Goal: Task Accomplishment & Management: Use online tool/utility

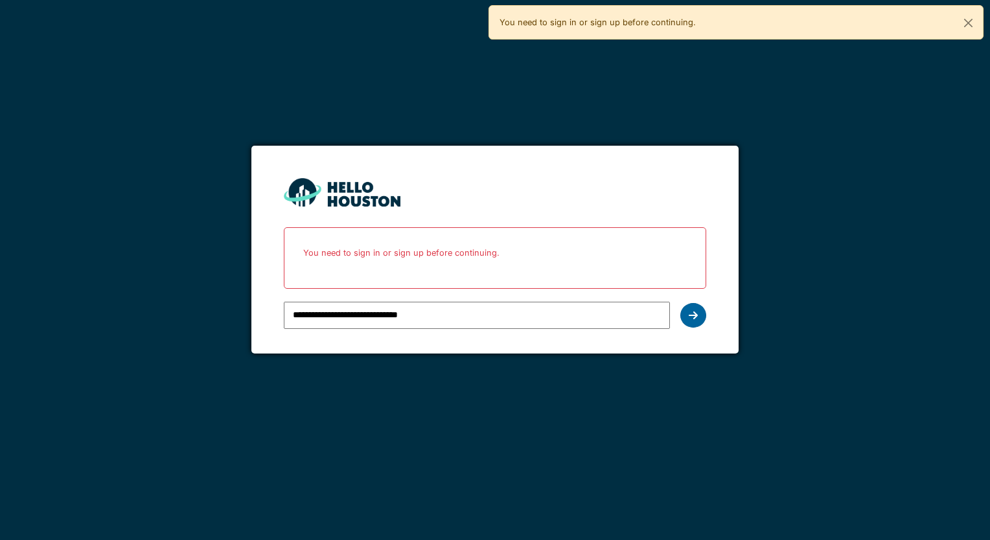
click at [693, 317] on icon at bounding box center [693, 315] width 9 height 10
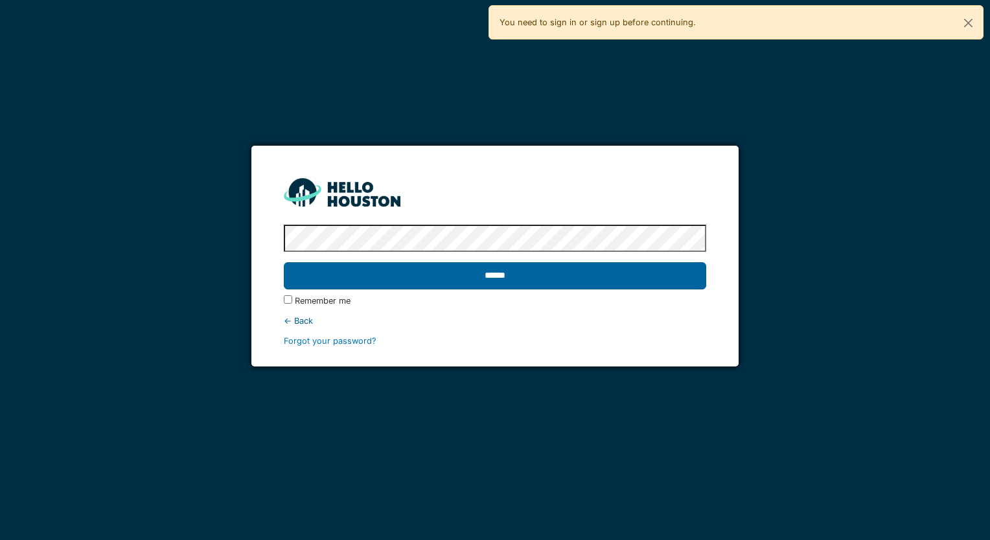
click at [492, 273] on input "******" at bounding box center [495, 275] width 422 height 27
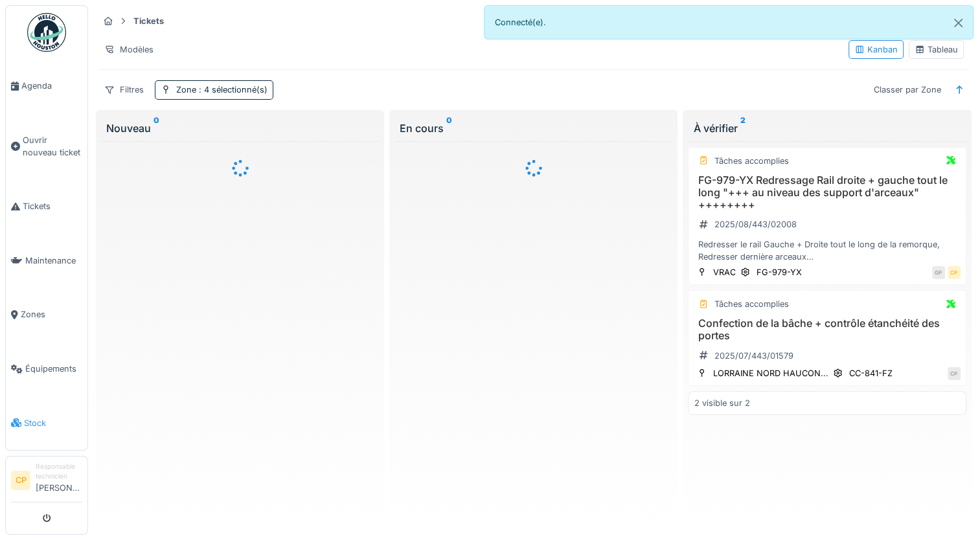
click at [40, 417] on span "Stock" at bounding box center [53, 423] width 58 height 12
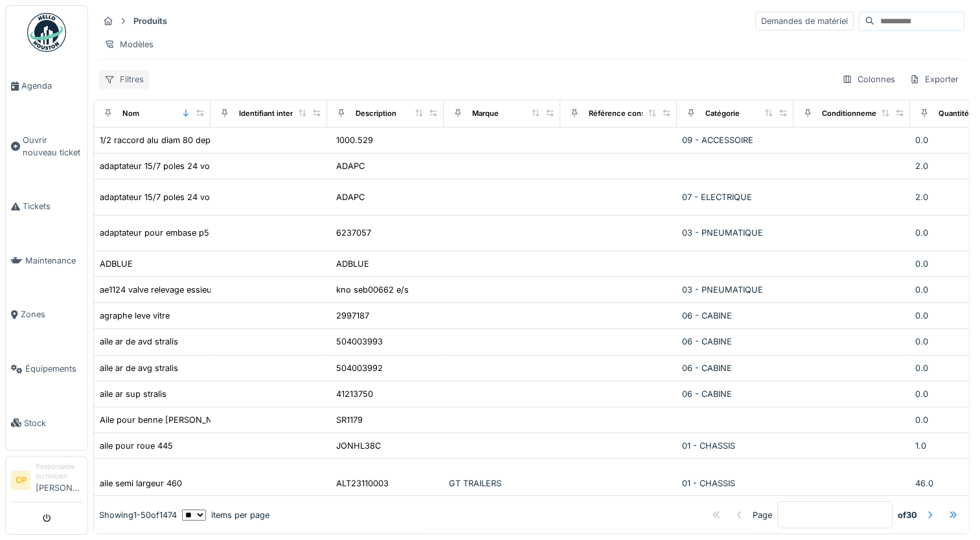
click at [122, 89] on div "Filtres" at bounding box center [123, 79] width 51 height 19
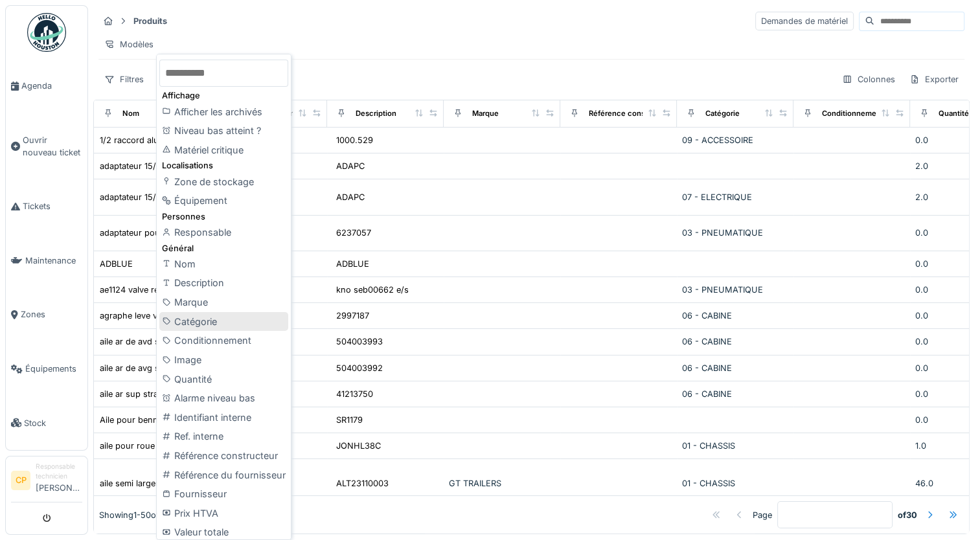
click at [221, 320] on div "Catégorie" at bounding box center [223, 321] width 129 height 19
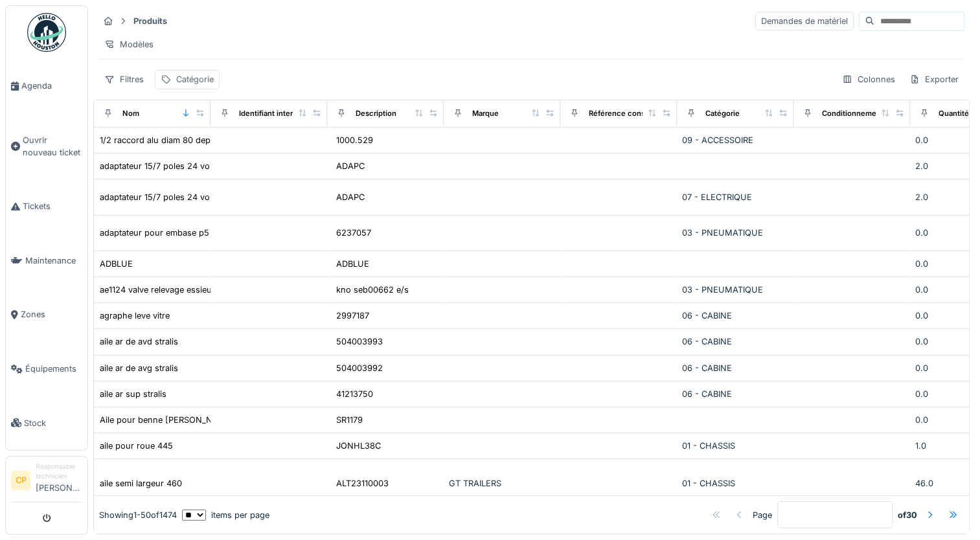
click at [195, 86] on div "Catégorie" at bounding box center [195, 79] width 38 height 12
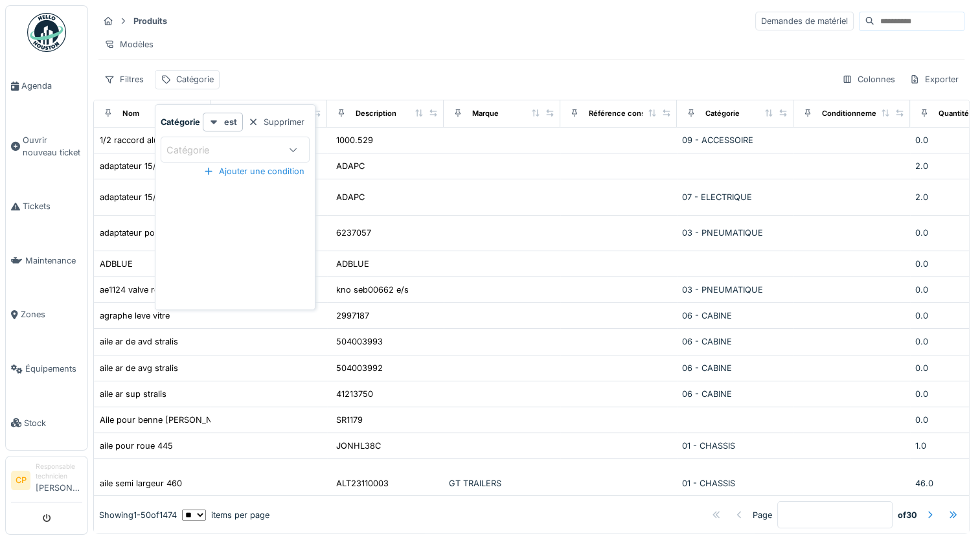
click at [295, 152] on icon at bounding box center [293, 150] width 10 height 8
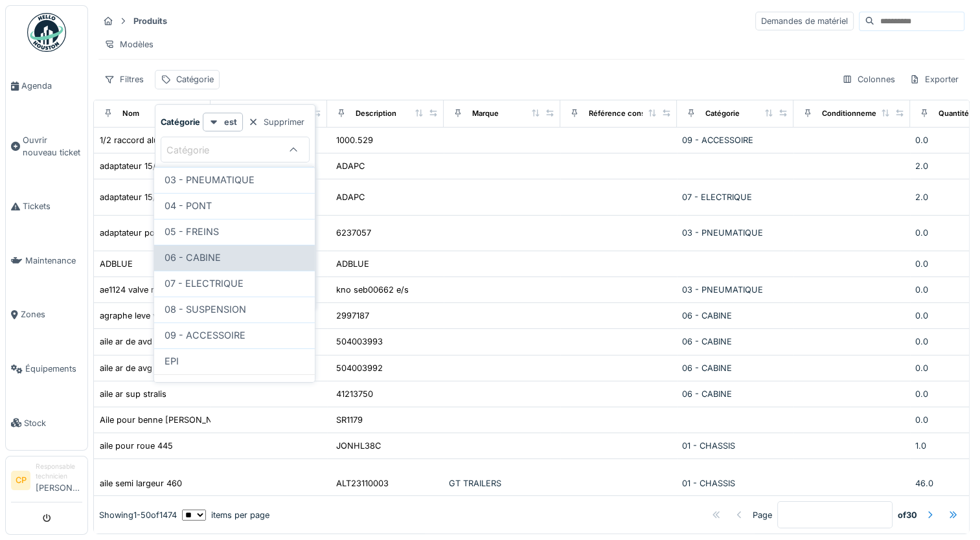
scroll to position [161, 0]
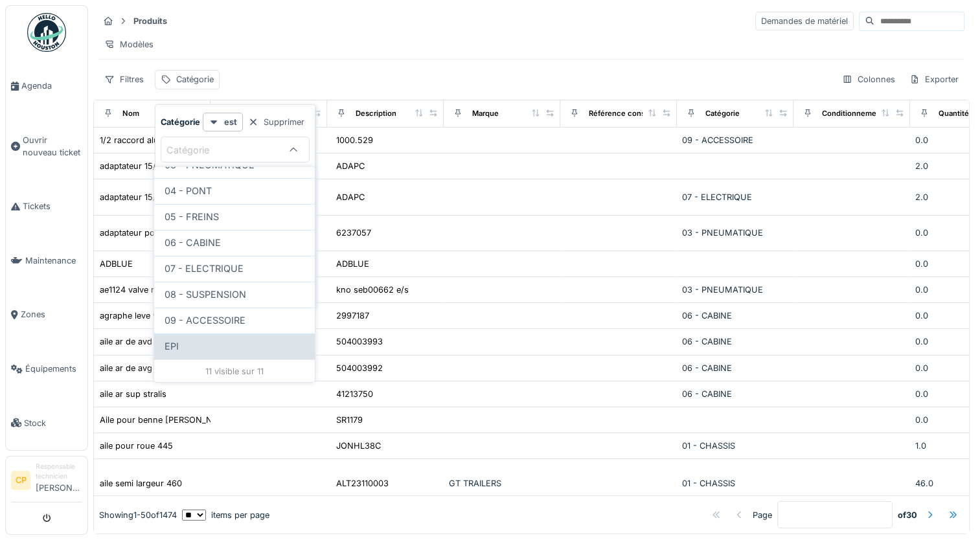
click at [233, 343] on div "EPI" at bounding box center [235, 346] width 140 height 14
type input "***"
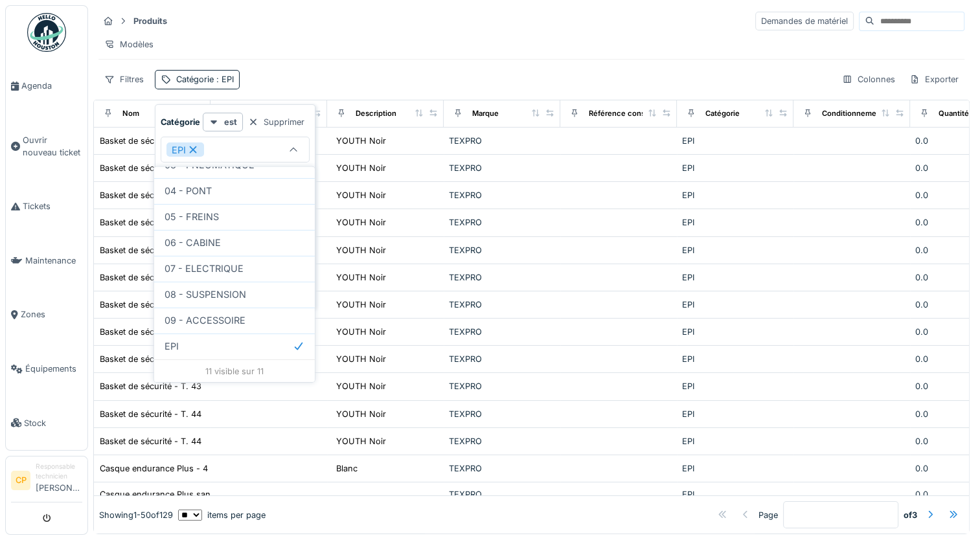
click at [365, 84] on div "Filtres Catégorie : EPI Colonnes Exporter" at bounding box center [531, 79] width 866 height 19
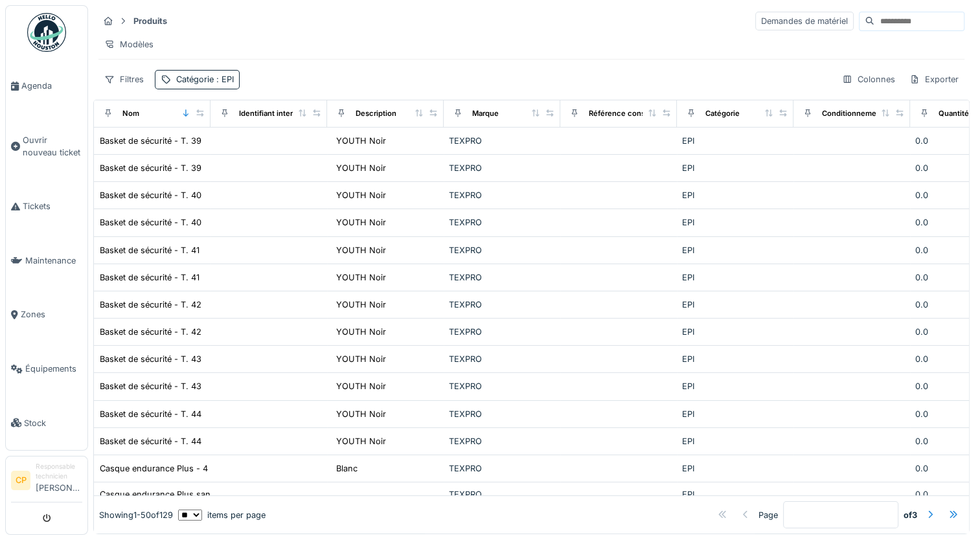
scroll to position [65, 0]
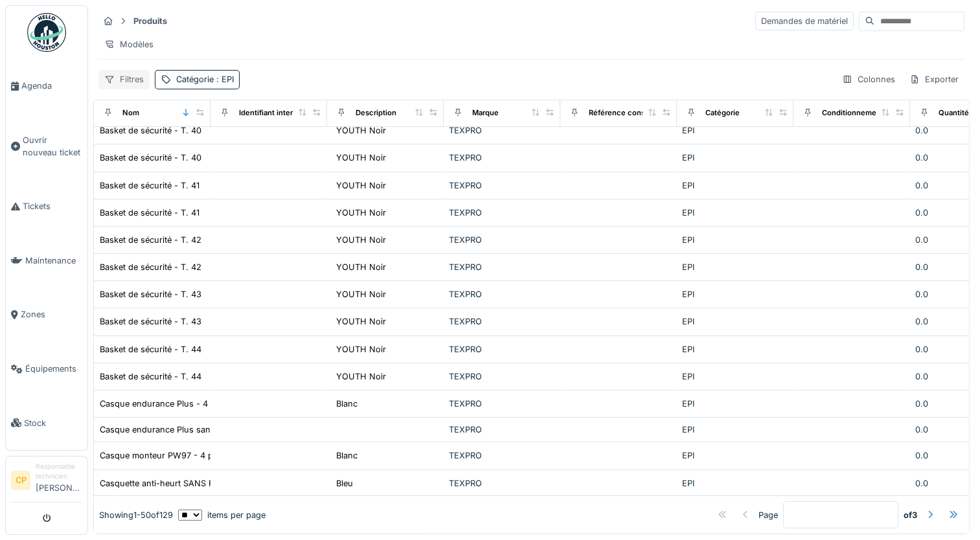
click at [133, 89] on div "Filtres" at bounding box center [123, 79] width 51 height 19
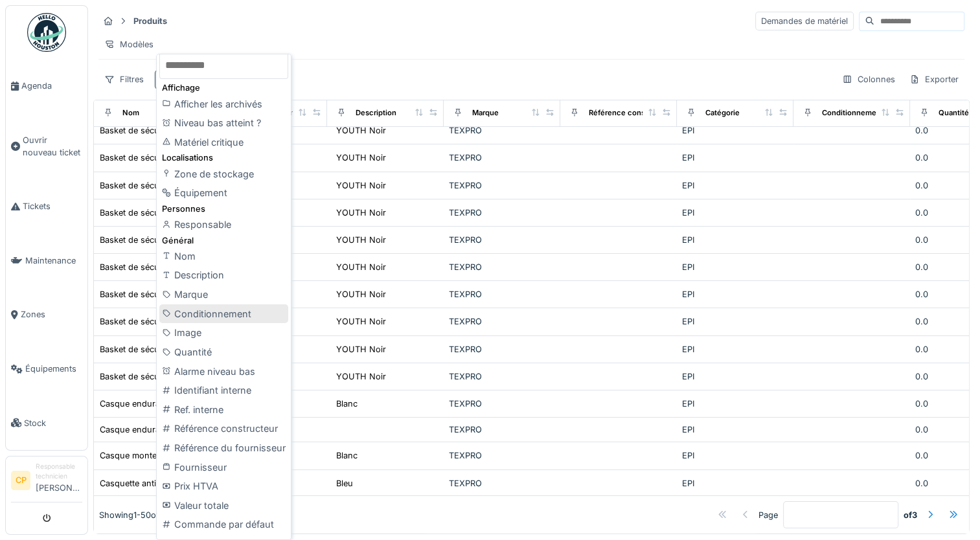
scroll to position [0, 0]
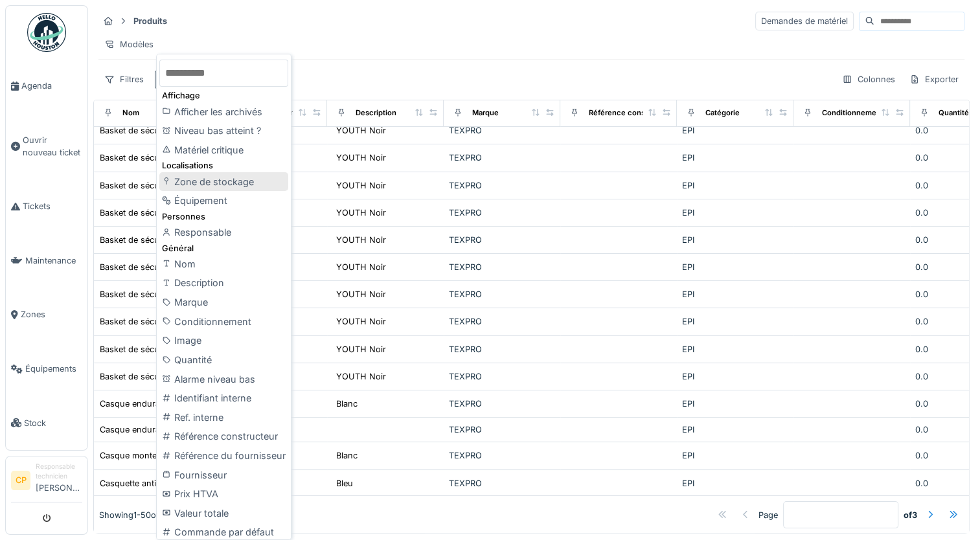
click at [228, 185] on div "Zone de stockage" at bounding box center [223, 181] width 129 height 19
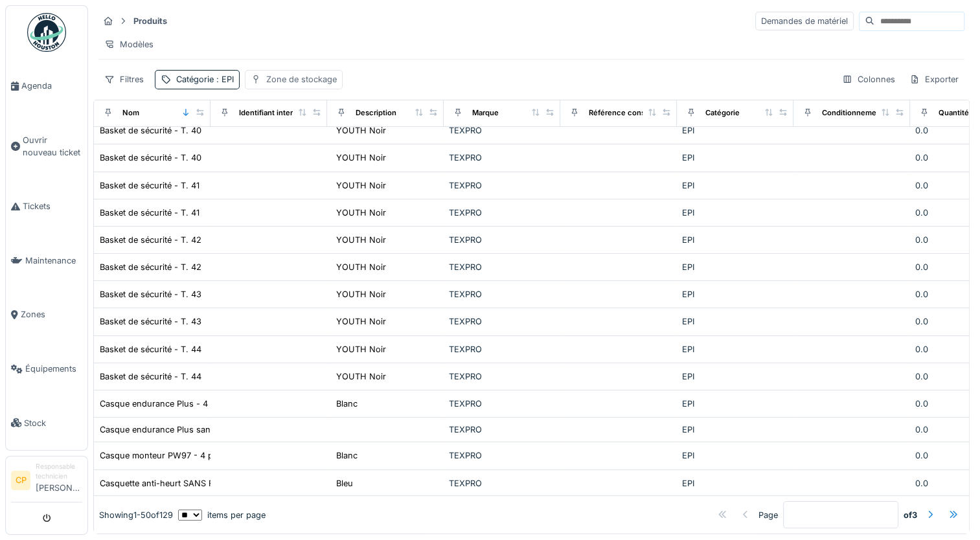
click at [295, 86] on div "Zone de stockage" at bounding box center [301, 79] width 71 height 12
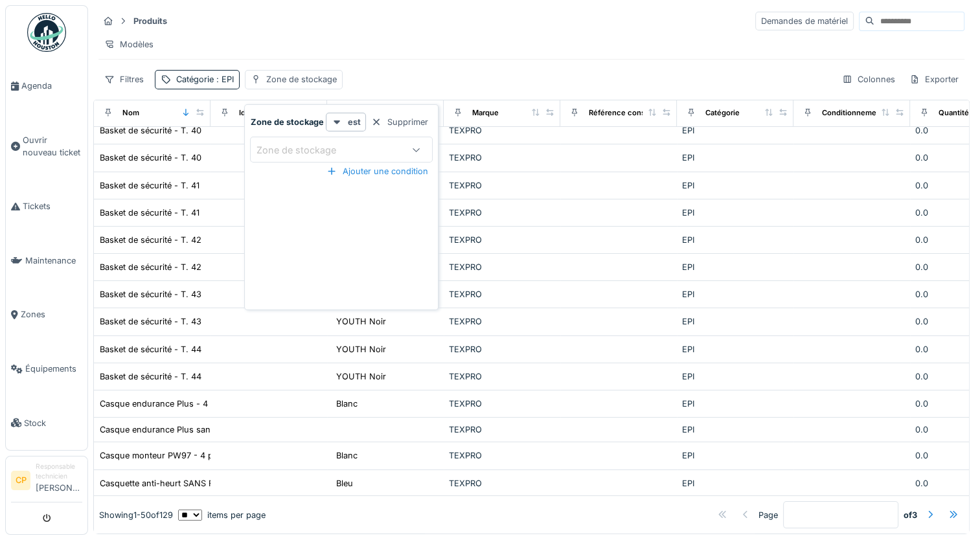
click at [417, 154] on div at bounding box center [416, 150] width 10 height 12
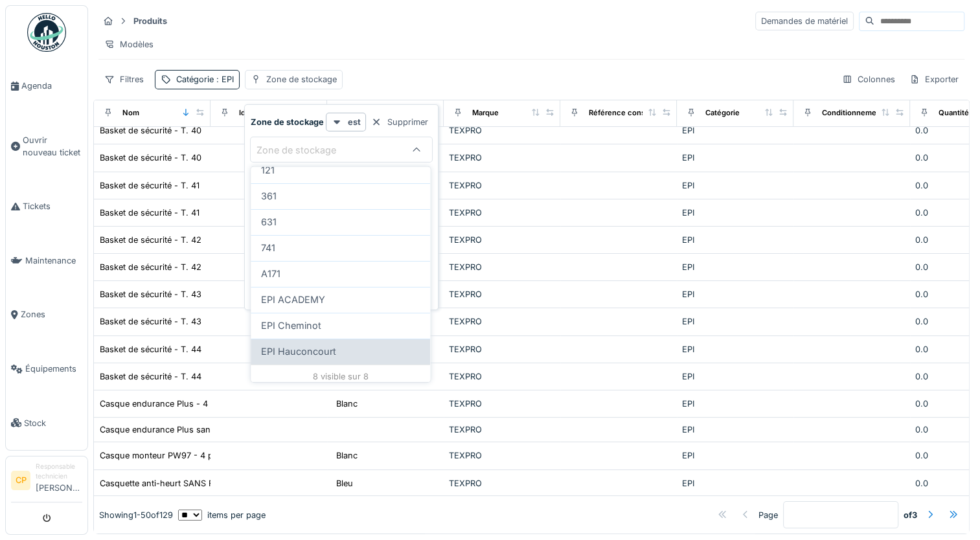
scroll to position [84, 0]
click at [329, 342] on span "EPI Hauconcourt" at bounding box center [298, 346] width 75 height 14
type input "*****"
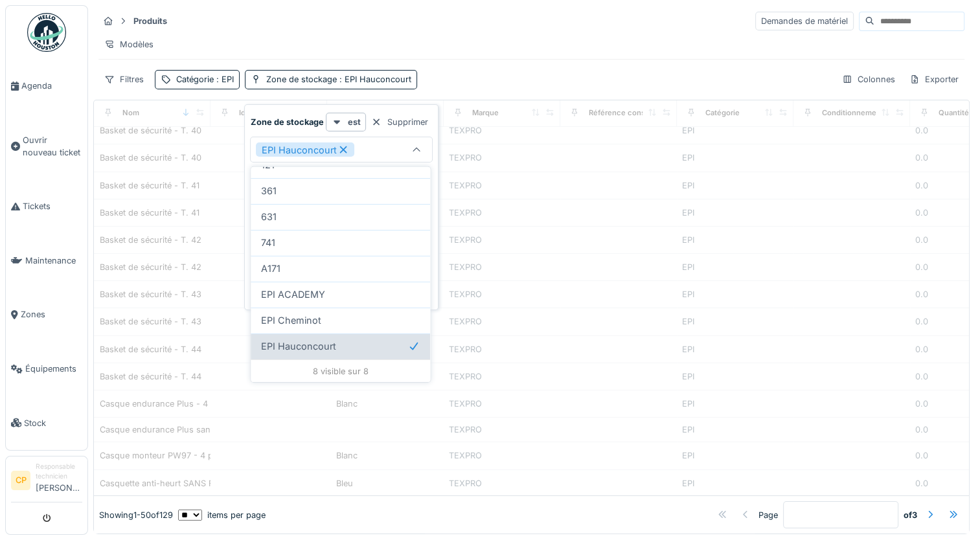
scroll to position [38, 0]
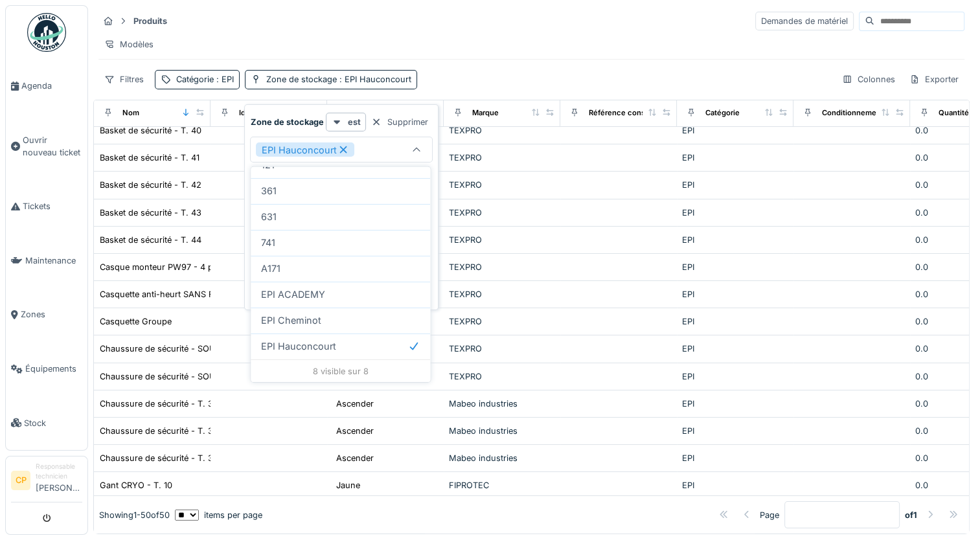
click at [461, 84] on div "Filtres Catégorie : EPI Zone de stockage : EPI Hauconcourt Colonnes Exporter" at bounding box center [531, 79] width 866 height 19
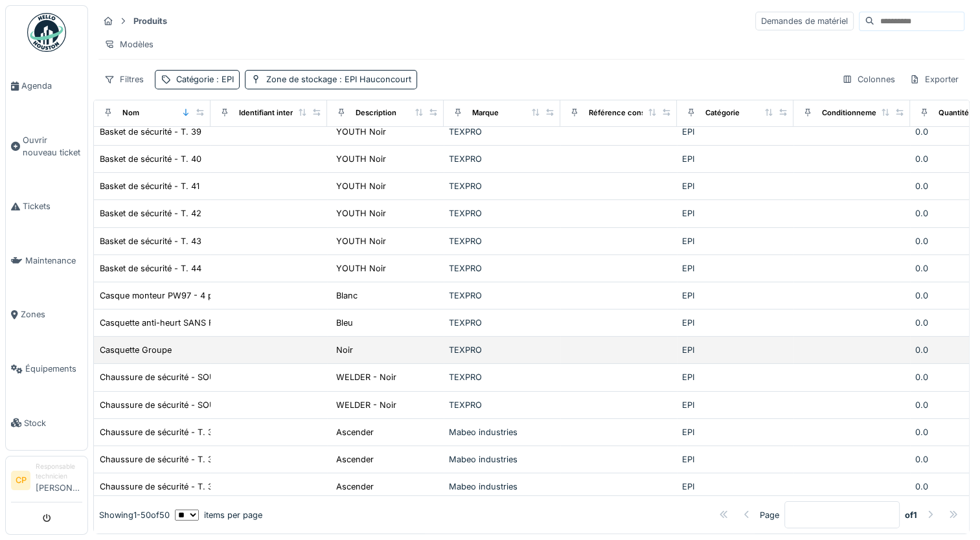
scroll to position [0, 0]
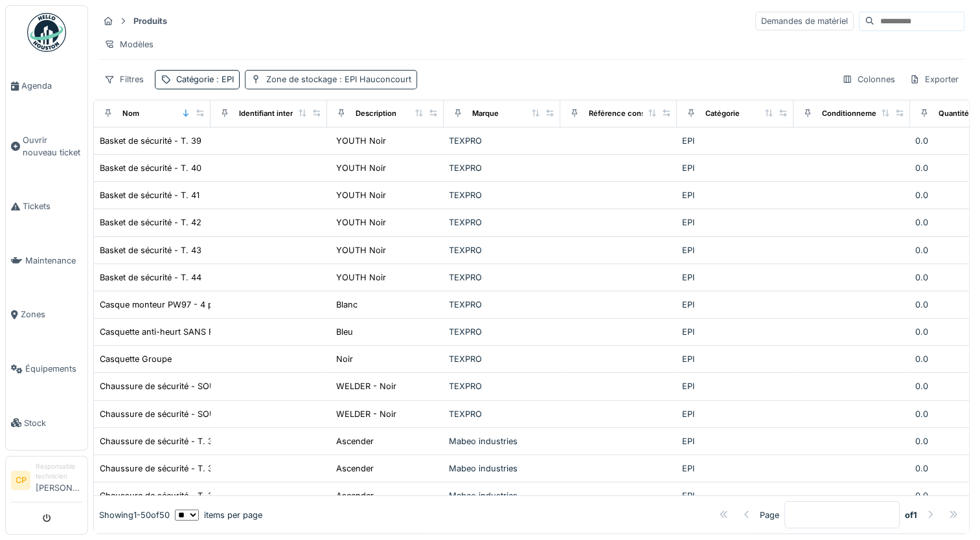
click at [407, 84] on span ": EPI Hauconcourt" at bounding box center [374, 80] width 75 height 10
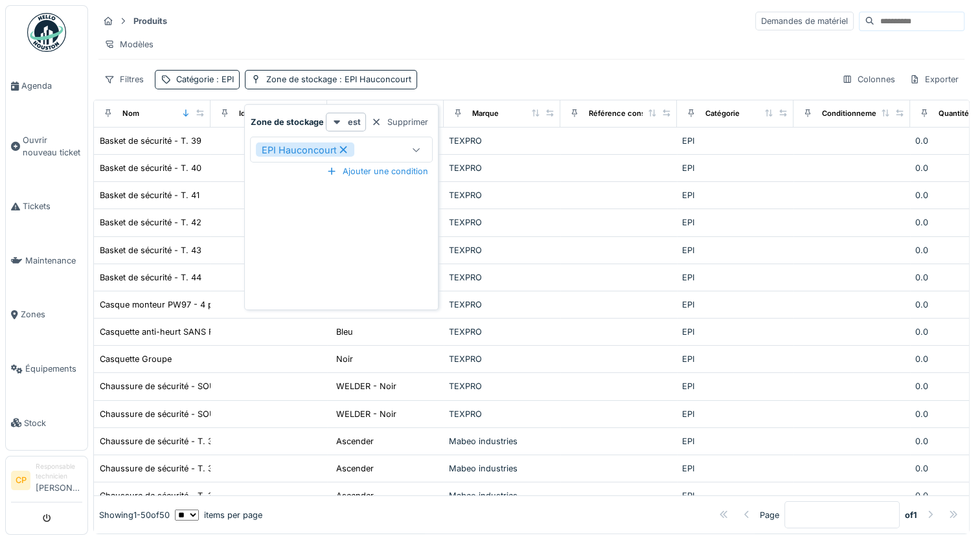
click at [568, 54] on div "Modèles" at bounding box center [531, 44] width 866 height 19
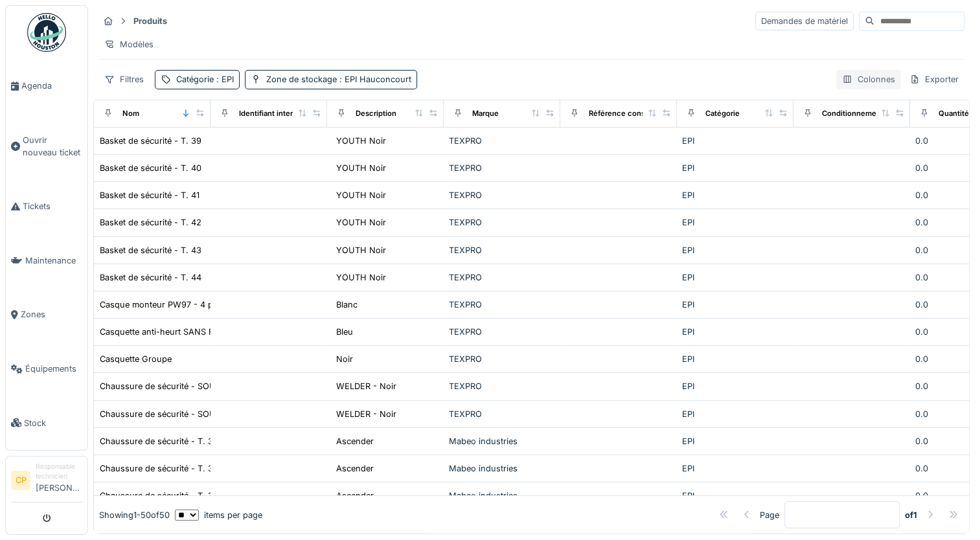
click at [846, 89] on div "Colonnes" at bounding box center [868, 79] width 65 height 19
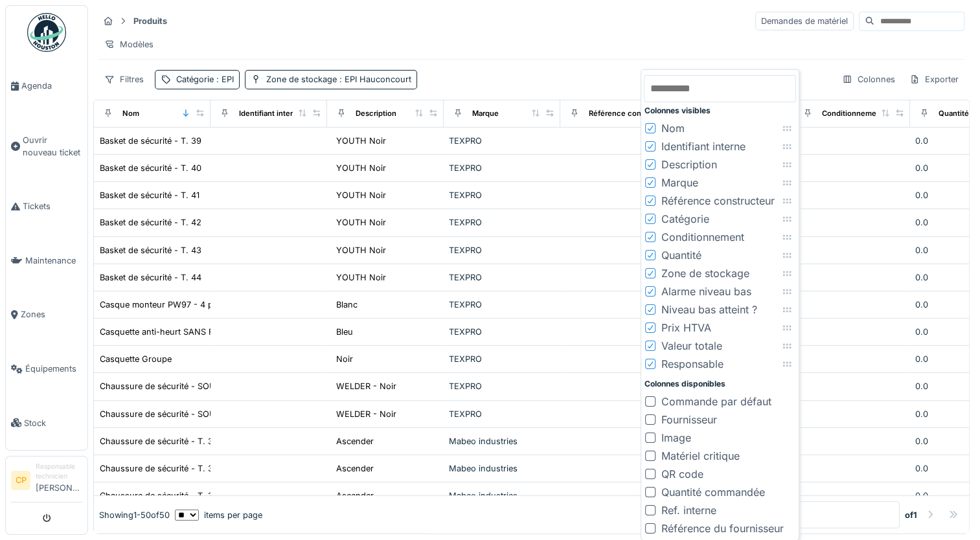
click at [648, 439] on div at bounding box center [650, 438] width 10 height 10
click at [534, 45] on div "Modèles" at bounding box center [531, 44] width 866 height 19
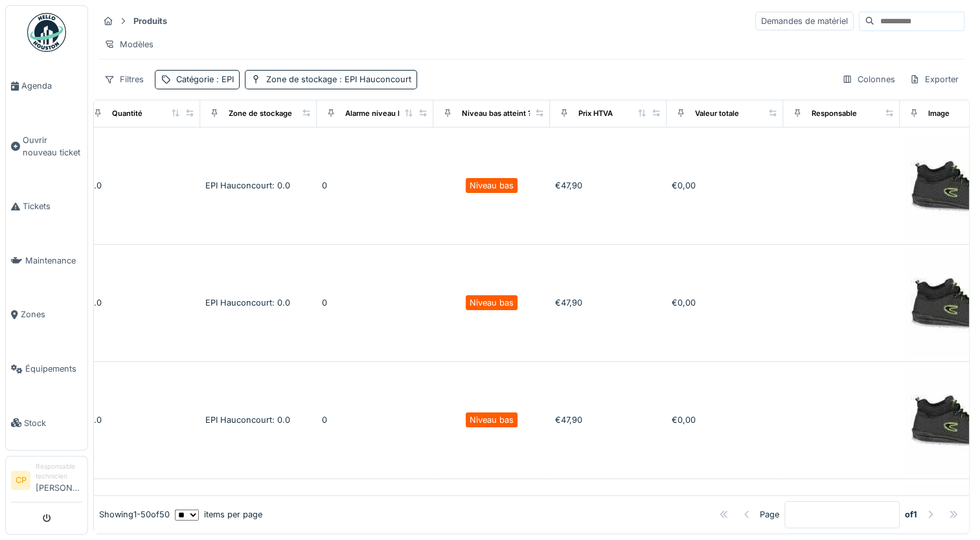
scroll to position [0, 903]
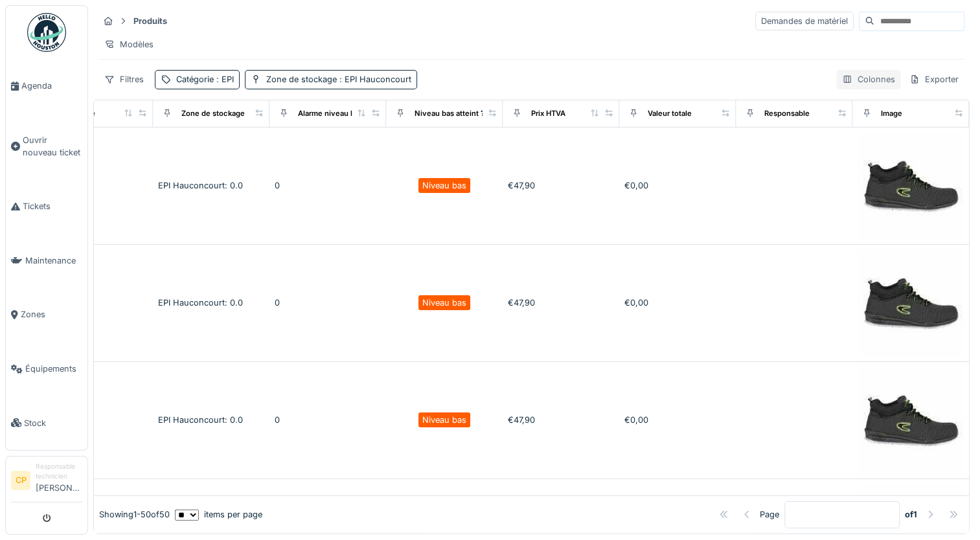
click at [860, 89] on div "Colonnes" at bounding box center [868, 79] width 65 height 19
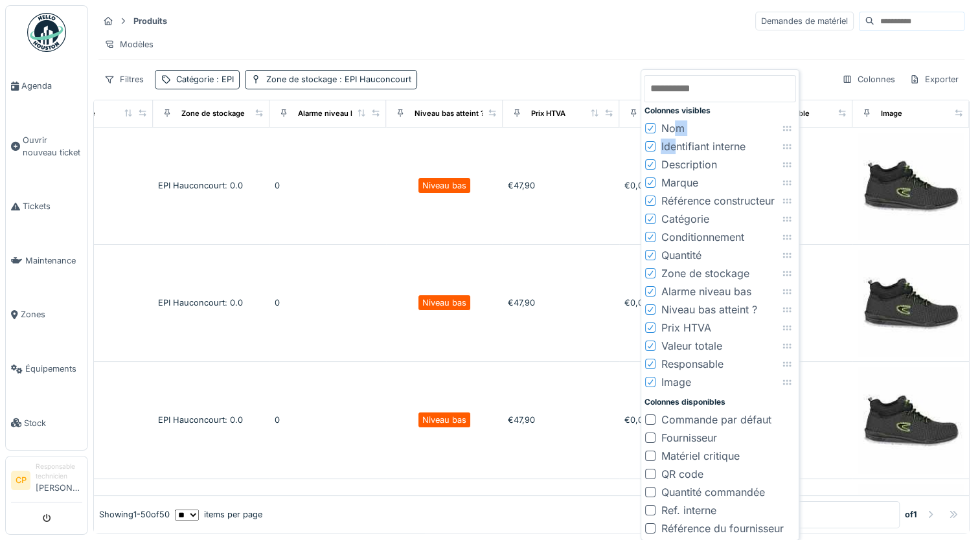
drag, startPoint x: 679, startPoint y: 145, endPoint x: 679, endPoint y: 123, distance: 22.0
click at [679, 123] on div "Colonnes visibles Nom Identifiant interne Description Marque Référence construc…" at bounding box center [720, 305] width 152 height 465
drag, startPoint x: 679, startPoint y: 123, endPoint x: 790, endPoint y: 146, distance: 113.8
click at [790, 146] on icon at bounding box center [787, 147] width 10 height 8
drag, startPoint x: 790, startPoint y: 146, endPoint x: 788, endPoint y: 129, distance: 17.7
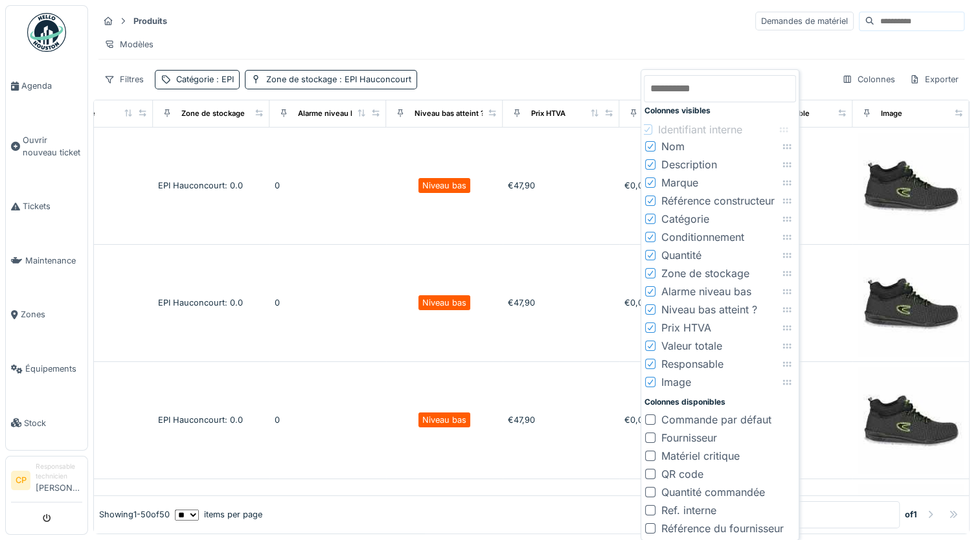
click at [788, 129] on icon at bounding box center [784, 130] width 10 height 8
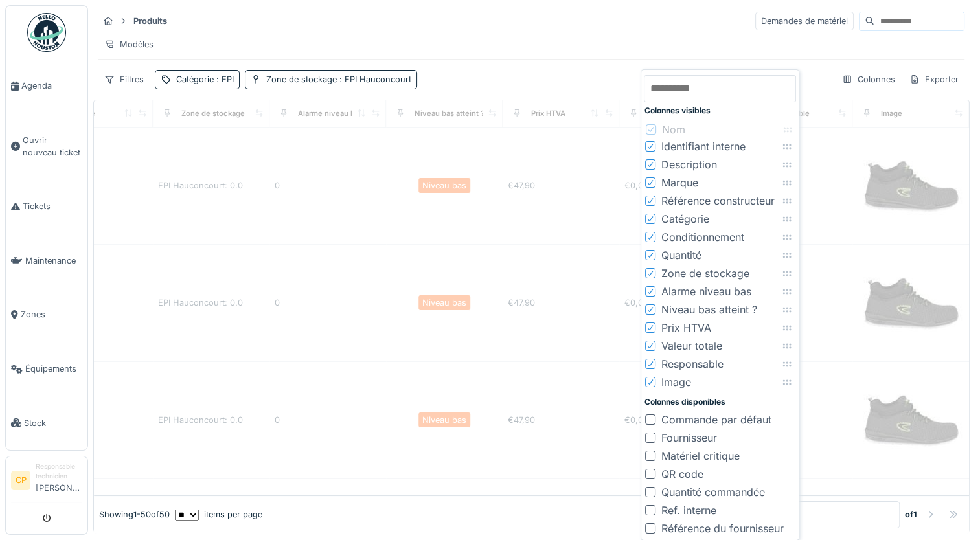
drag, startPoint x: 787, startPoint y: 144, endPoint x: 788, endPoint y: 126, distance: 18.2
click at [788, 126] on icon at bounding box center [788, 130] width 10 height 8
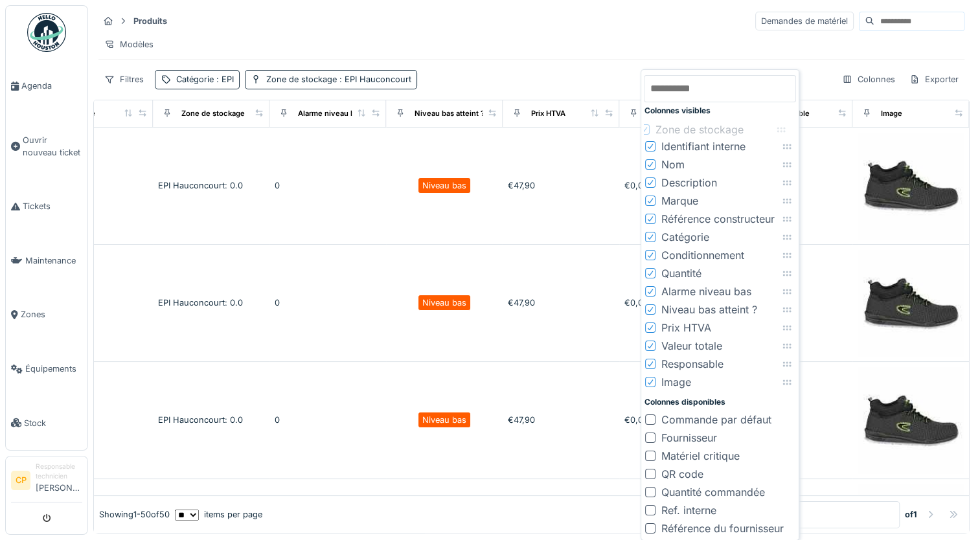
drag, startPoint x: 789, startPoint y: 270, endPoint x: 783, endPoint y: 126, distance: 144.6
click at [783, 126] on icon at bounding box center [781, 130] width 10 height 8
drag, startPoint x: 790, startPoint y: 166, endPoint x: 791, endPoint y: 144, distance: 22.1
click at [791, 144] on icon at bounding box center [789, 142] width 8 height 5
drag, startPoint x: 790, startPoint y: 183, endPoint x: 788, endPoint y: 158, distance: 24.7
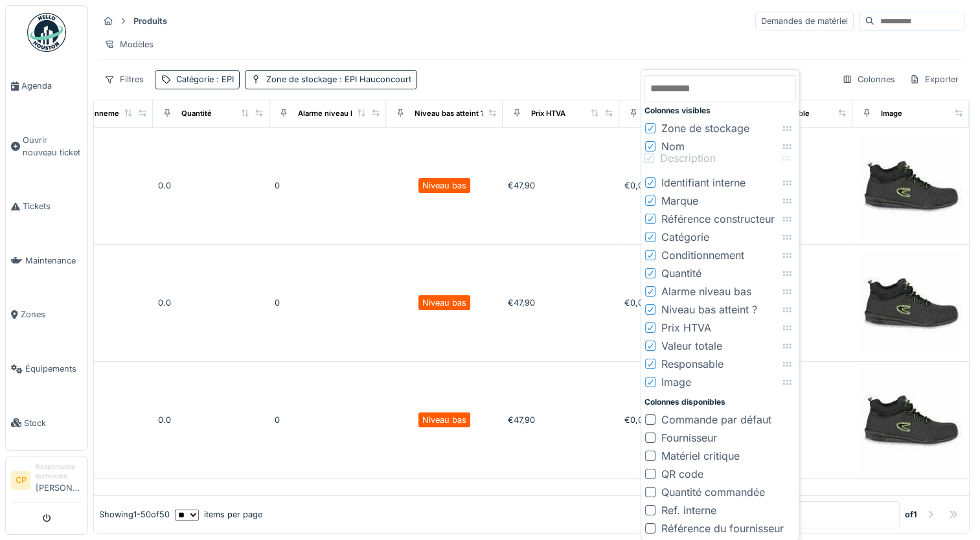
click at [788, 158] on icon at bounding box center [786, 158] width 10 height 8
drag, startPoint x: 790, startPoint y: 198, endPoint x: 790, endPoint y: 177, distance: 21.4
click at [790, 177] on icon at bounding box center [787, 180] width 10 height 8
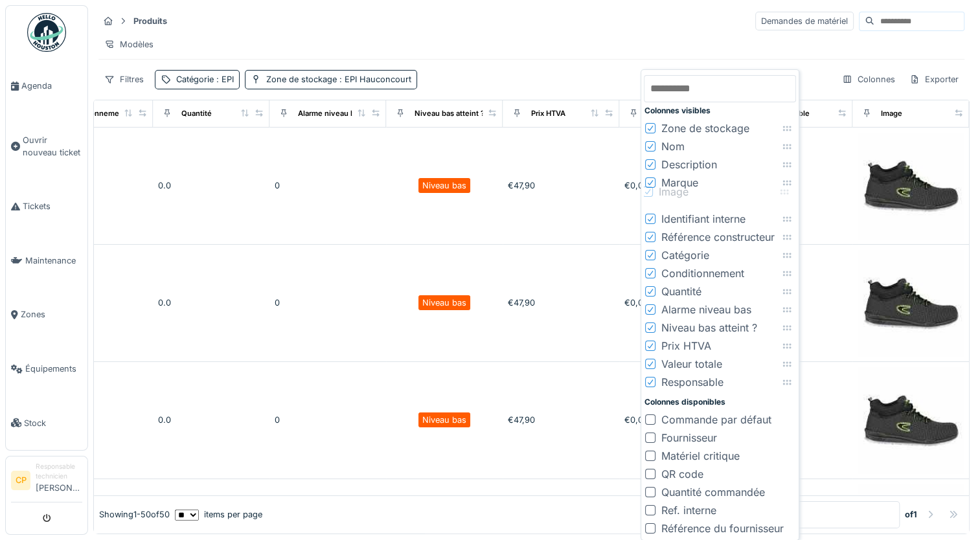
drag, startPoint x: 788, startPoint y: 381, endPoint x: 785, endPoint y: 190, distance: 190.5
click at [785, 190] on icon at bounding box center [784, 192] width 10 height 8
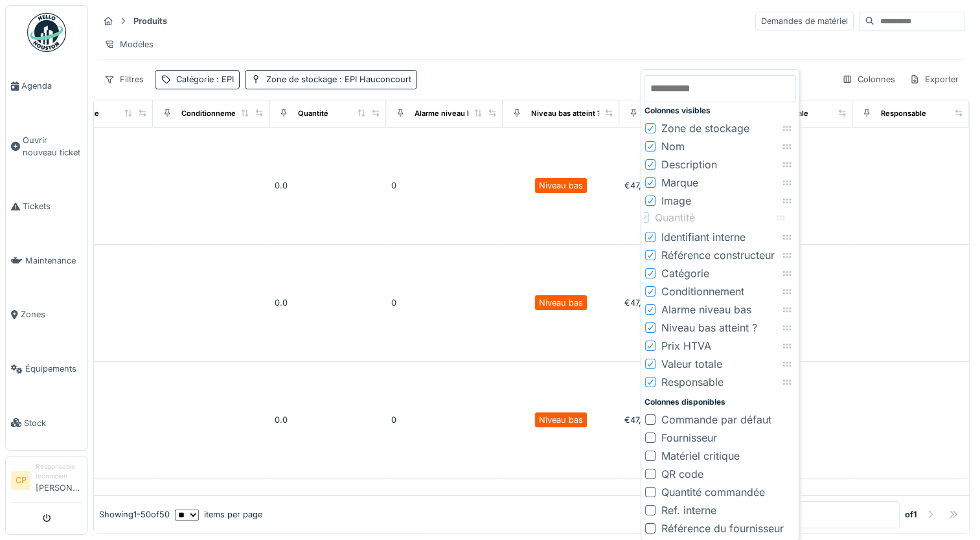
drag, startPoint x: 790, startPoint y: 288, endPoint x: 784, endPoint y: 214, distance: 74.8
click at [784, 214] on icon at bounding box center [780, 218] width 10 height 8
drag, startPoint x: 789, startPoint y: 346, endPoint x: 783, endPoint y: 236, distance: 109.6
click at [783, 236] on icon at bounding box center [781, 237] width 10 height 8
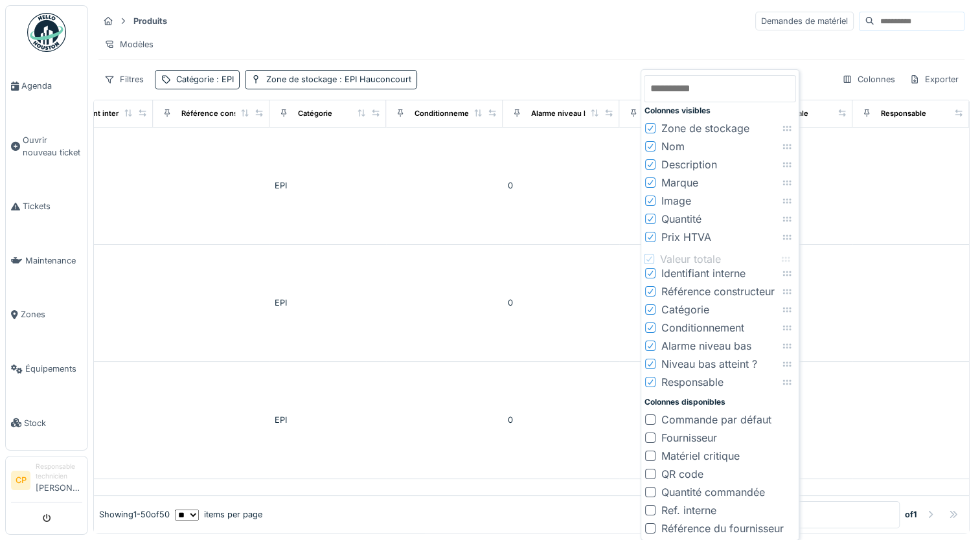
drag, startPoint x: 787, startPoint y: 361, endPoint x: 786, endPoint y: 257, distance: 104.3
click at [786, 257] on icon at bounding box center [786, 259] width 10 height 8
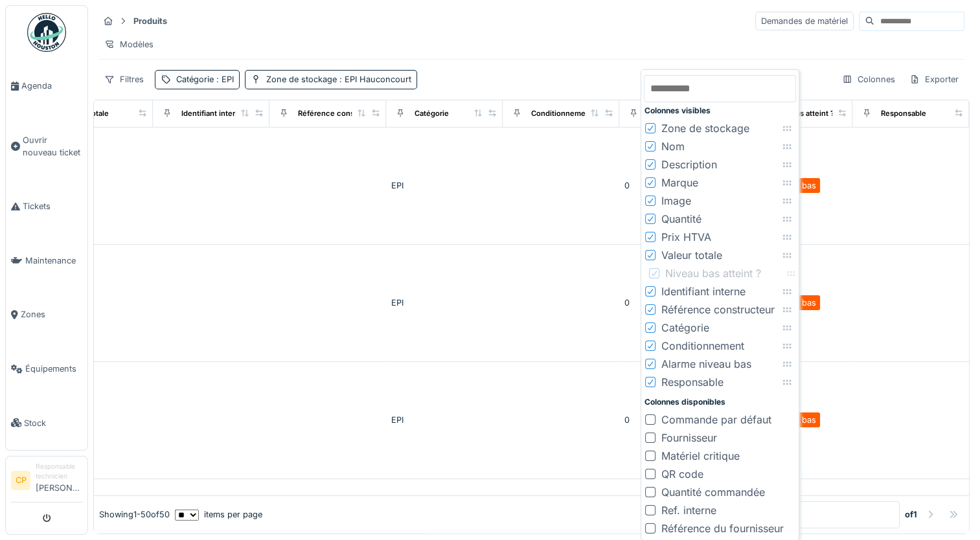
drag, startPoint x: 785, startPoint y: 364, endPoint x: 788, endPoint y: 273, distance: 90.8
click at [788, 273] on icon at bounding box center [791, 274] width 10 height 8
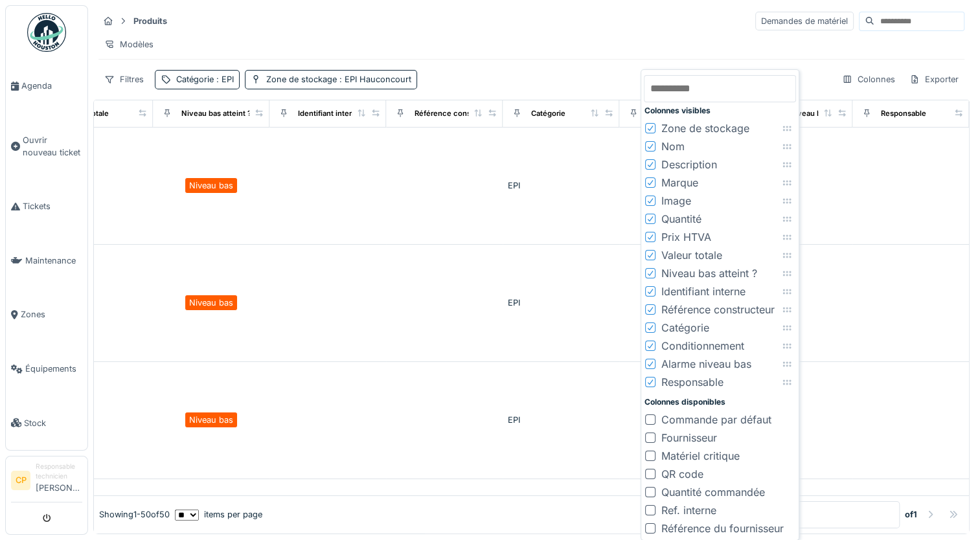
click at [654, 382] on div at bounding box center [650, 382] width 10 height 10
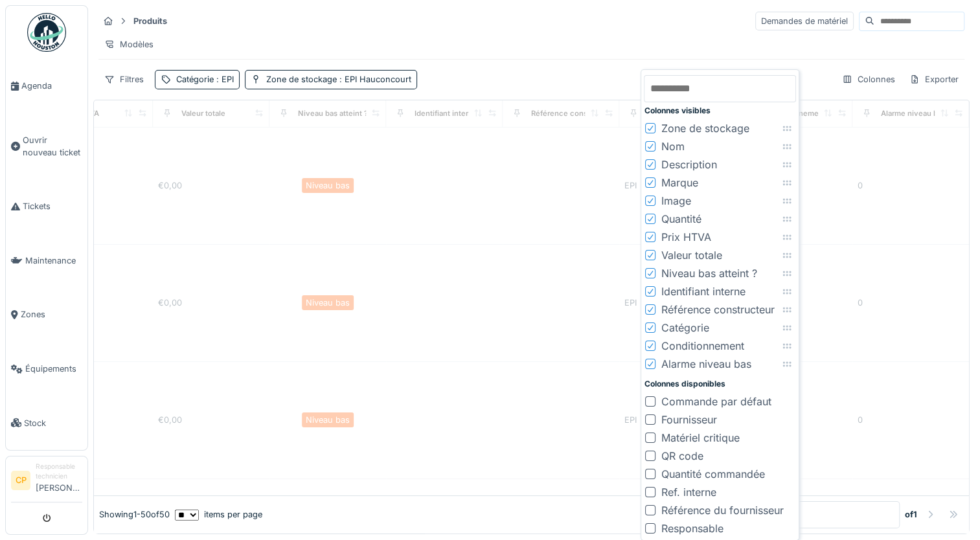
click at [654, 361] on icon at bounding box center [651, 364] width 8 height 6
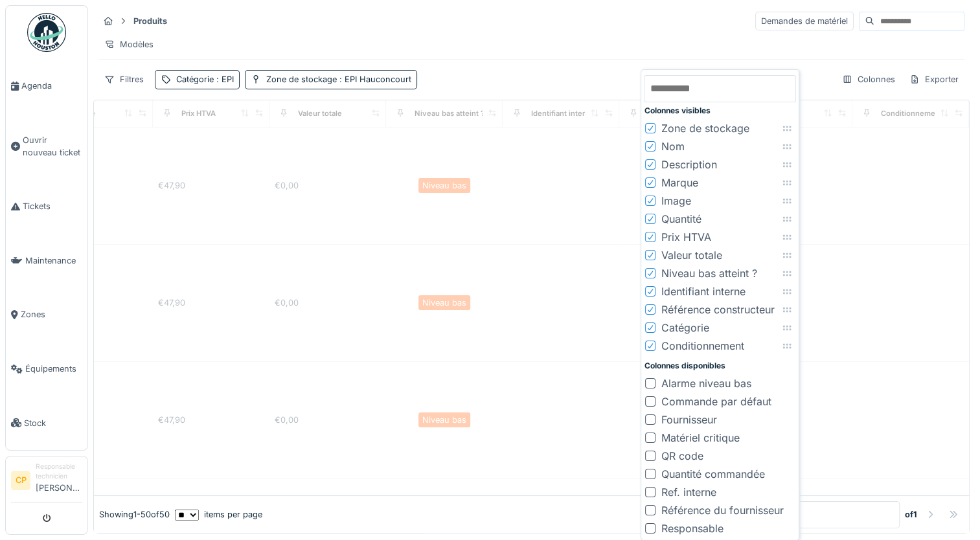
click at [651, 343] on icon at bounding box center [651, 346] width 8 height 6
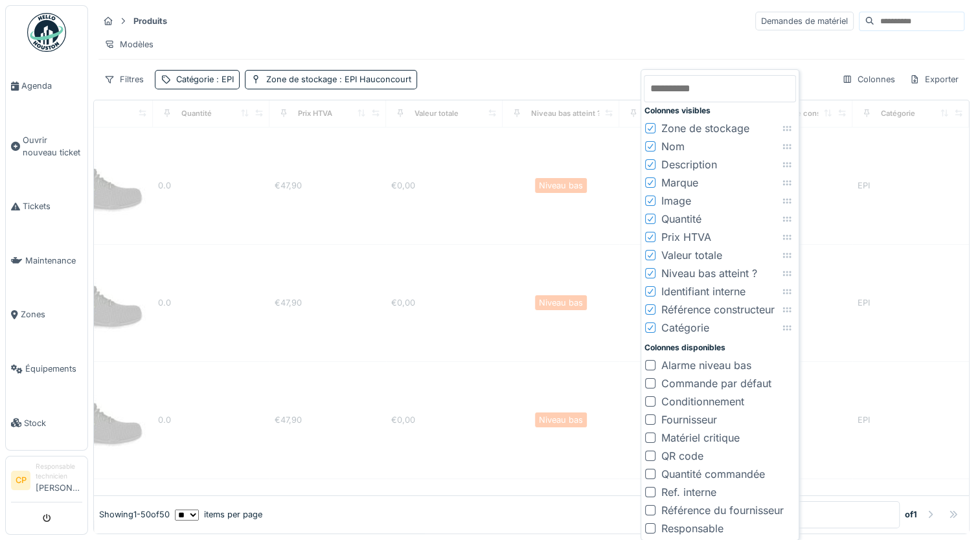
click at [650, 328] on icon at bounding box center [651, 328] width 8 height 6
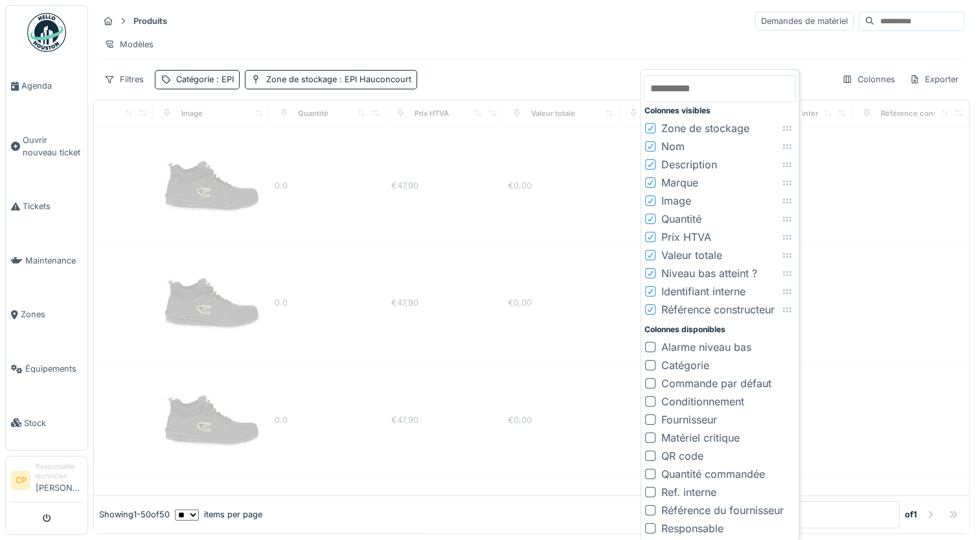
scroll to position [0, 437]
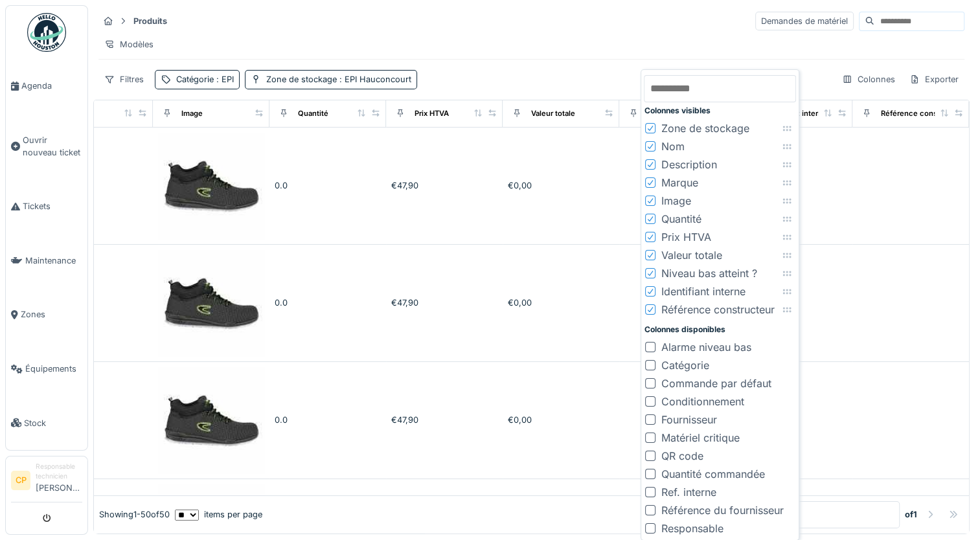
click at [653, 310] on icon at bounding box center [651, 309] width 8 height 6
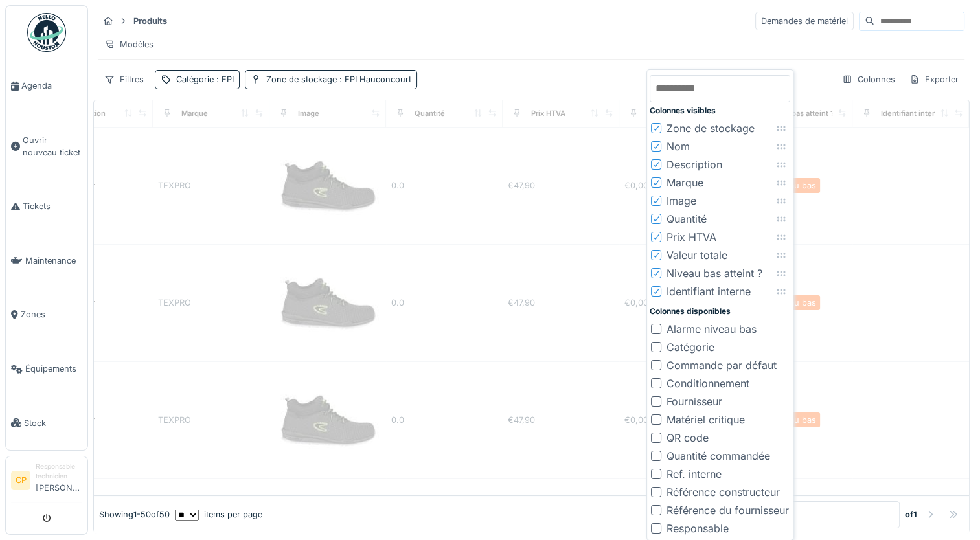
scroll to position [0, 320]
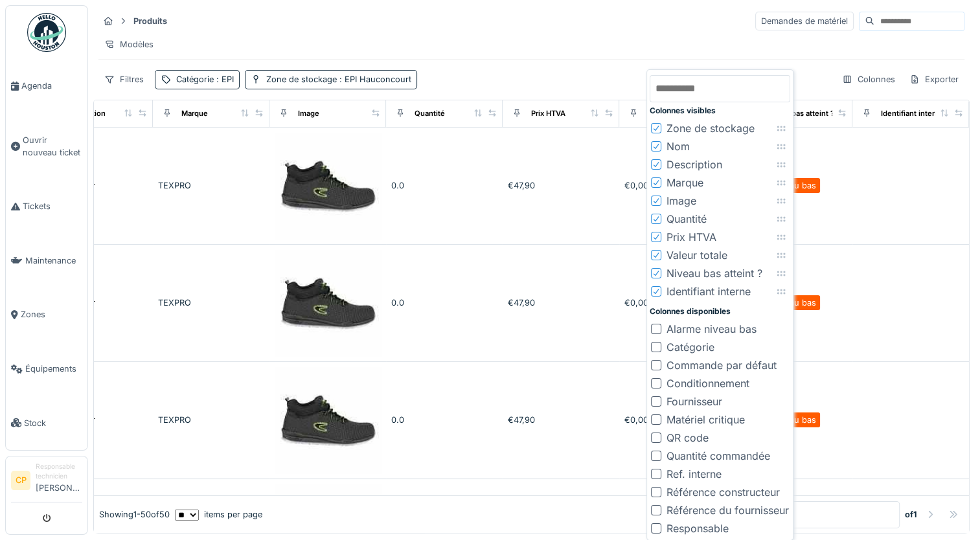
click at [660, 294] on div at bounding box center [656, 292] width 8 height 12
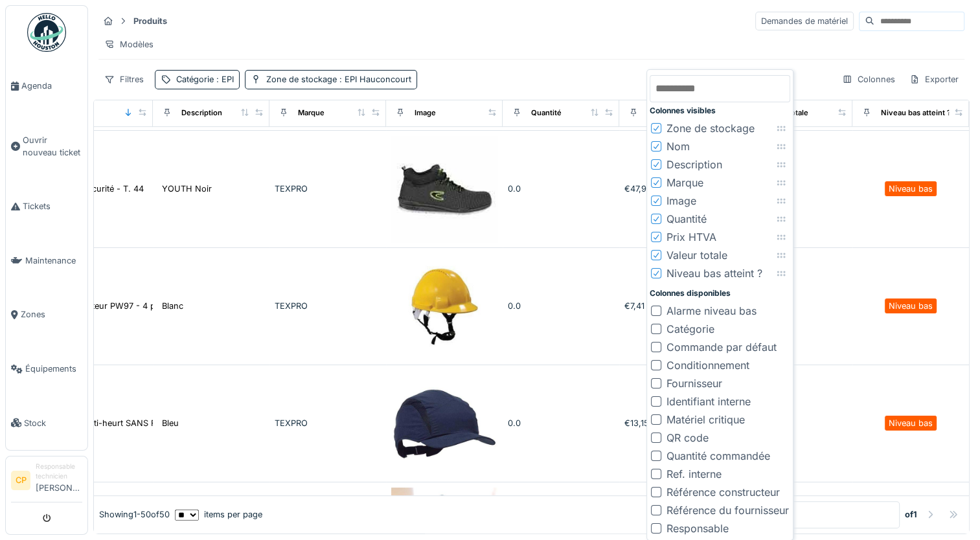
scroll to position [713, 203]
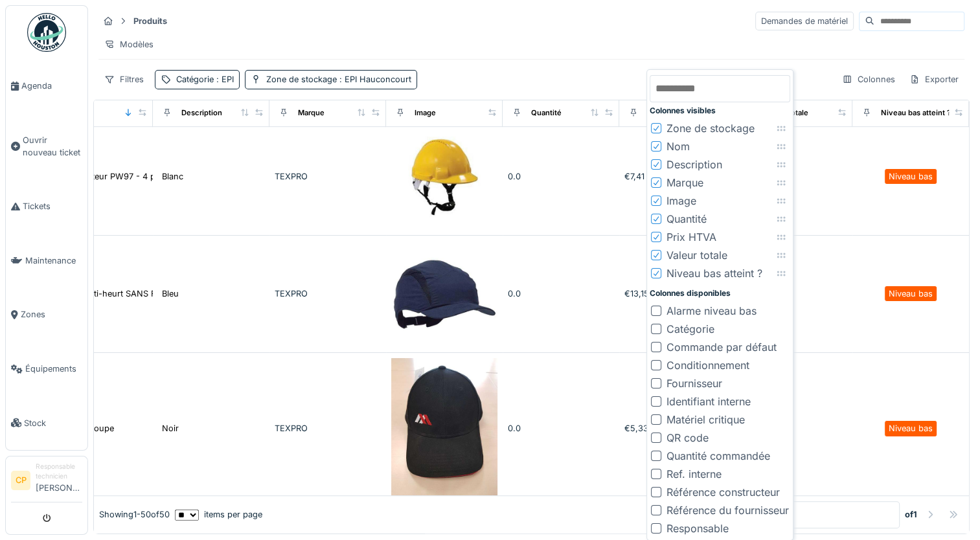
click at [728, 89] on input "text" at bounding box center [720, 88] width 141 height 27
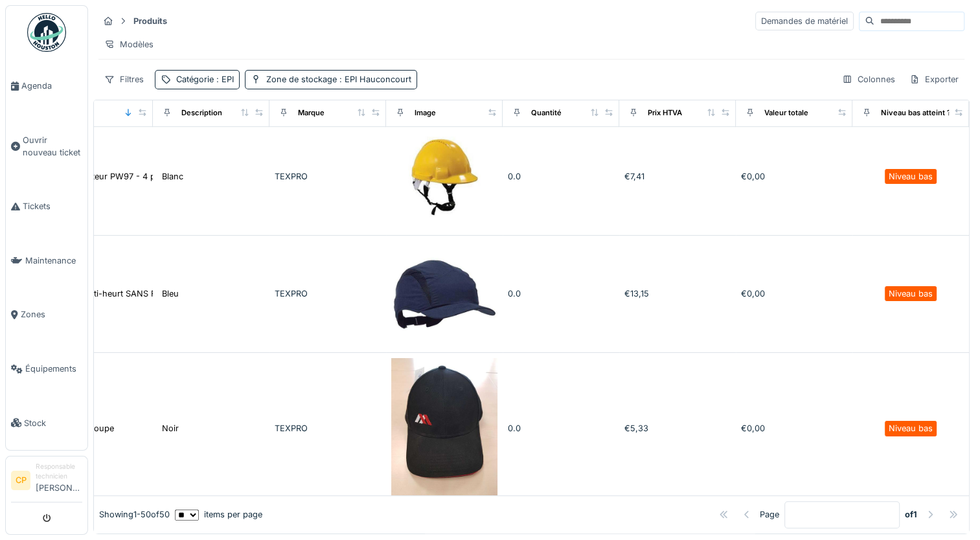
click at [612, 80] on div "Filtres Catégorie : EPI Zone de stockage : EPI Hauconcourt Colonnes Exporter" at bounding box center [531, 79] width 866 height 19
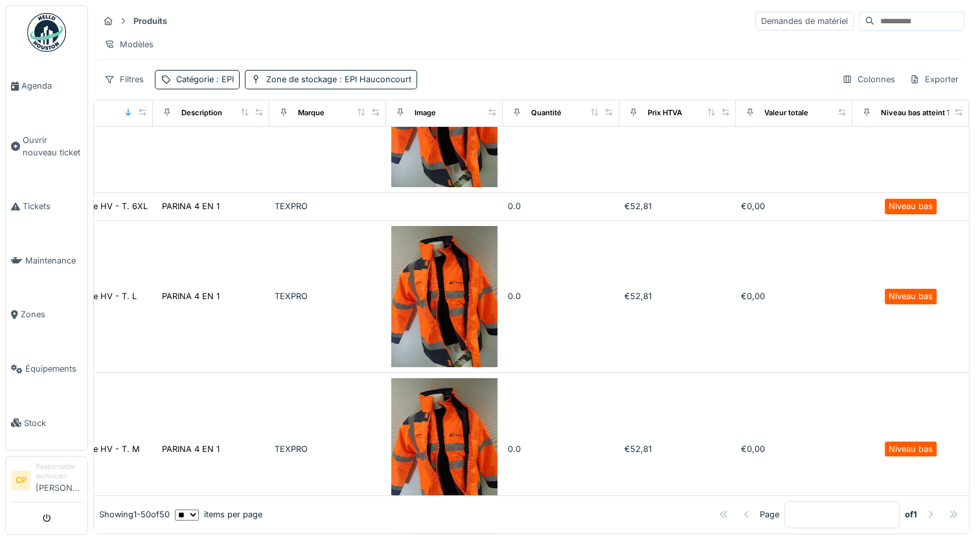
scroll to position [3848, 203]
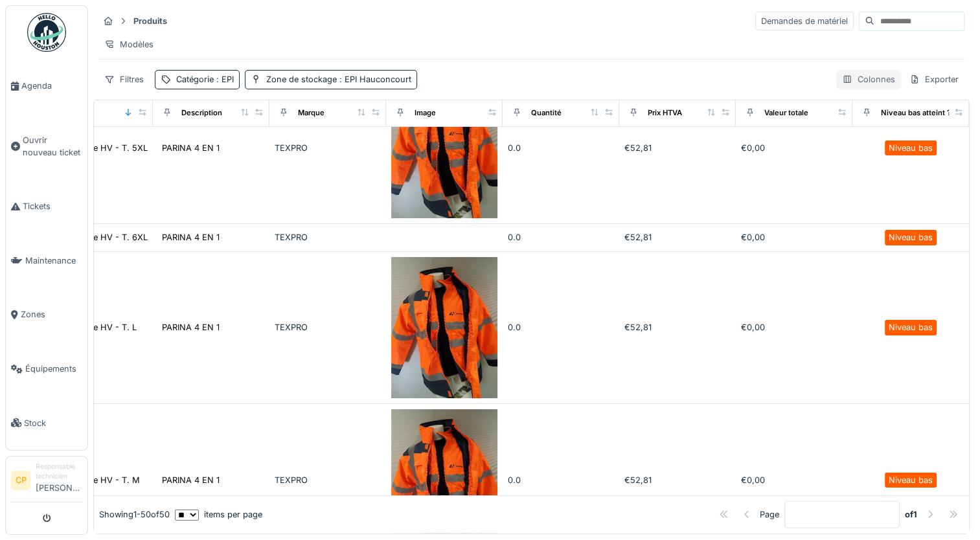
click at [843, 89] on div "Colonnes" at bounding box center [868, 79] width 65 height 19
click at [547, 84] on div "Filtres Catégorie : EPI Zone de stockage : EPI Hauconcourt Colonnes Exporter" at bounding box center [531, 79] width 866 height 19
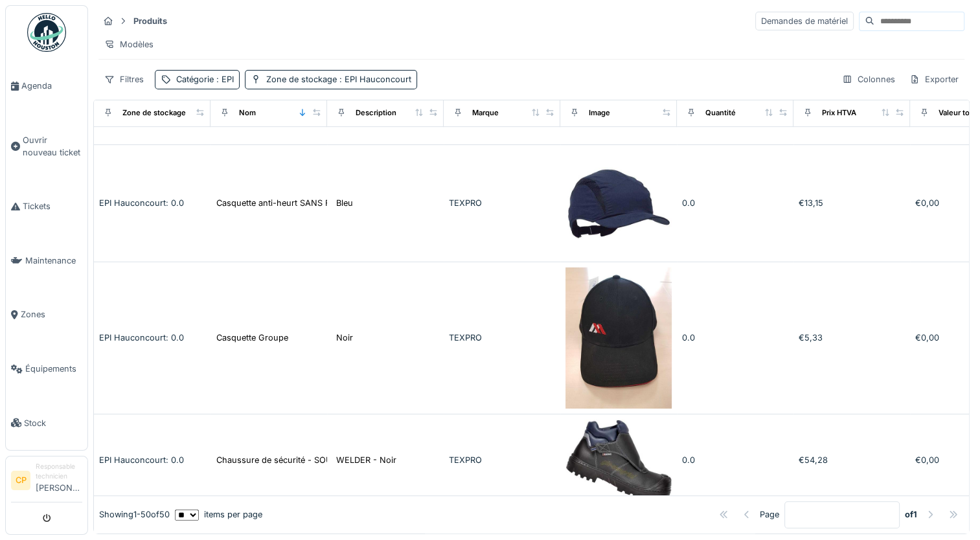
scroll to position [285, 0]
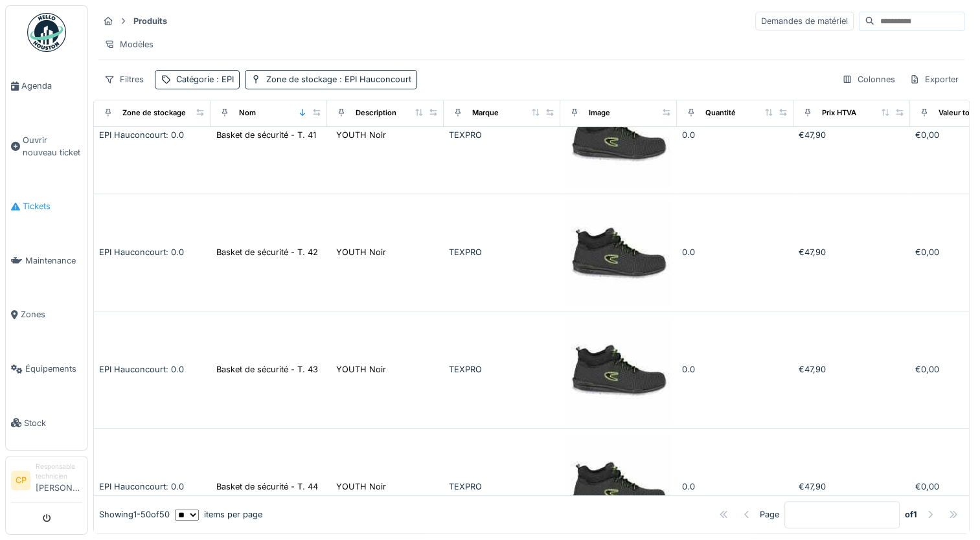
click at [41, 200] on span "Tickets" at bounding box center [53, 206] width 60 height 12
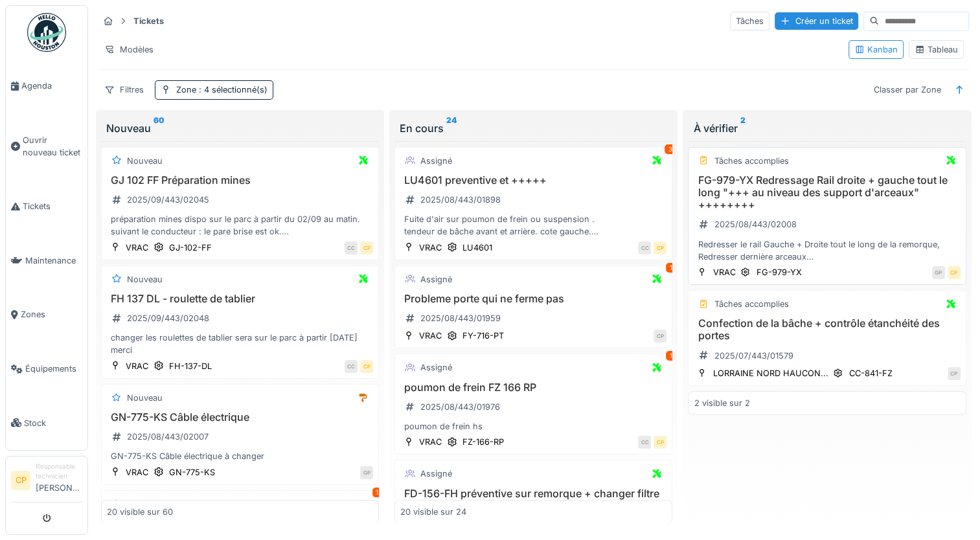
click at [772, 183] on h3 "FG-979-YX Redressage Rail droite + gauche tout le long "+++ au niveau des suppo…" at bounding box center [827, 193] width 266 height 38
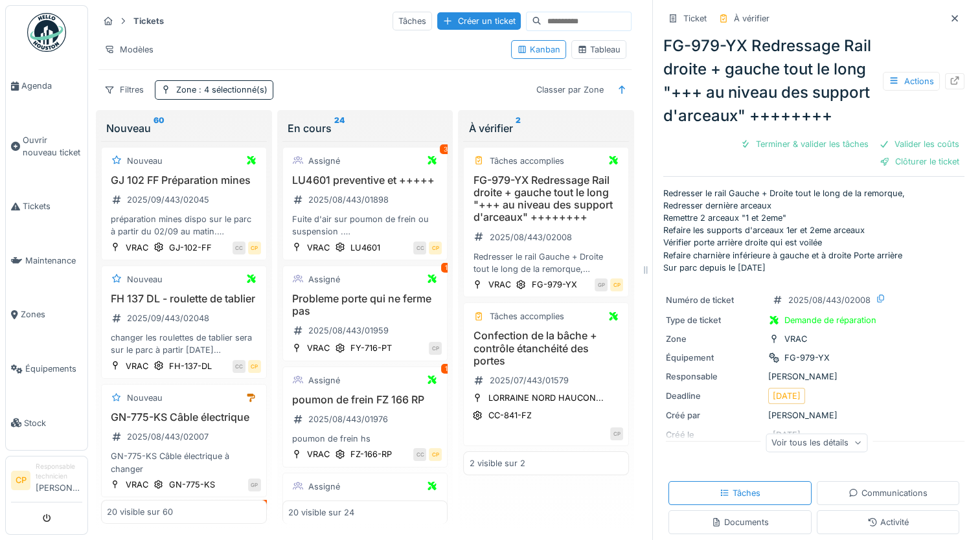
drag, startPoint x: 908, startPoint y: 160, endPoint x: 822, endPoint y: 200, distance: 94.5
click at [907, 160] on div "Clôturer le ticket" at bounding box center [920, 161] width 90 height 17
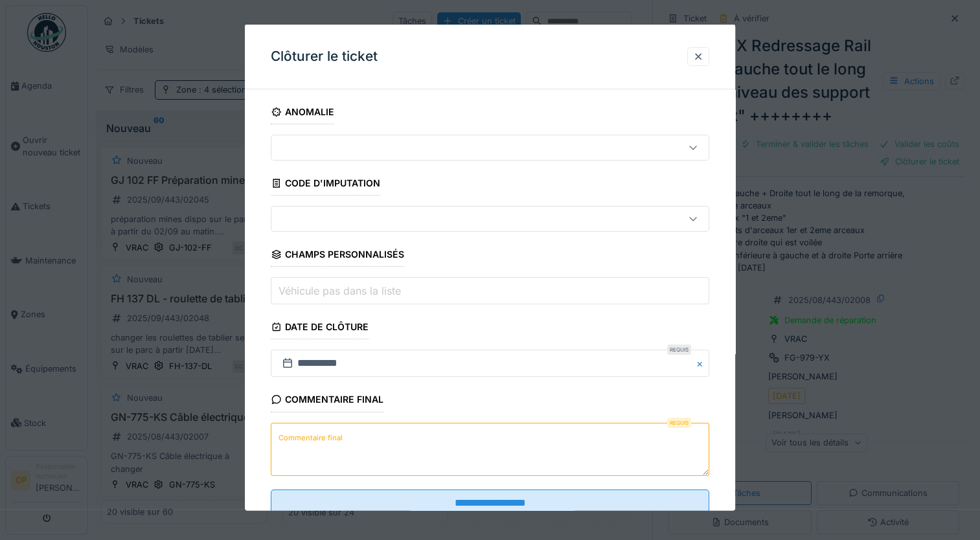
click at [453, 459] on textarea "Commentaire final" at bounding box center [490, 448] width 439 height 53
type textarea "**"
click at [442, 511] on div at bounding box center [490, 270] width 980 height 540
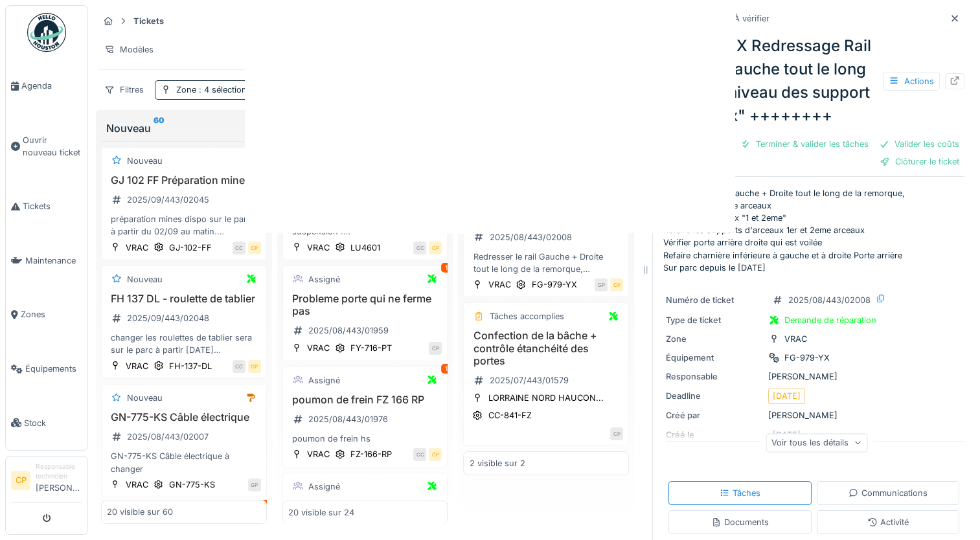
click at [446, 505] on div at bounding box center [490, 270] width 980 height 540
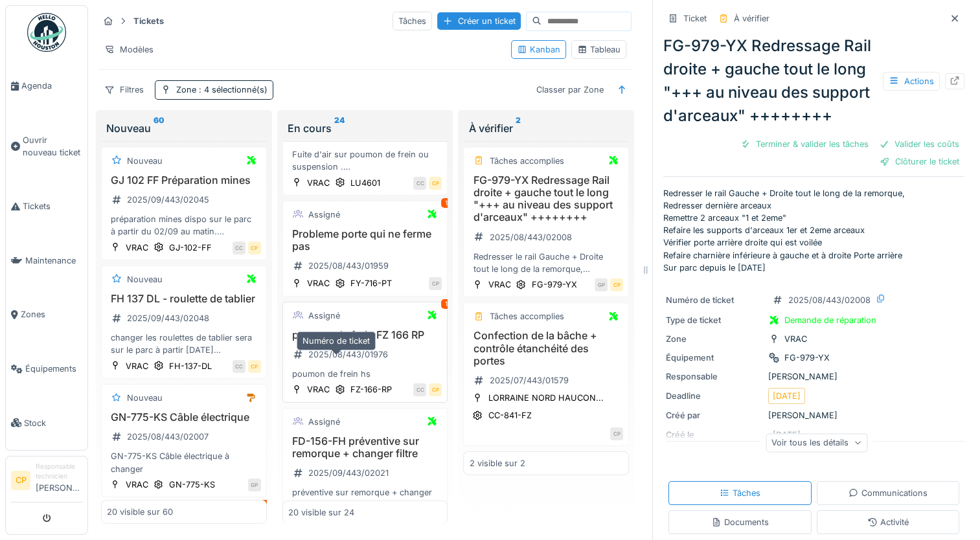
scroll to position [130, 0]
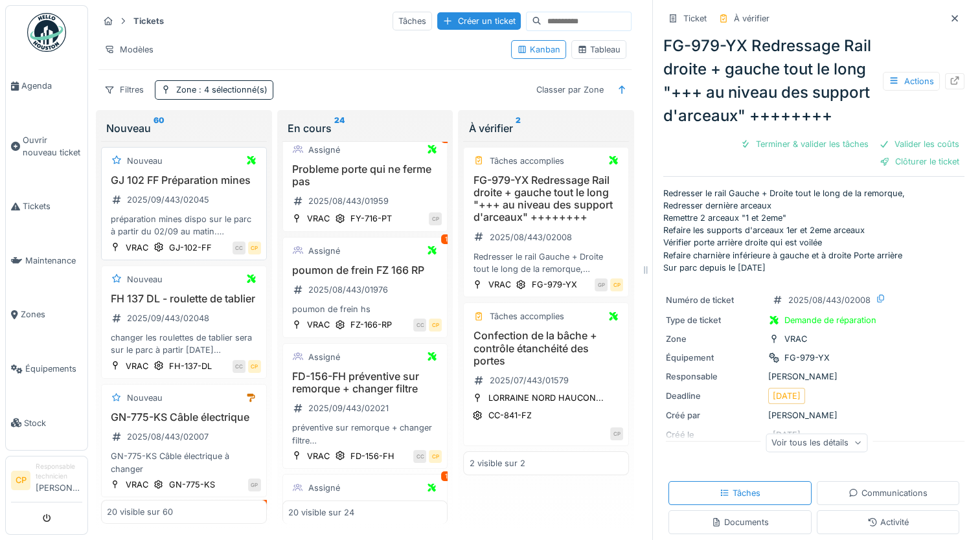
click at [203, 182] on h3 "GJ 102 FF Préparation mines" at bounding box center [184, 180] width 154 height 12
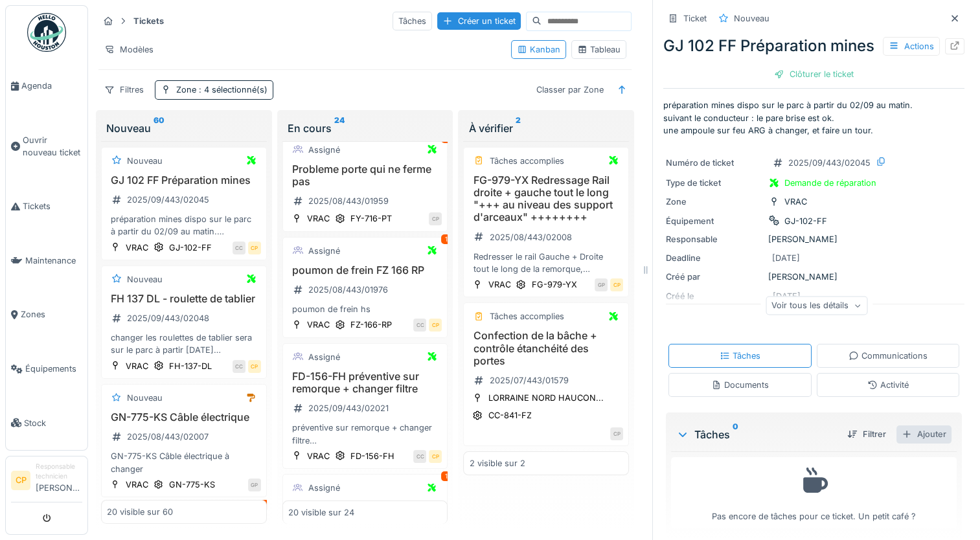
click at [899, 443] on div "Ajouter" at bounding box center [924, 434] width 55 height 17
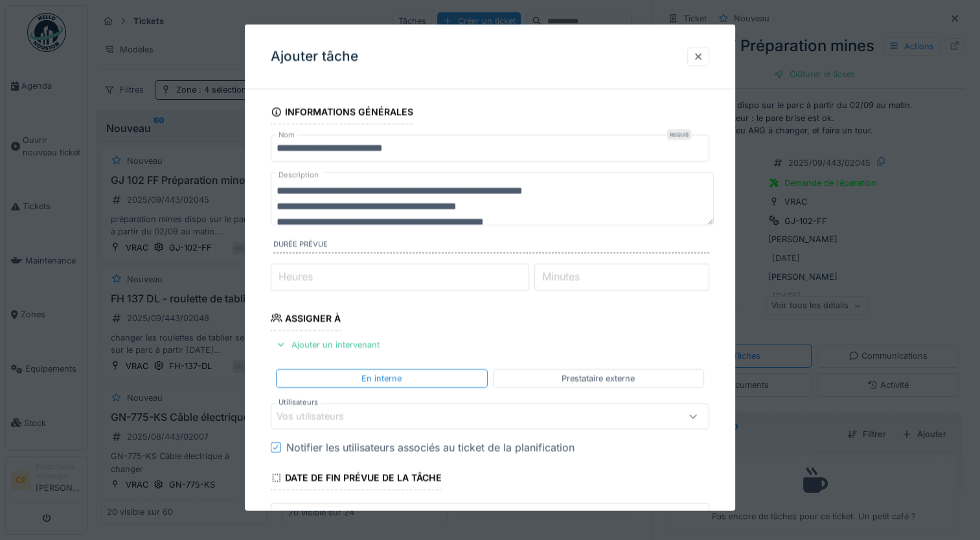
click at [18, 279] on div at bounding box center [490, 270] width 980 height 540
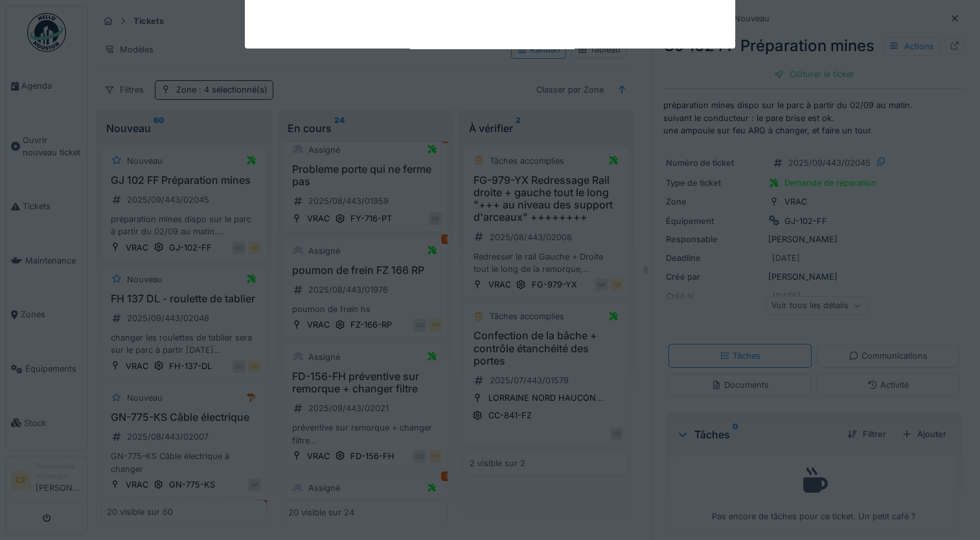
click at [32, 413] on body "Agenda Ouvrir nouveau ticket Tickets Maintenance Zones Équipements Stock CP Res…" at bounding box center [490, 270] width 980 height 540
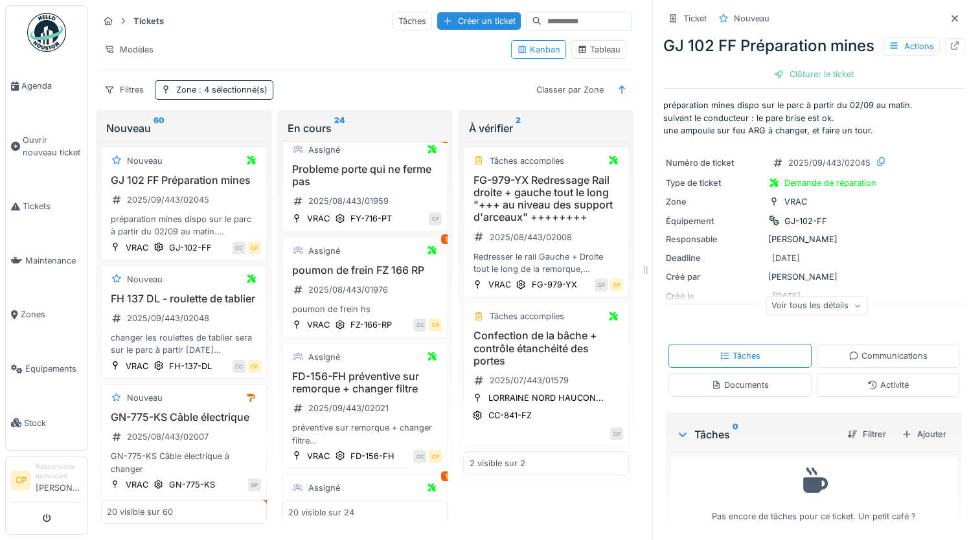
click at [32, 417] on span "Stock" at bounding box center [53, 423] width 58 height 12
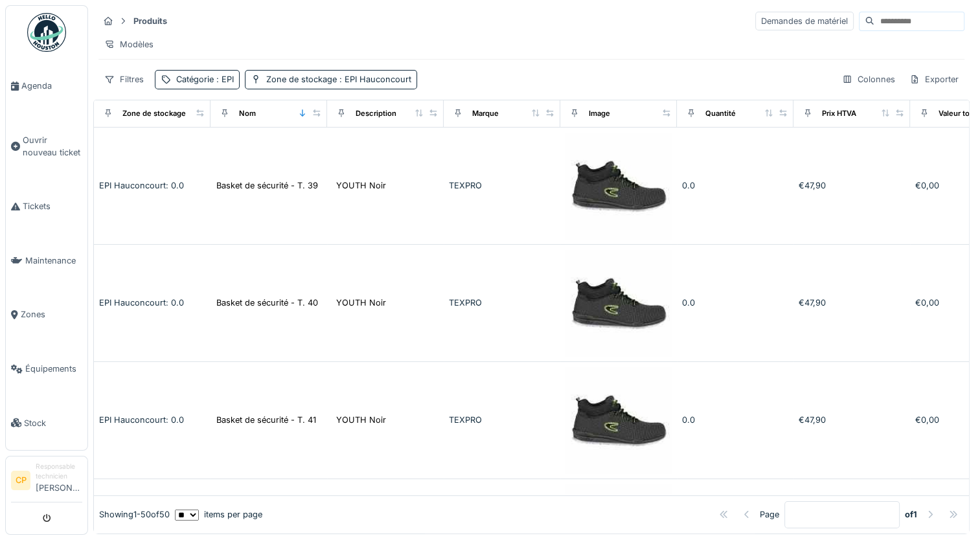
click at [743, 43] on div "Modèles" at bounding box center [531, 44] width 866 height 19
click at [755, 25] on div "Demandes de matériel" at bounding box center [804, 21] width 98 height 19
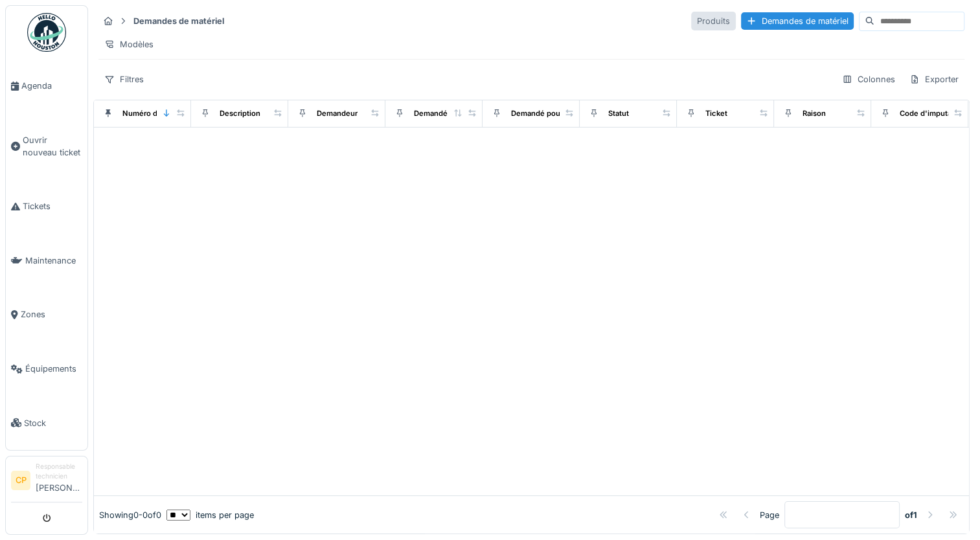
click at [691, 23] on div "Produits" at bounding box center [713, 21] width 45 height 19
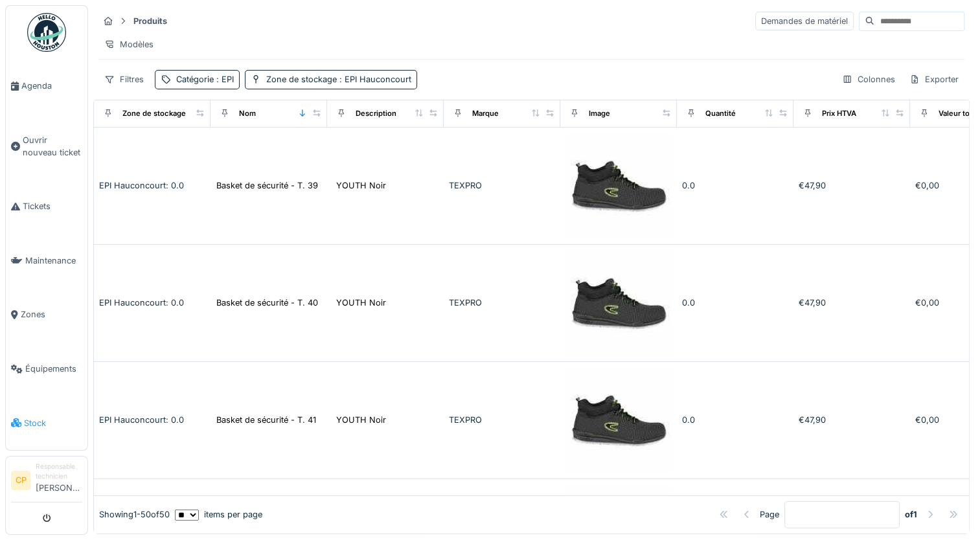
click at [40, 417] on span "Stock" at bounding box center [53, 423] width 58 height 12
click at [618, 67] on div "Produits Demandes de matériel Modèles Filtres Catégorie : EPI Zone de stockage …" at bounding box center [531, 49] width 877 height 89
click at [334, 86] on div "Zone de stockage : EPI Hauconcourt" at bounding box center [338, 79] width 145 height 12
click at [467, 82] on div "Filtres Catégorie : EPI Zone de stockage : EPI Hauconcourt Colonnes Exporter" at bounding box center [531, 79] width 866 height 19
click at [47, 514] on button "submit" at bounding box center [46, 518] width 25 height 21
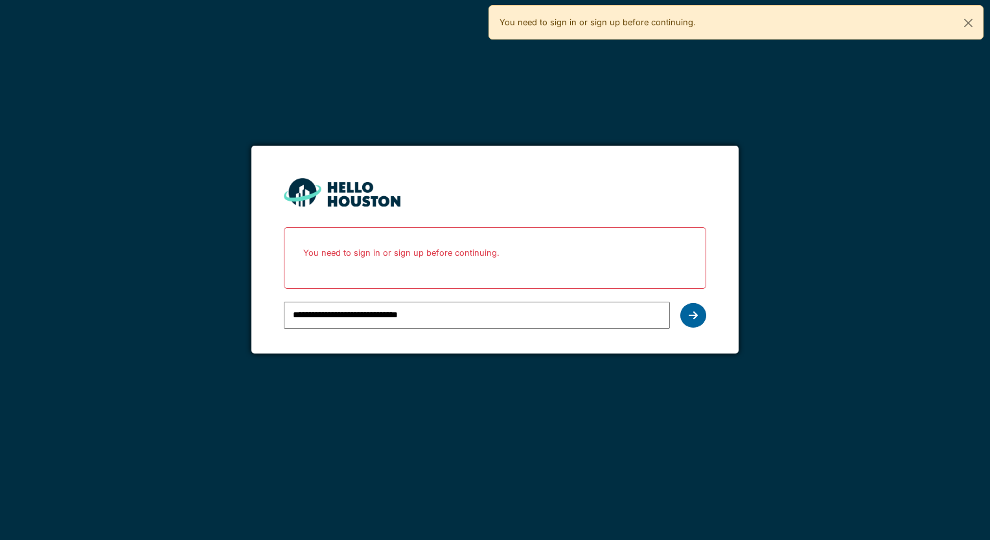
click at [691, 310] on icon at bounding box center [693, 315] width 9 height 10
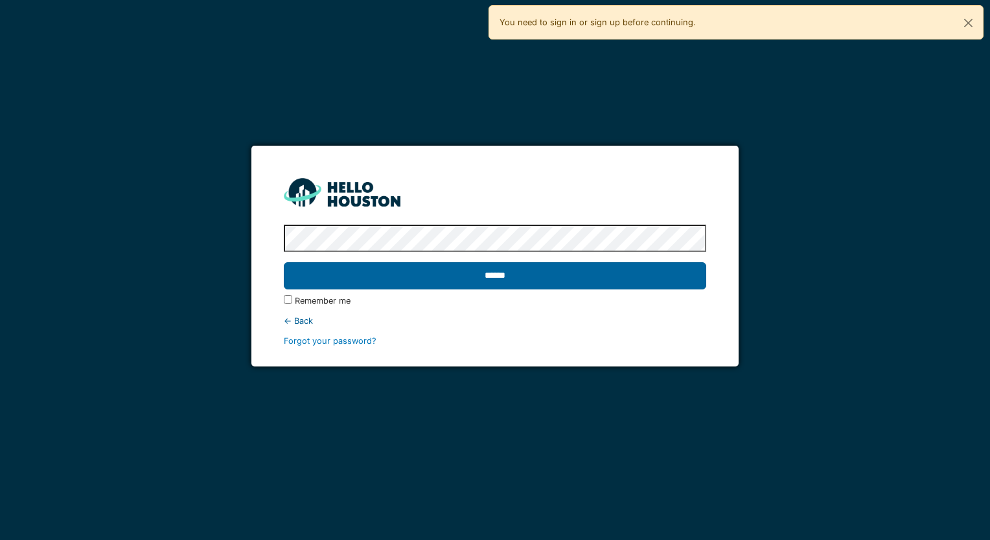
click at [455, 273] on input "******" at bounding box center [495, 275] width 422 height 27
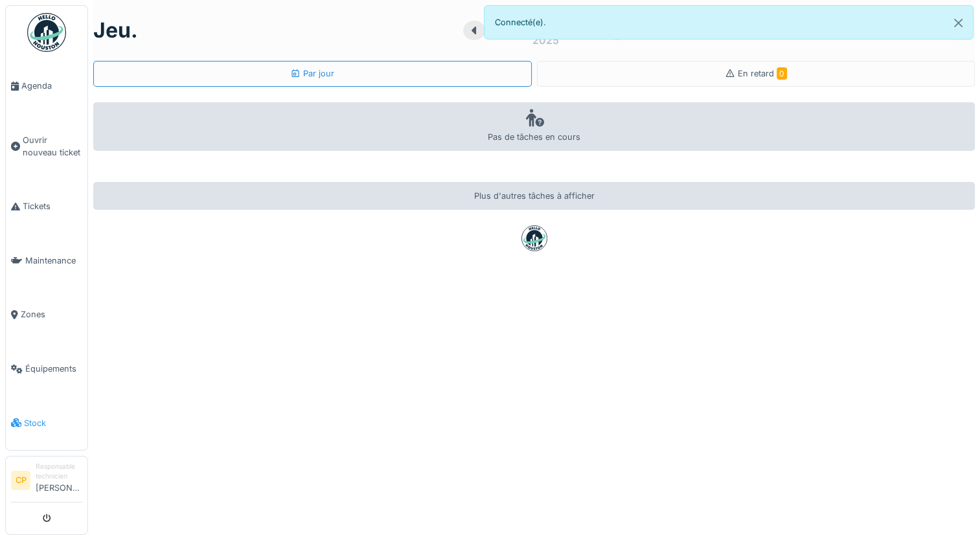
click at [38, 417] on span "Stock" at bounding box center [53, 423] width 58 height 12
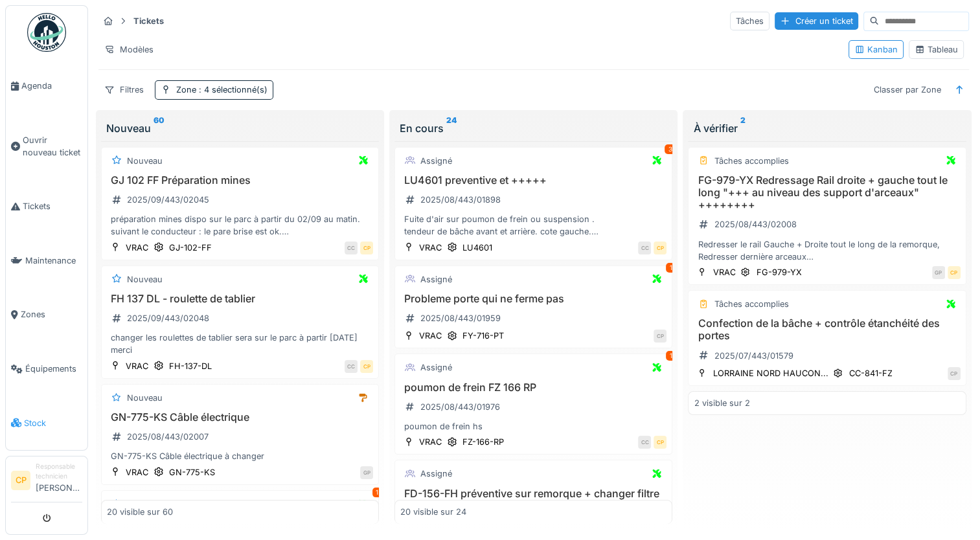
click at [45, 417] on span "Stock" at bounding box center [53, 423] width 58 height 12
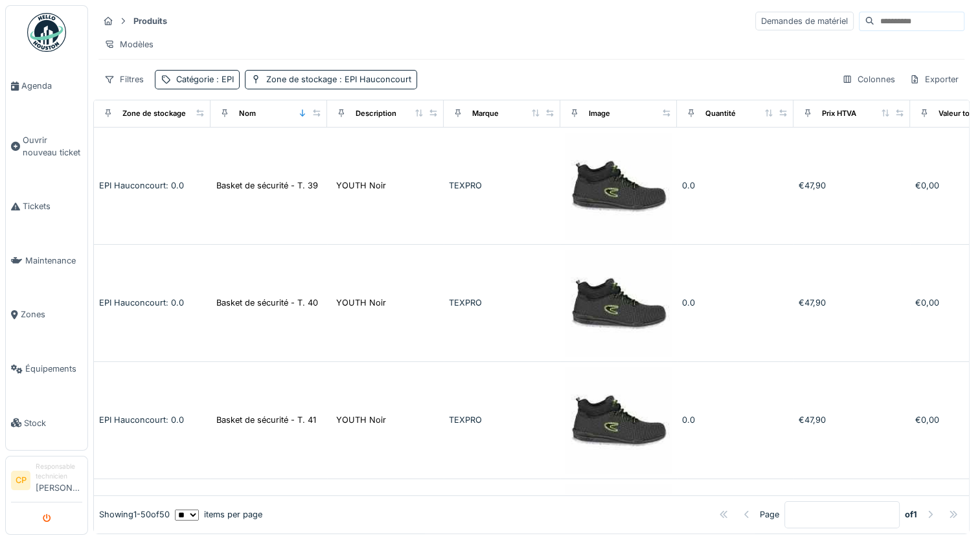
click at [54, 520] on button "submit" at bounding box center [46, 518] width 25 height 21
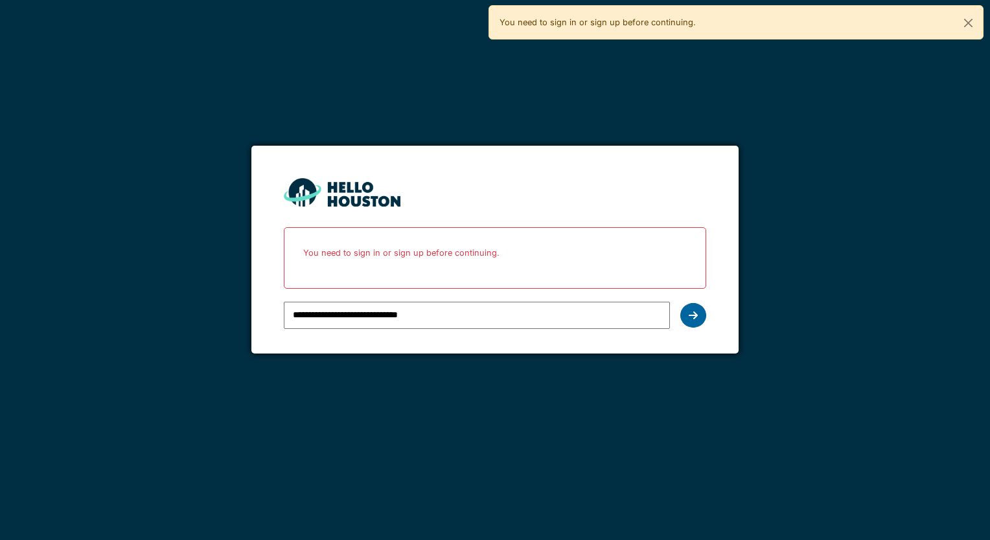
click at [694, 314] on icon at bounding box center [693, 315] width 9 height 10
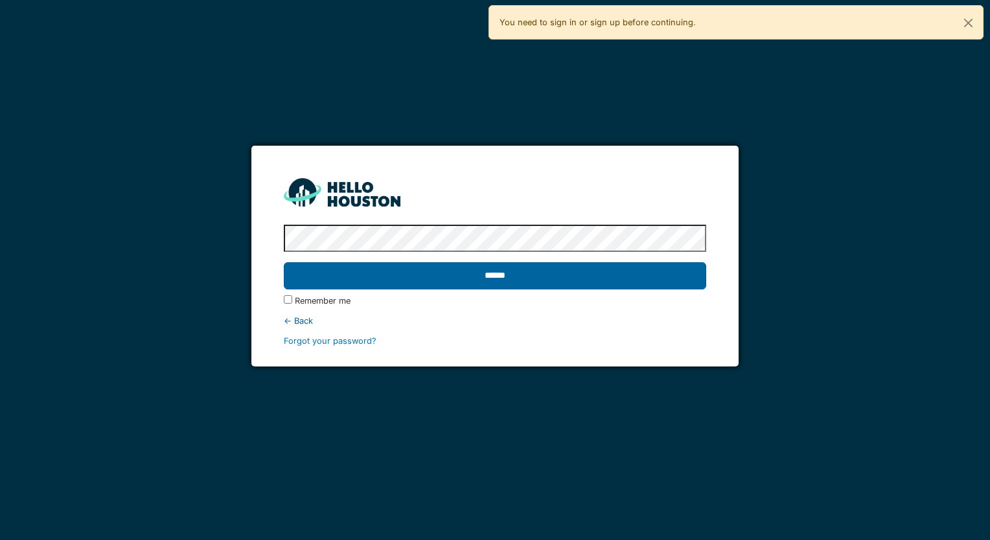
click at [523, 284] on input "******" at bounding box center [495, 275] width 422 height 27
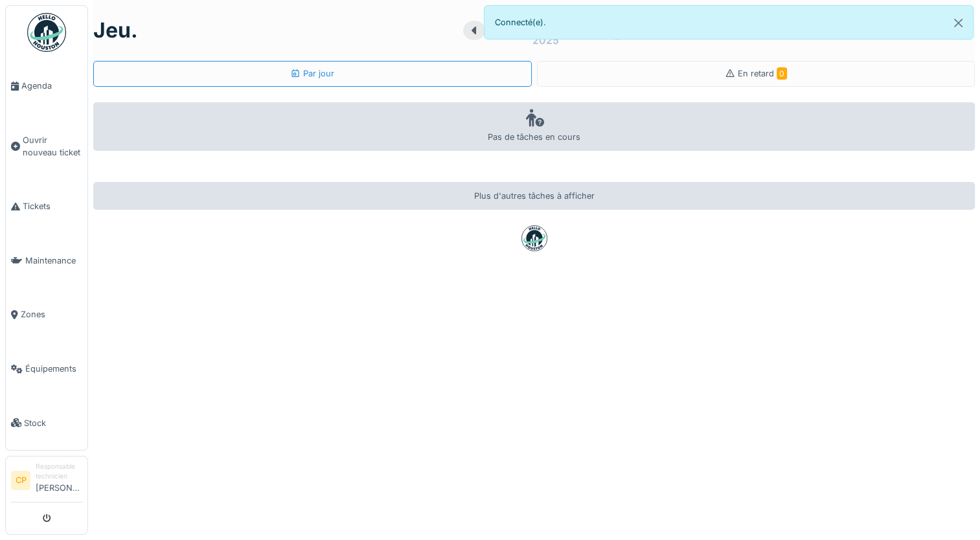
click at [36, 403] on div at bounding box center [490, 270] width 980 height 540
click at [34, 417] on span "Stock" at bounding box center [53, 423] width 58 height 12
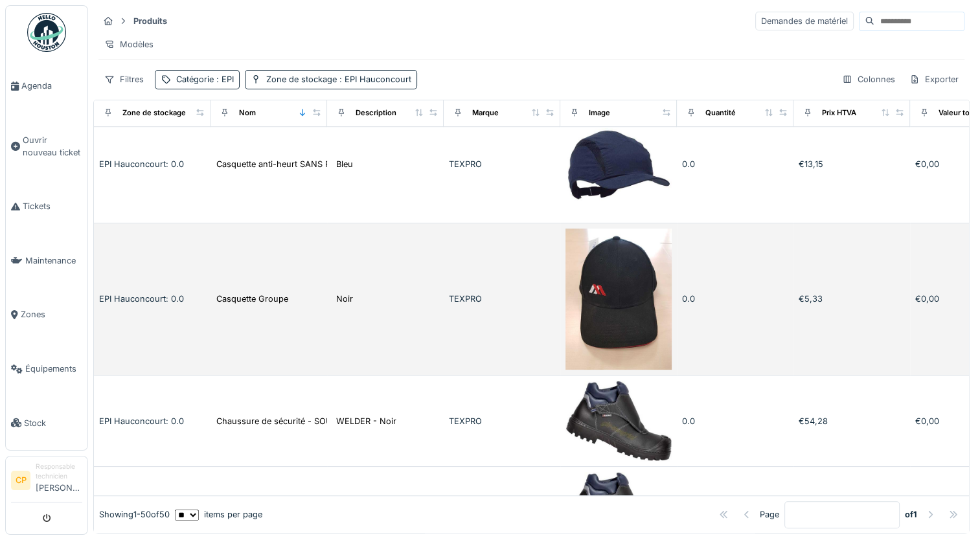
scroll to position [648, 0]
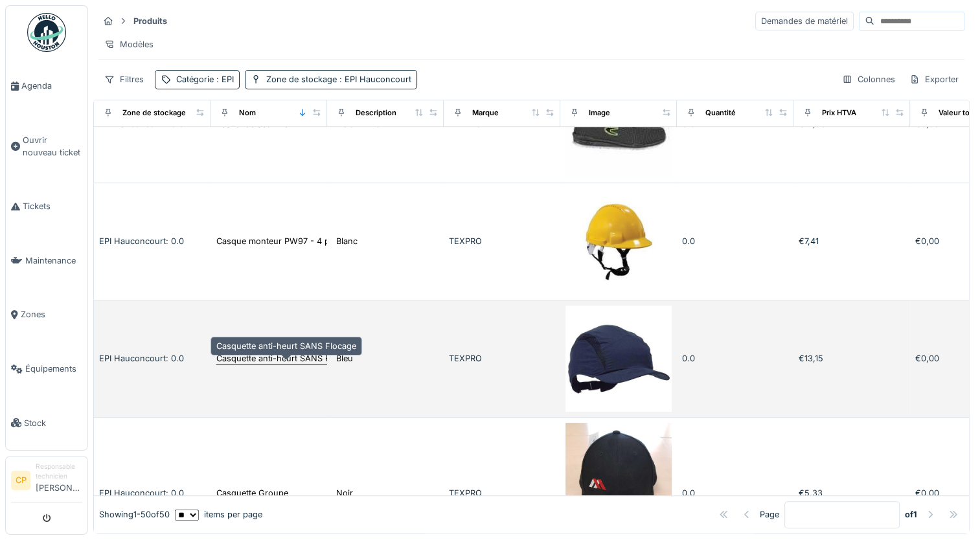
click at [275, 365] on div "Casquette anti-heurt SANS Flocage" at bounding box center [286, 358] width 140 height 12
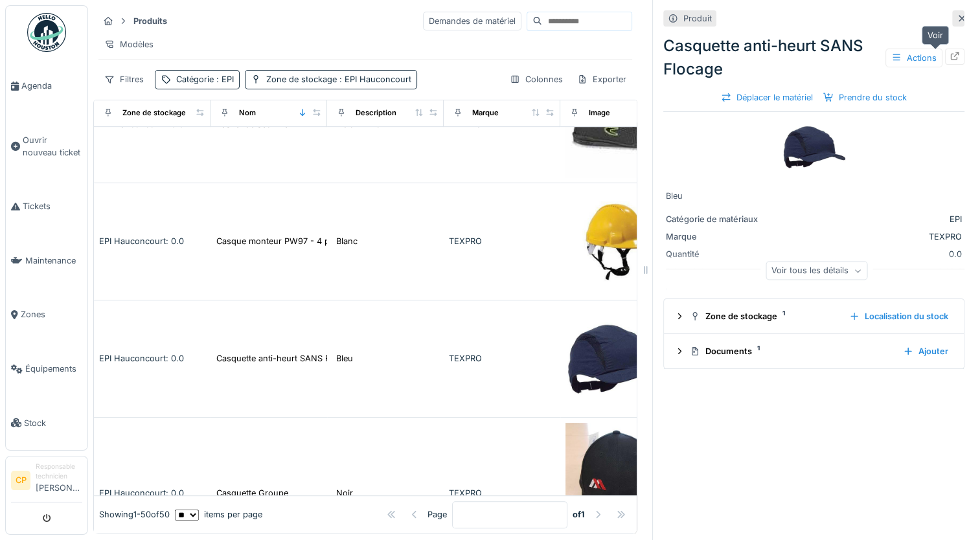
click at [950, 58] on icon at bounding box center [955, 56] width 10 height 8
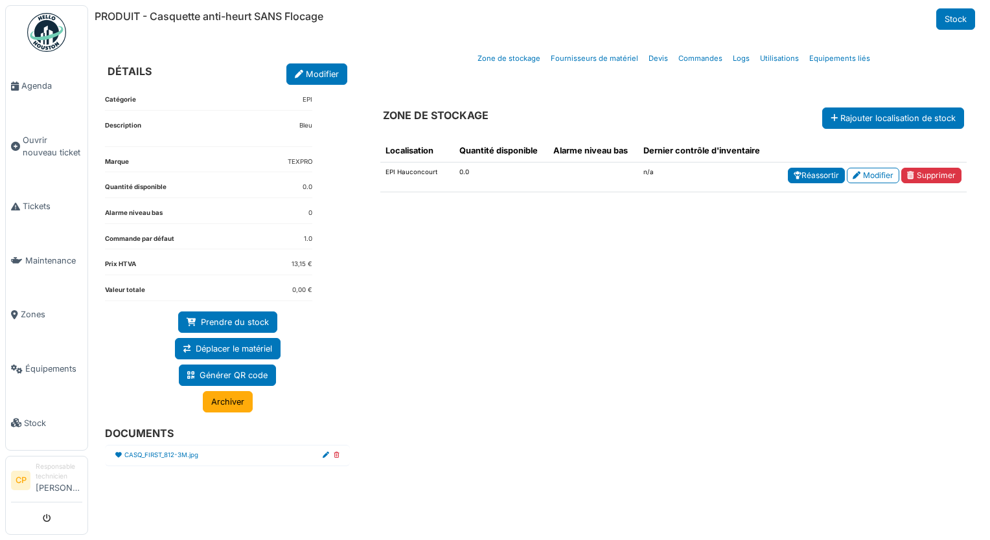
click at [804, 178] on link "Réassortir" at bounding box center [816, 176] width 57 height 16
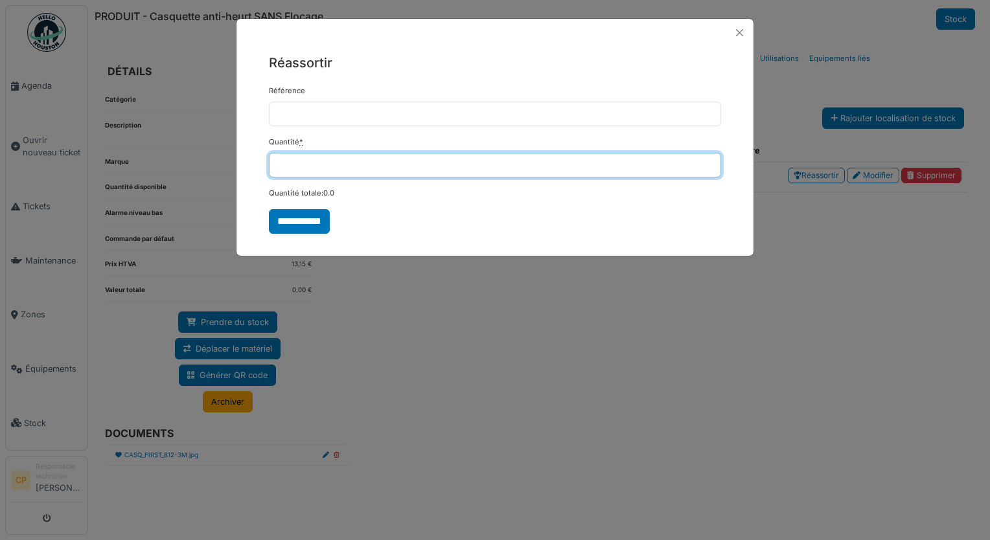
drag, startPoint x: 310, startPoint y: 166, endPoint x: 207, endPoint y: 167, distance: 103.0
click at [207, 167] on div "**********" at bounding box center [495, 270] width 990 height 540
type input "*"
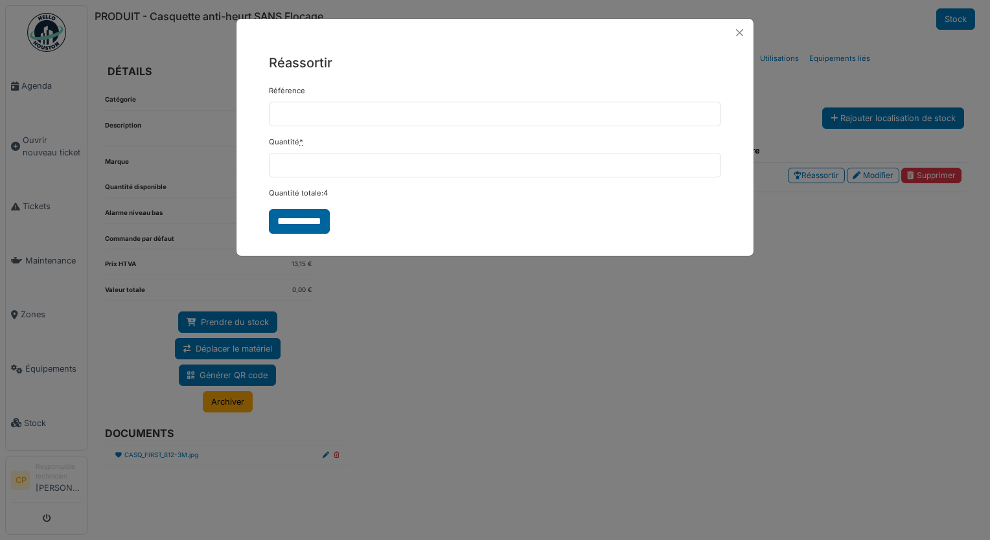
click at [316, 222] on input "**********" at bounding box center [299, 221] width 61 height 25
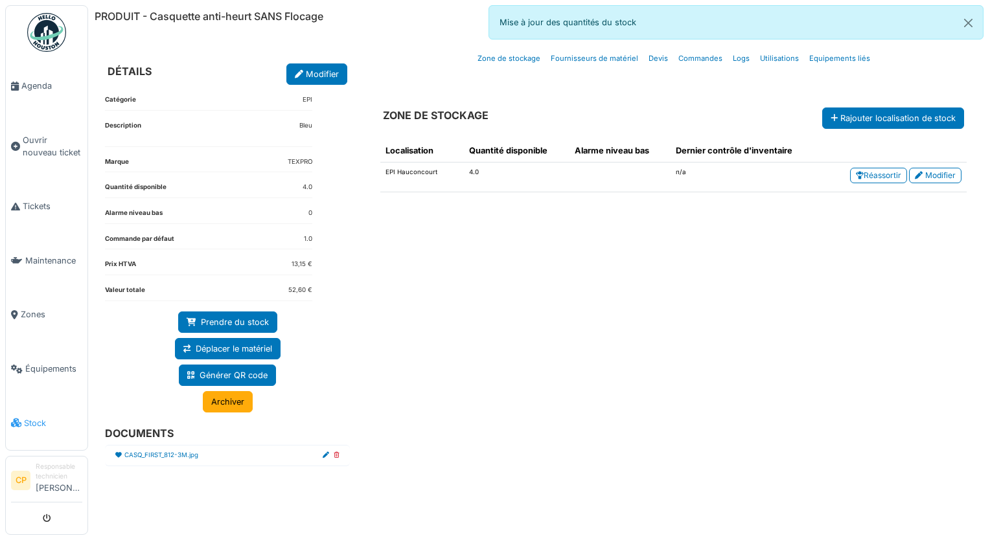
click at [45, 417] on span "Stock" at bounding box center [53, 423] width 58 height 12
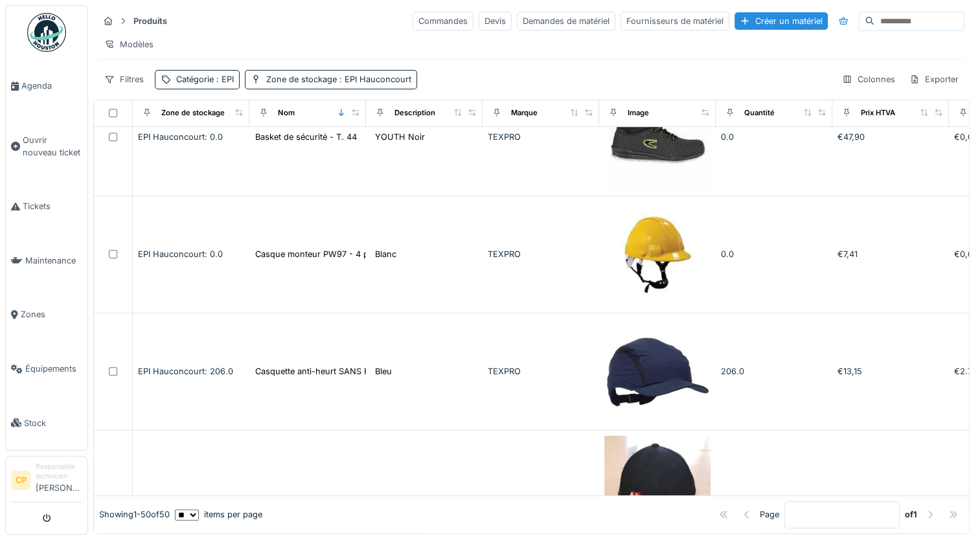
scroll to position [713, 0]
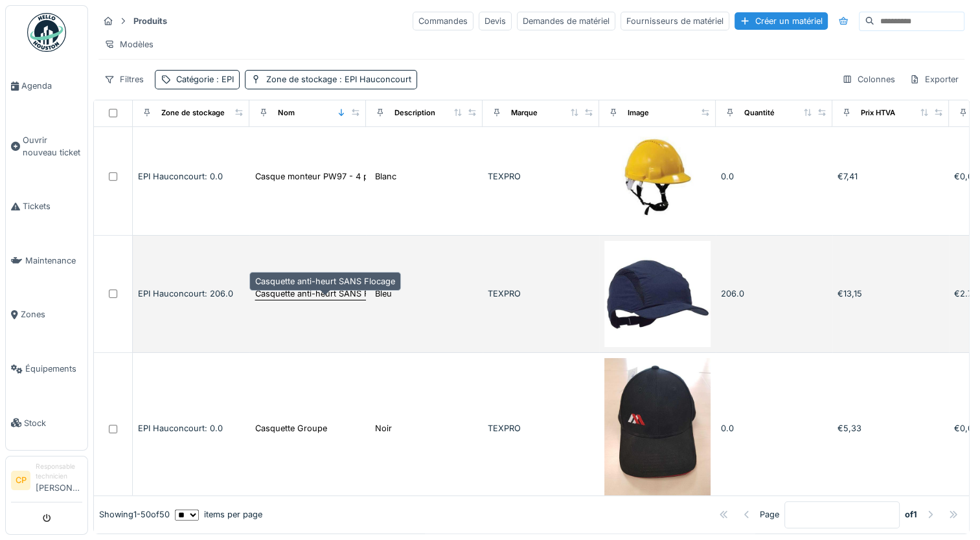
click at [292, 300] on div "Casquette anti-heurt SANS Flocage" at bounding box center [325, 294] width 140 height 12
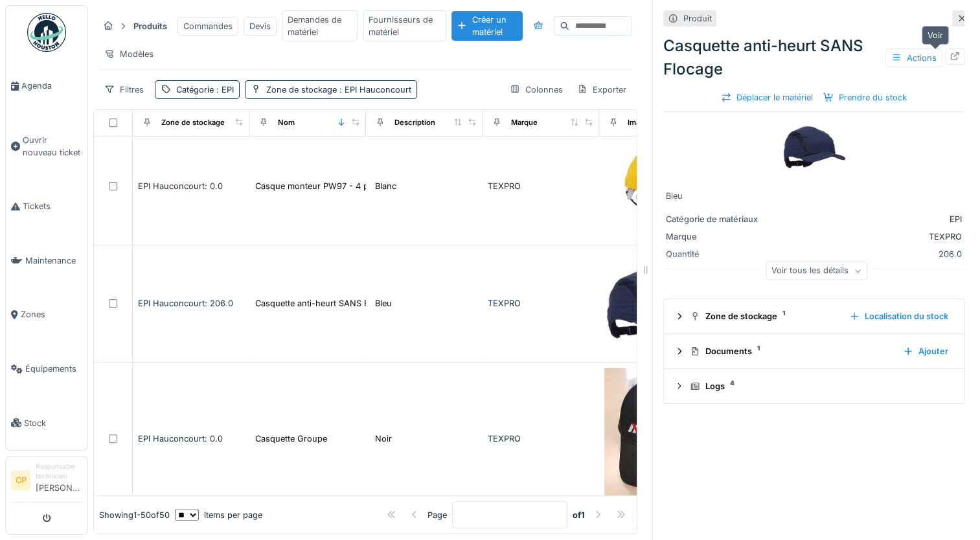
click at [951, 60] on icon at bounding box center [955, 56] width 8 height 8
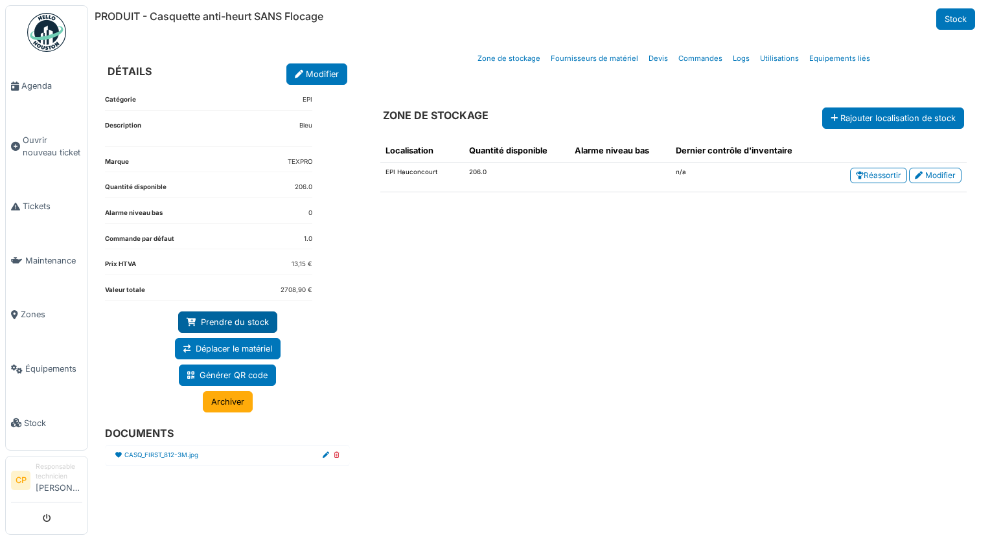
click at [220, 317] on link "Prendre du stock" at bounding box center [227, 322] width 99 height 21
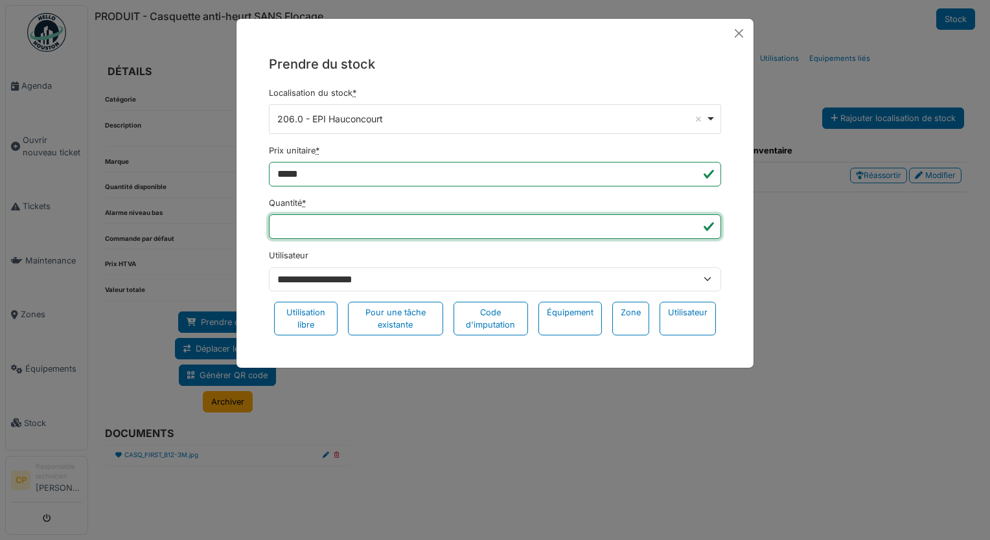
drag, startPoint x: 334, startPoint y: 227, endPoint x: 236, endPoint y: 216, distance: 98.4
click at [236, 216] on div "**********" at bounding box center [494, 200] width 517 height 305
type input "*"
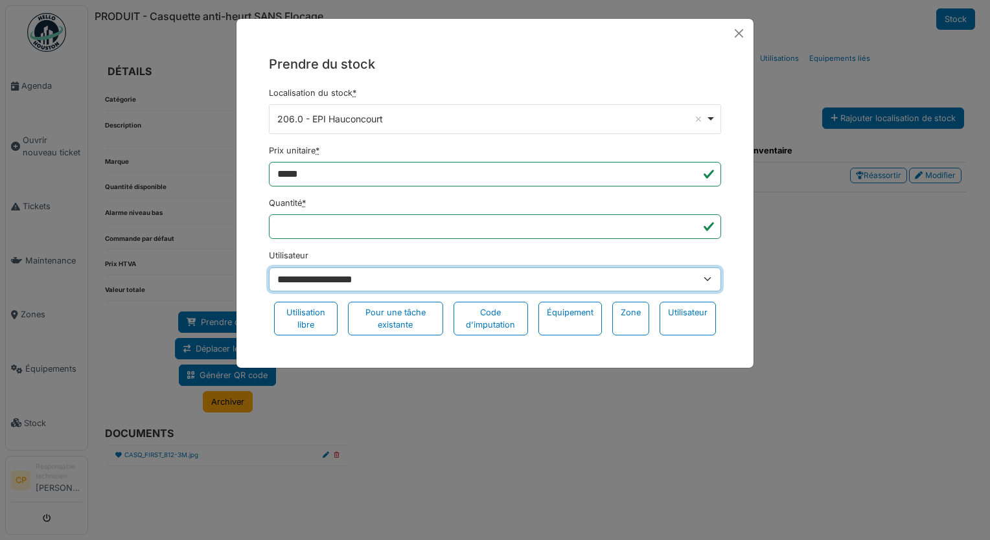
click at [713, 278] on select "**********" at bounding box center [495, 280] width 452 height 25
click at [400, 281] on select "**********" at bounding box center [495, 280] width 452 height 25
drag, startPoint x: 399, startPoint y: 281, endPoint x: 278, endPoint y: 277, distance: 121.2
click at [278, 277] on select "**********" at bounding box center [495, 280] width 452 height 25
click at [442, 277] on select "**********" at bounding box center [495, 280] width 452 height 25
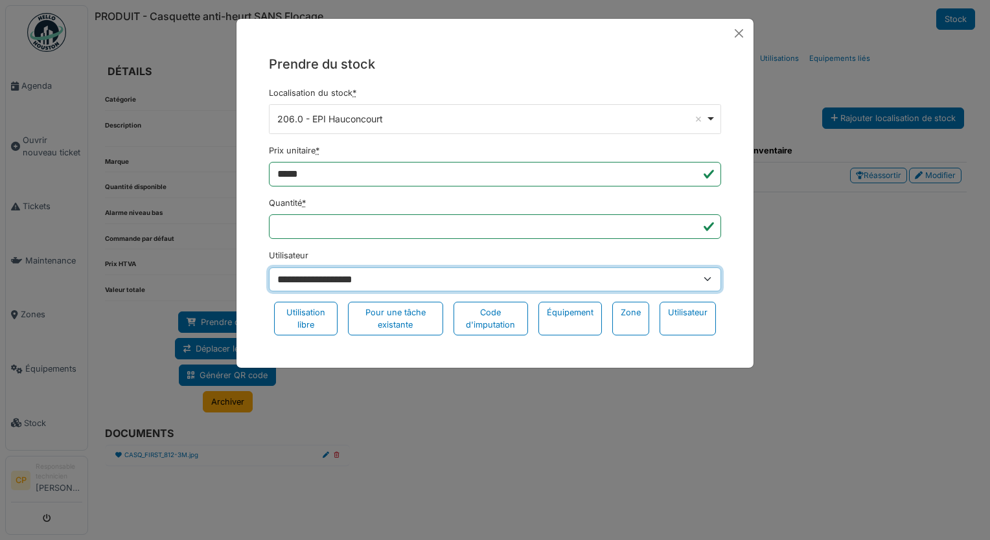
drag, startPoint x: 442, startPoint y: 277, endPoint x: 352, endPoint y: 289, distance: 90.8
click at [352, 289] on select "**********" at bounding box center [495, 280] width 452 height 25
drag, startPoint x: 367, startPoint y: 279, endPoint x: 190, endPoint y: 268, distance: 177.2
click at [190, 268] on div "**********" at bounding box center [495, 270] width 990 height 540
click at [391, 279] on select "**********" at bounding box center [495, 280] width 452 height 25
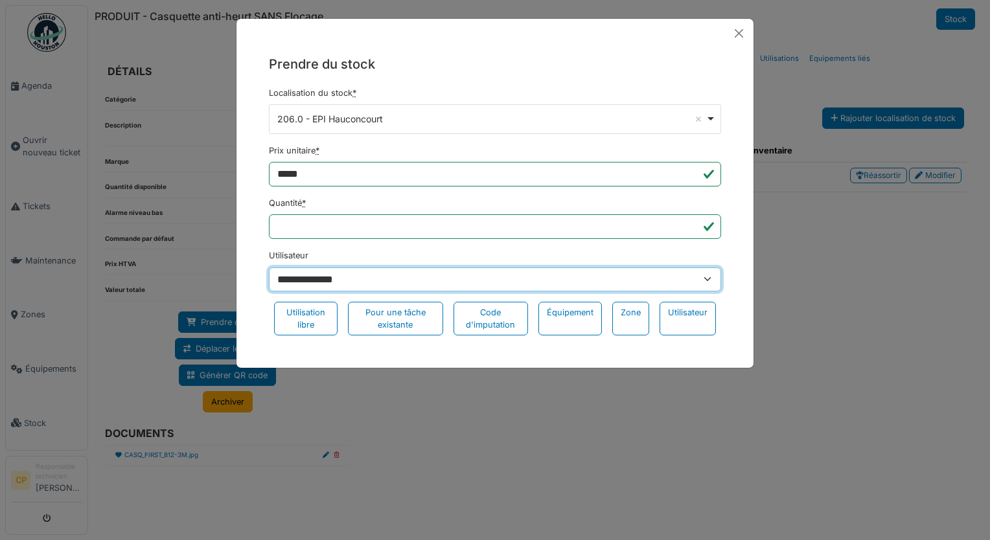
select select "*****"
click at [269, 268] on select "**********" at bounding box center [495, 280] width 452 height 25
click at [648, 273] on select "**********" at bounding box center [495, 280] width 452 height 25
click at [269, 268] on select "**********" at bounding box center [495, 280] width 452 height 25
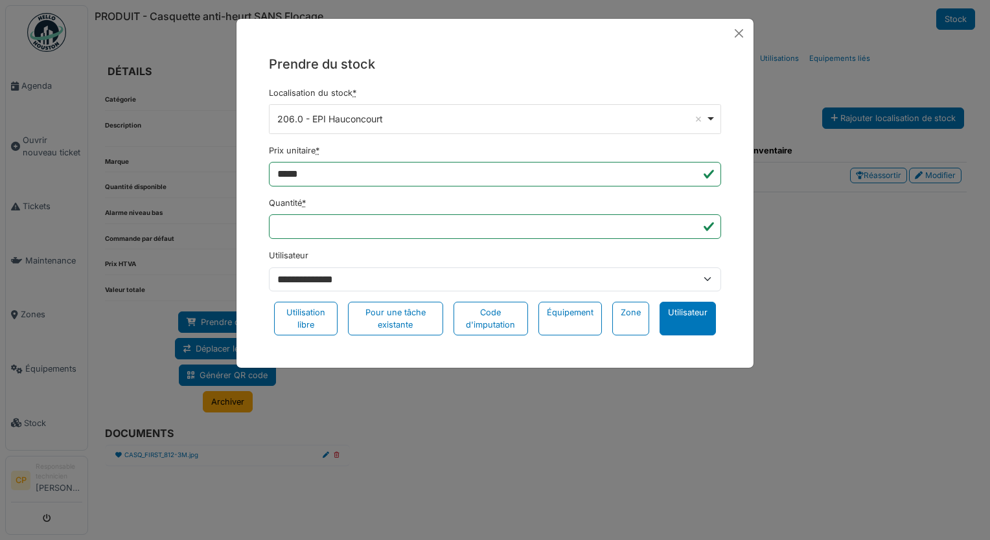
click at [684, 321] on div "Utilisateur" at bounding box center [688, 319] width 56 height 34
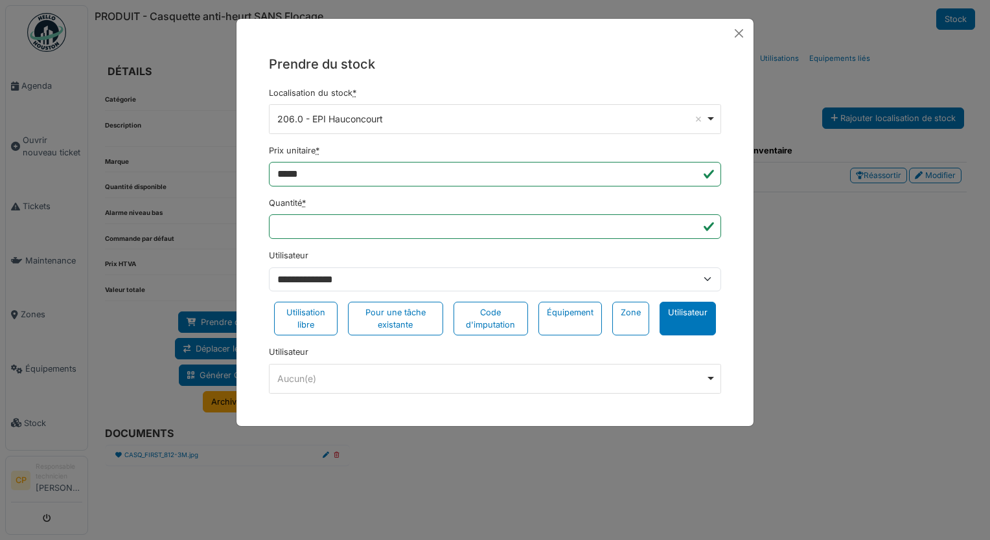
click at [502, 378] on div "Aucun(e) Remove item" at bounding box center [491, 379] width 428 height 14
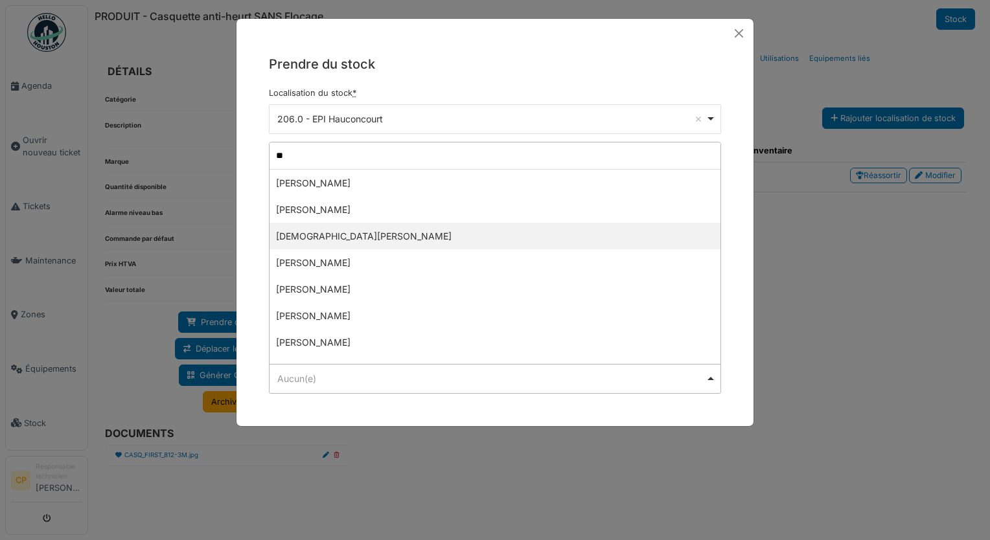
type input "***"
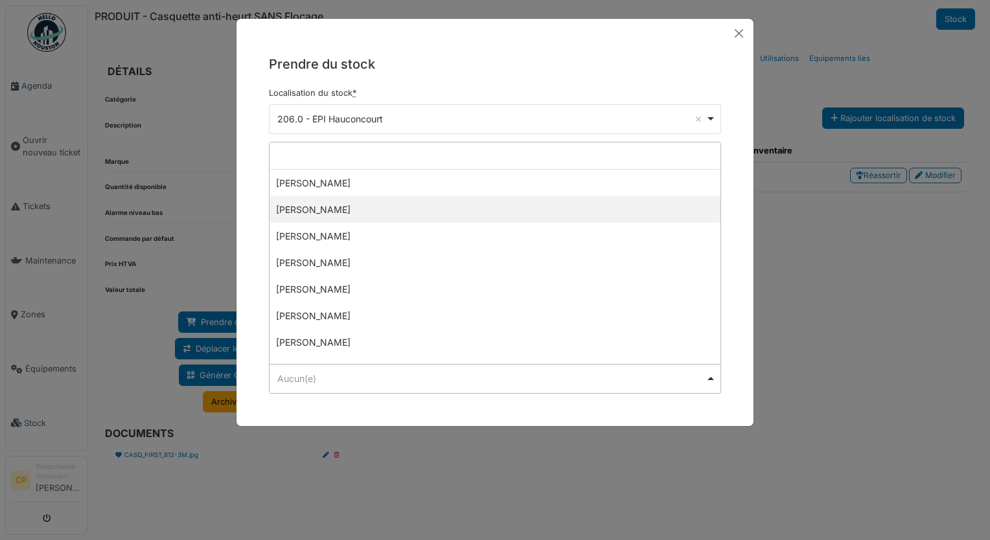
select select "*****"
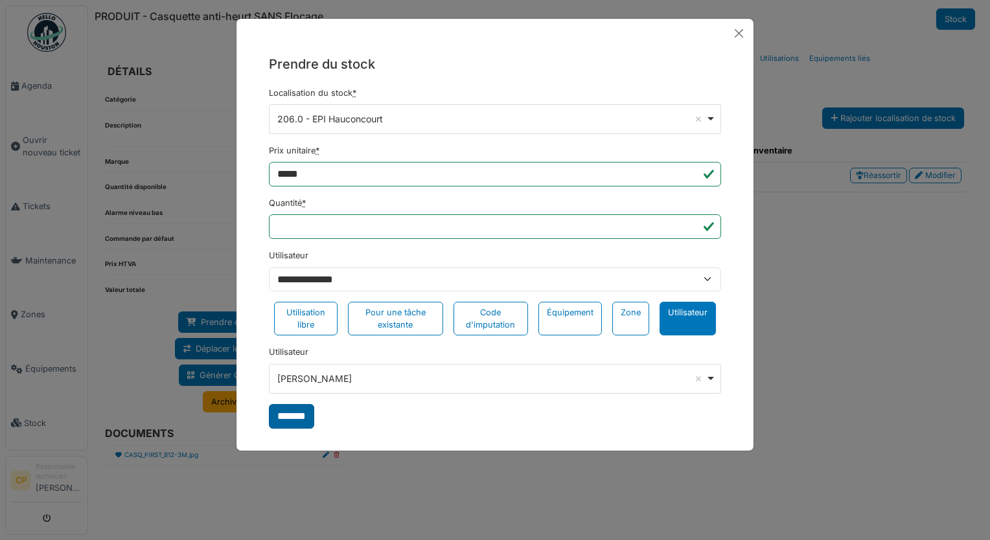
click at [290, 415] on input "*******" at bounding box center [291, 416] width 45 height 25
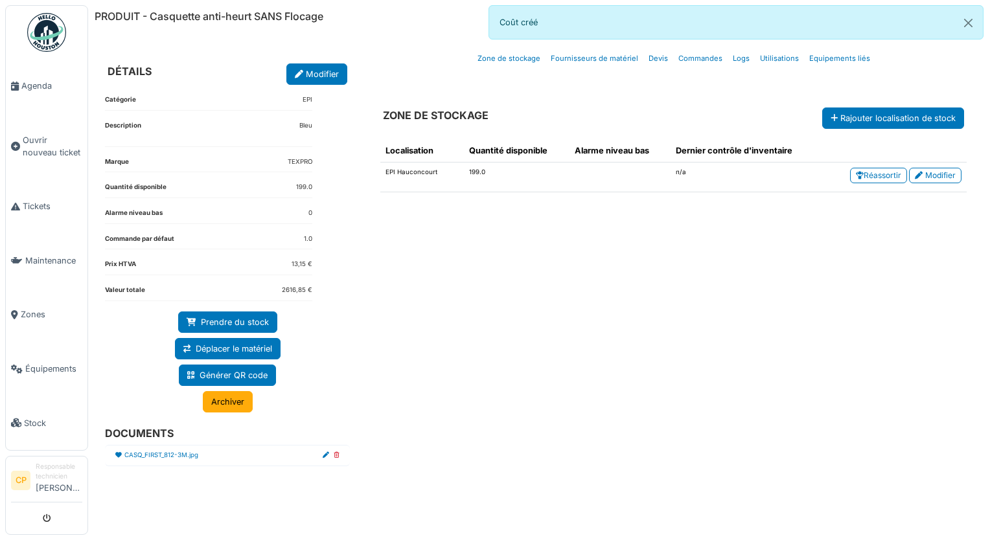
click at [545, 181] on td "199.0" at bounding box center [517, 178] width 106 height 30
click at [474, 178] on td "199.0" at bounding box center [517, 178] width 106 height 30
click at [472, 181] on td "199.0" at bounding box center [517, 178] width 106 height 30
click at [523, 169] on td "199.0" at bounding box center [517, 178] width 106 height 30
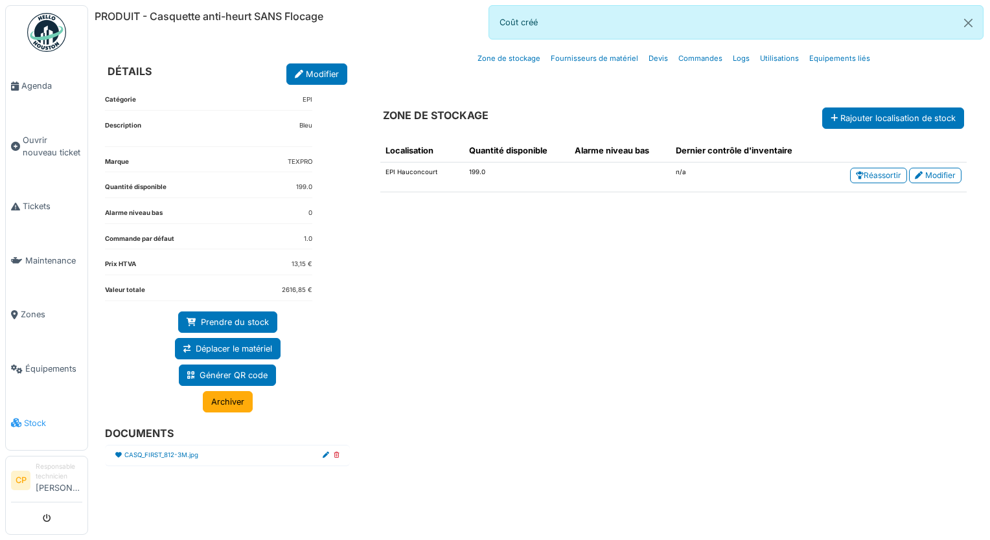
click at [25, 417] on span "Stock" at bounding box center [53, 423] width 58 height 12
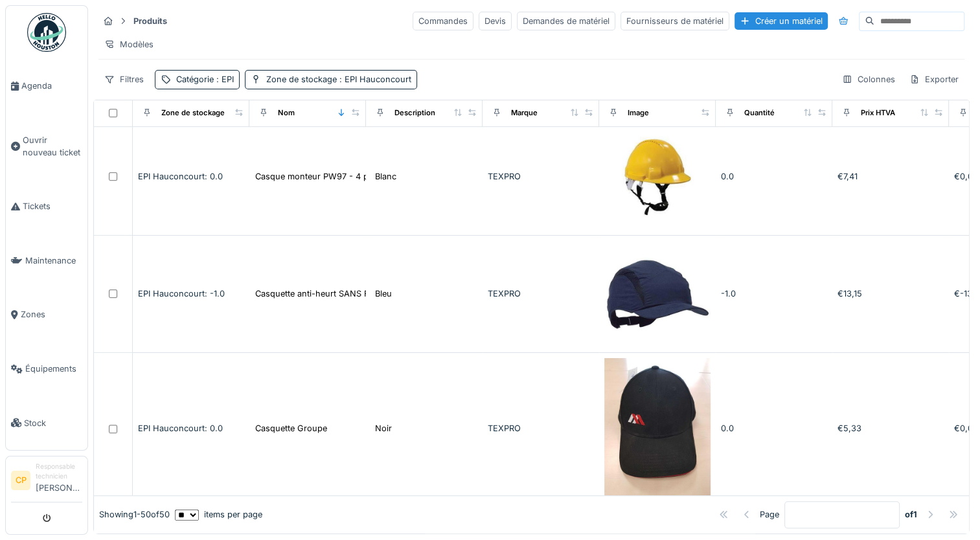
scroll to position [777, 0]
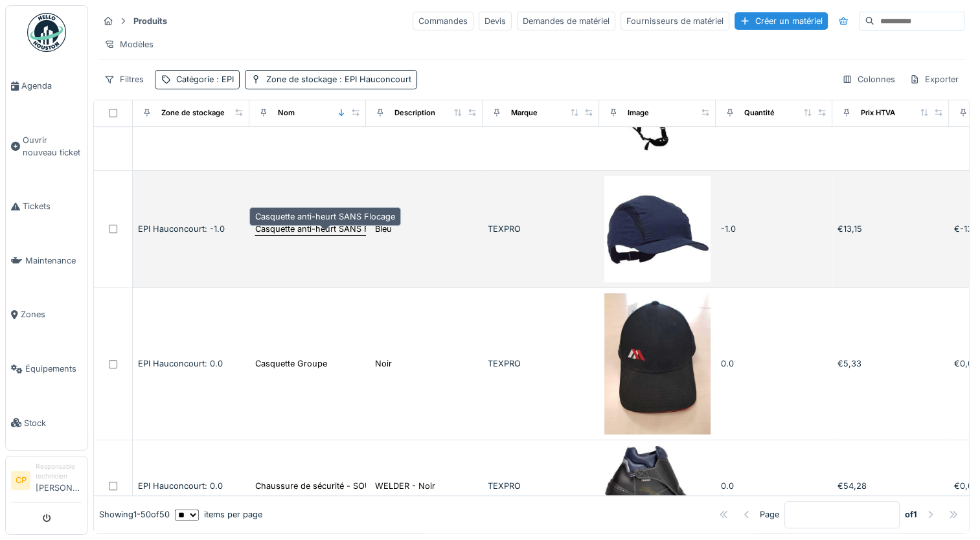
click at [327, 235] on div "Casquette anti-heurt SANS Flocage" at bounding box center [325, 229] width 140 height 12
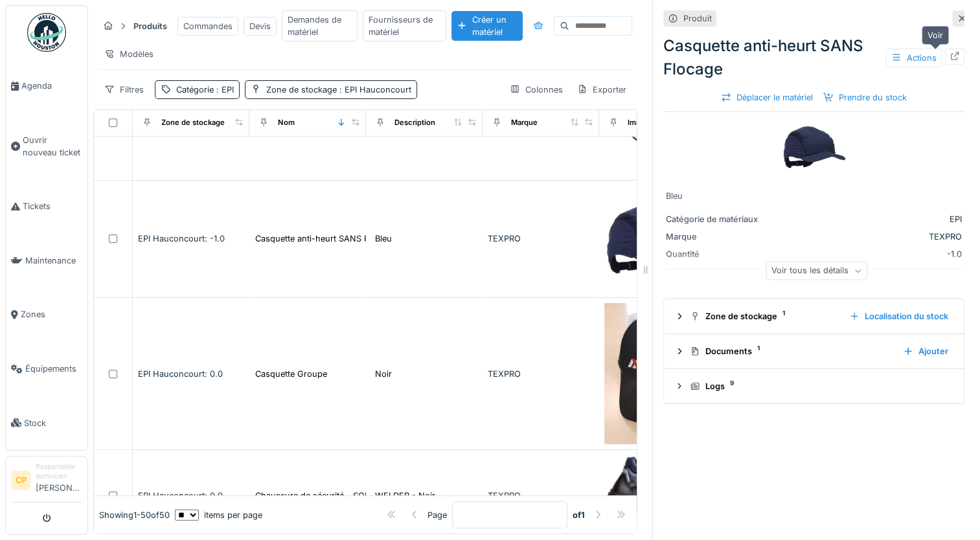
click at [950, 61] on div at bounding box center [955, 57] width 10 height 12
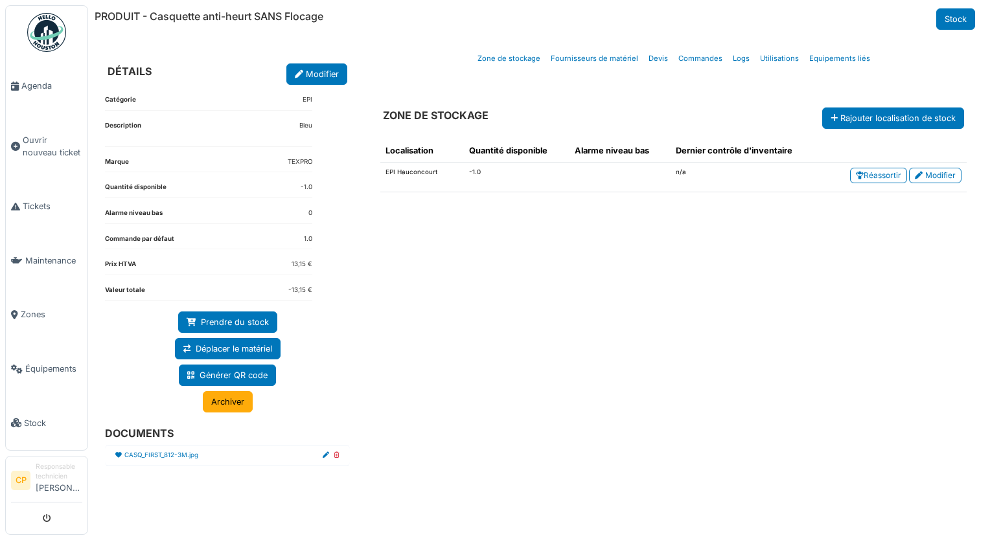
click at [426, 171] on td "EPI Hauconcourt" at bounding box center [422, 178] width 84 height 30
click at [479, 169] on td "-1.0" at bounding box center [517, 178] width 106 height 30
click at [30, 417] on span "Stock" at bounding box center [53, 423] width 58 height 12
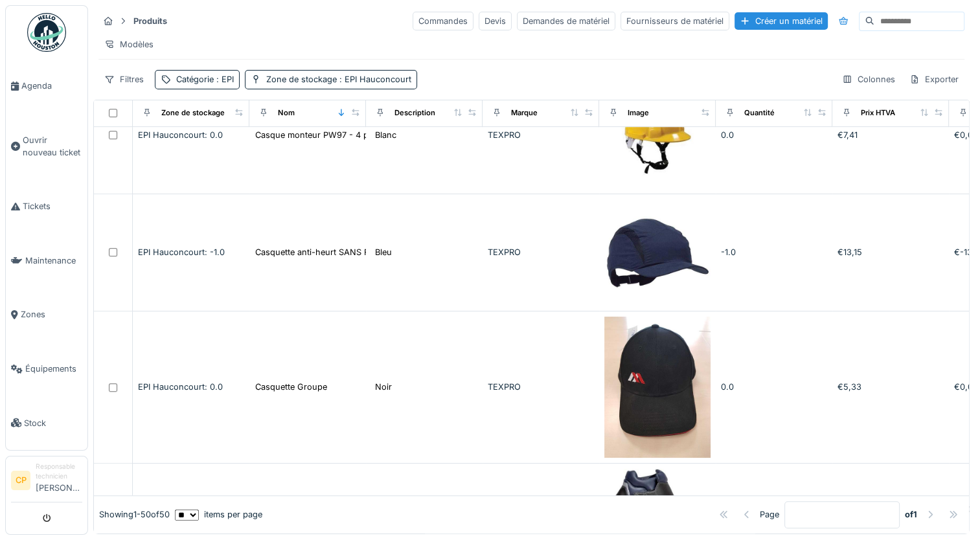
scroll to position [713, 0]
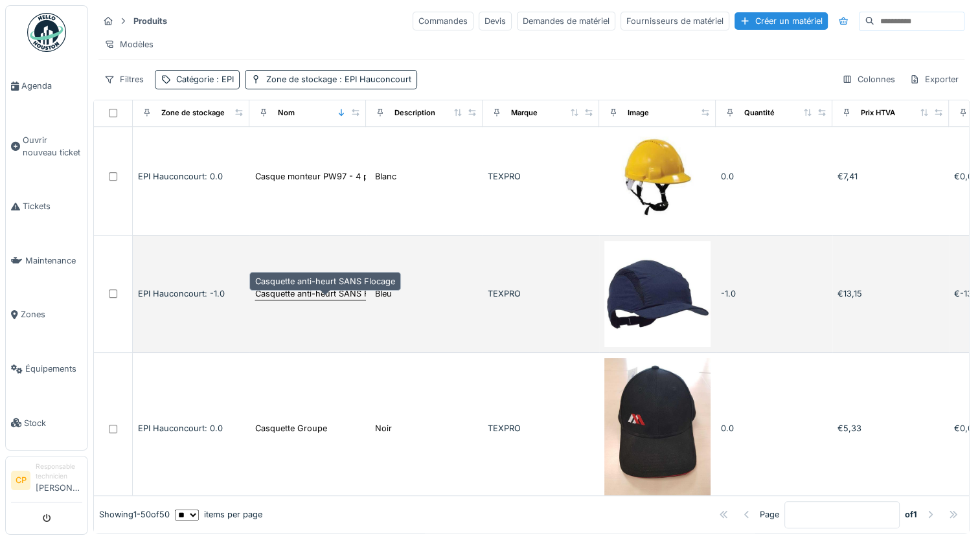
click at [332, 300] on div "Casquette anti-heurt SANS Flocage" at bounding box center [325, 294] width 140 height 12
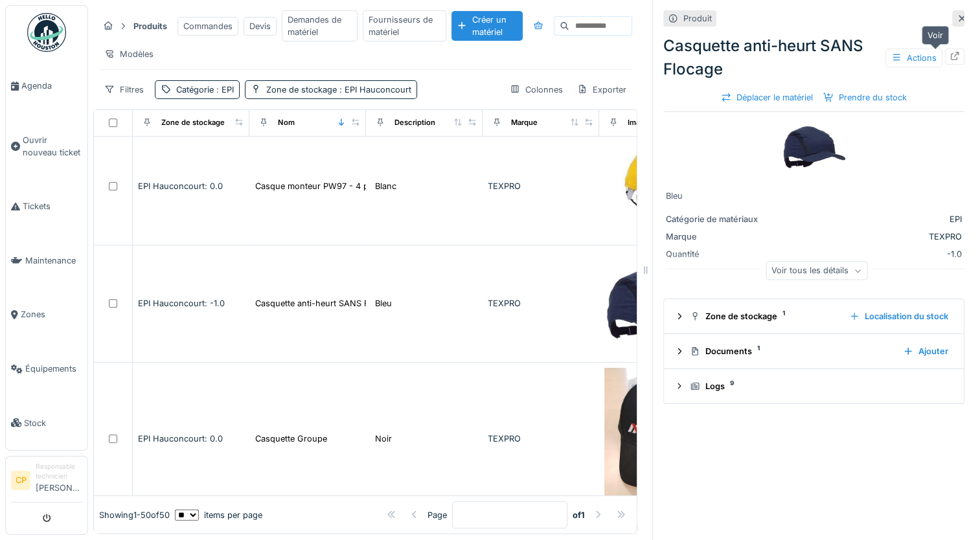
click at [950, 58] on icon at bounding box center [955, 56] width 10 height 8
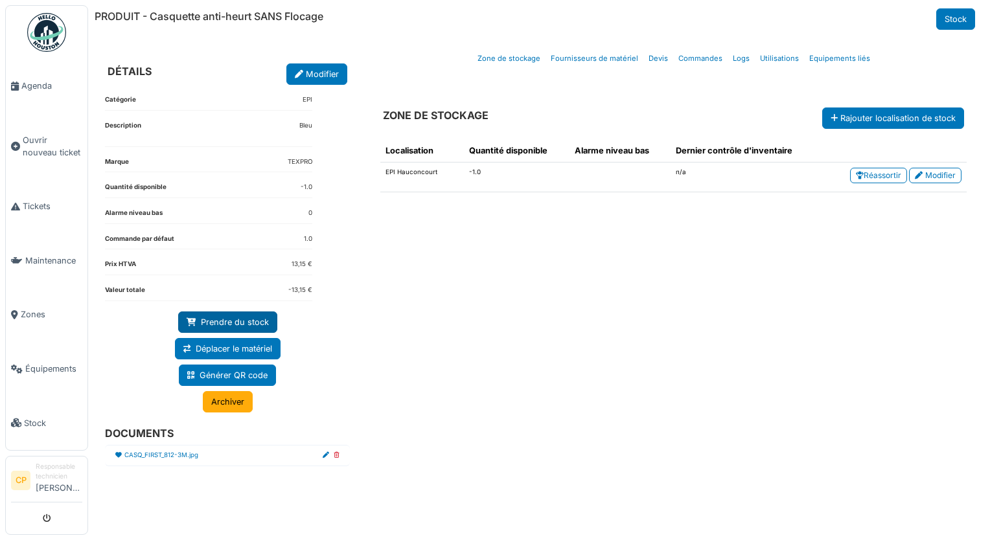
click at [245, 320] on link "Prendre du stock" at bounding box center [227, 322] width 99 height 21
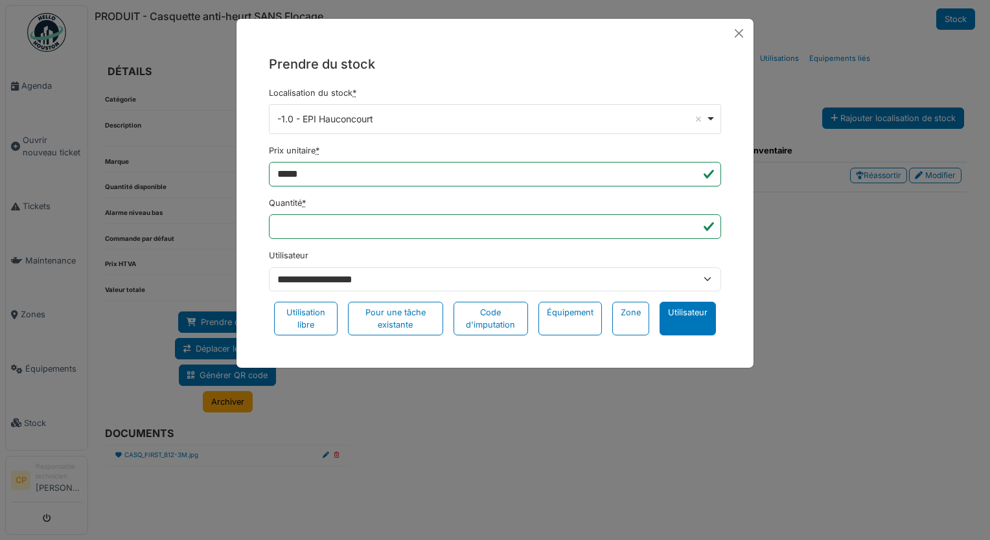
click at [685, 323] on div "Utilisateur" at bounding box center [688, 319] width 56 height 34
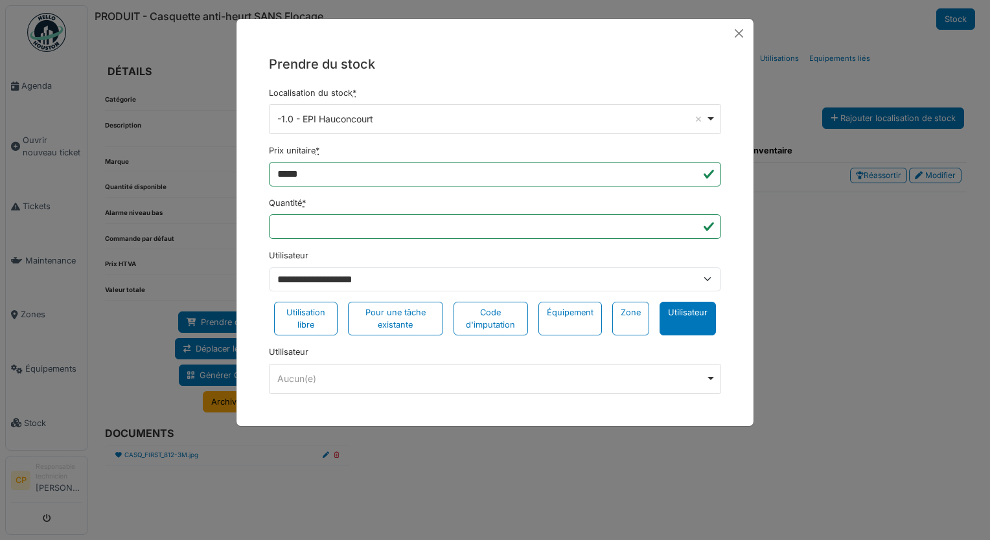
click at [538, 367] on div "******** Aucun(e) Remove item" at bounding box center [495, 379] width 452 height 30
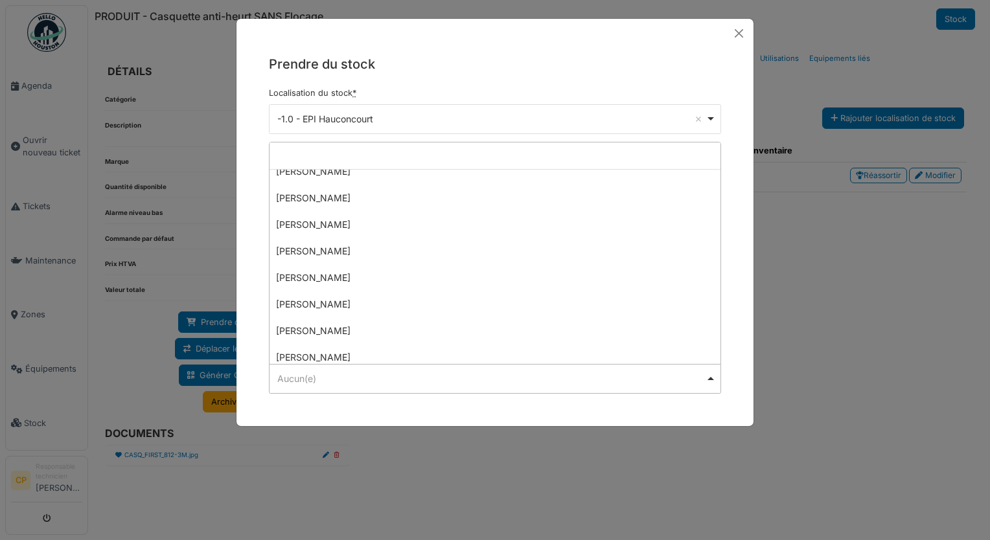
scroll to position [130, 0]
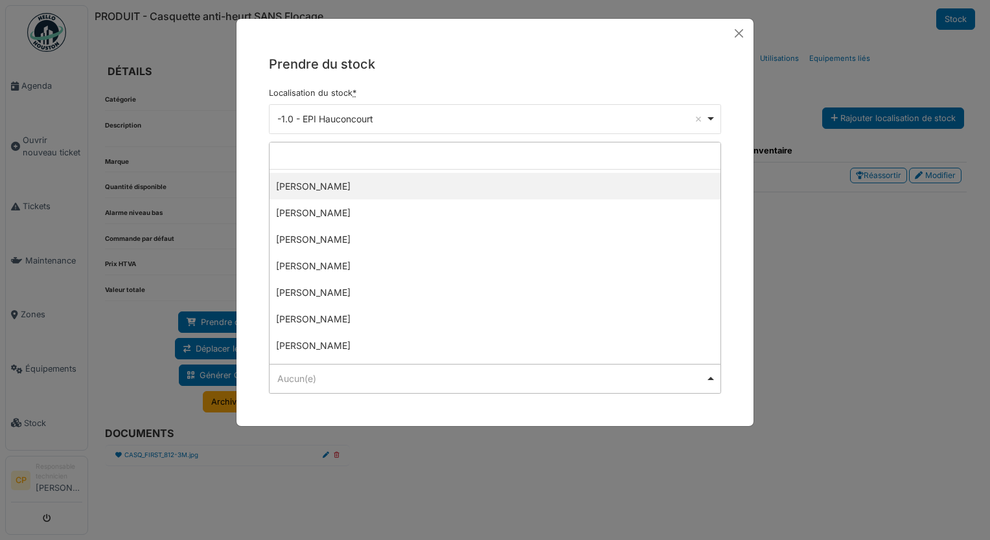
click at [555, 48] on div "**********" at bounding box center [494, 229] width 517 height 363
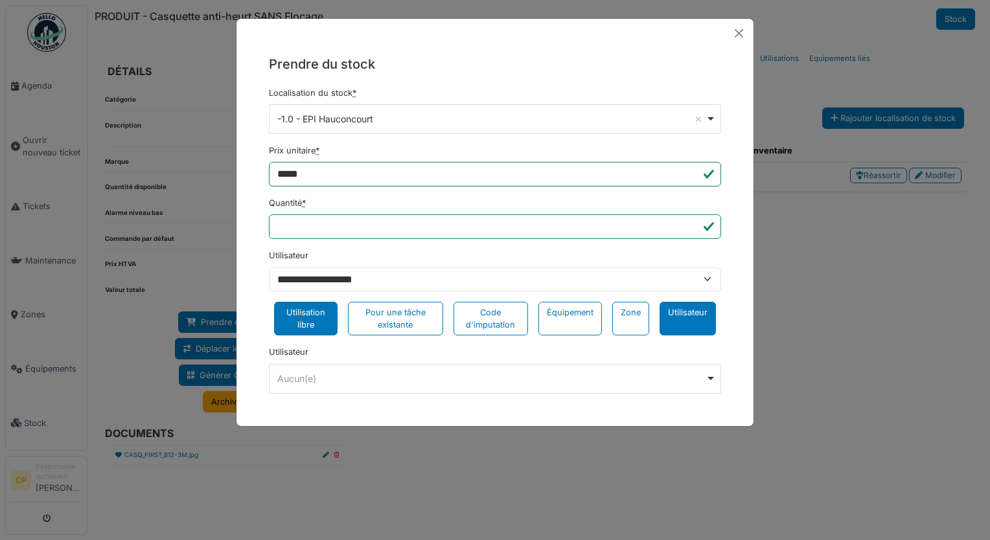
click at [319, 323] on div "Utilisation libre" at bounding box center [305, 319] width 63 height 34
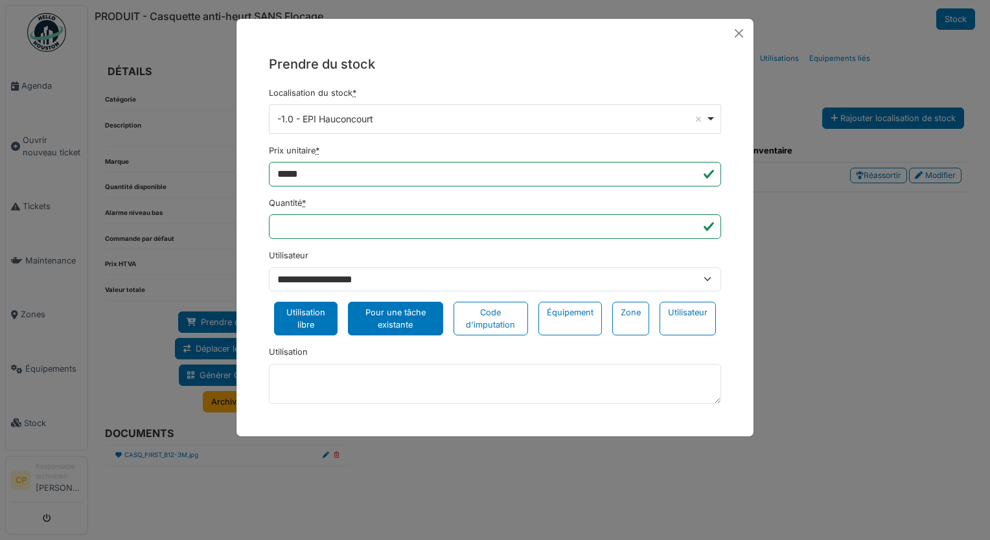
click at [389, 327] on div "Pour une tâche existante" at bounding box center [395, 319] width 95 height 34
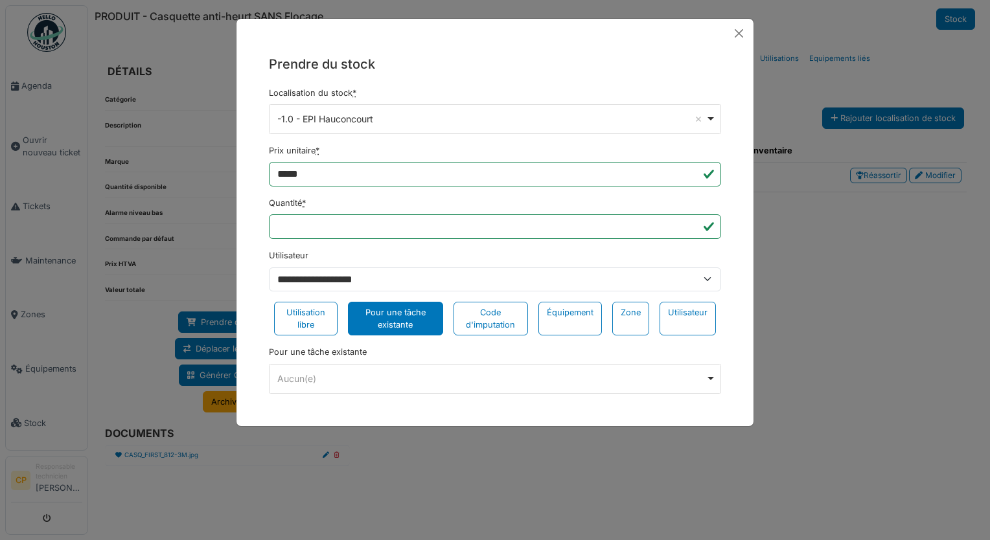
click at [368, 378] on div "Aucun(e) Remove item" at bounding box center [491, 379] width 428 height 14
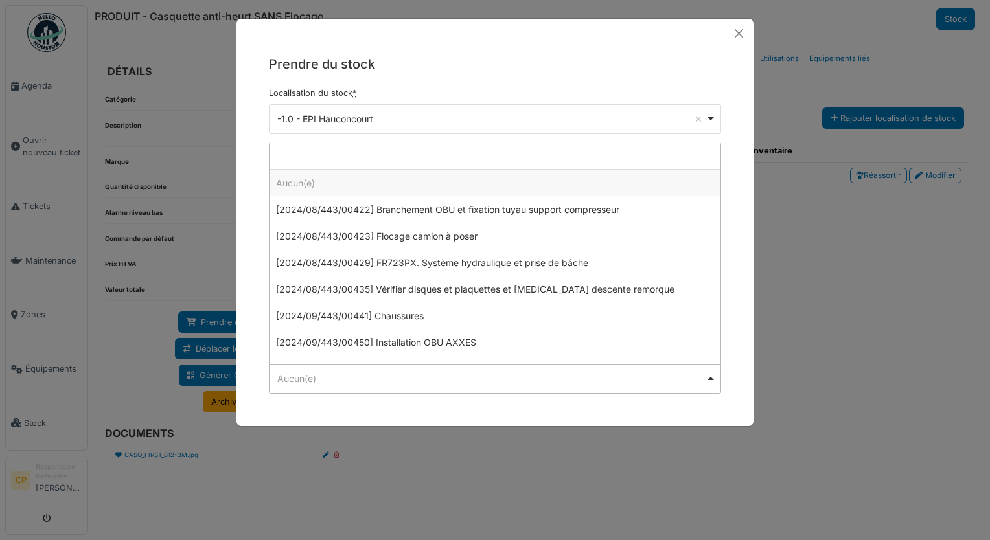
click at [368, 378] on div "Aucun(e) Remove item" at bounding box center [491, 379] width 428 height 14
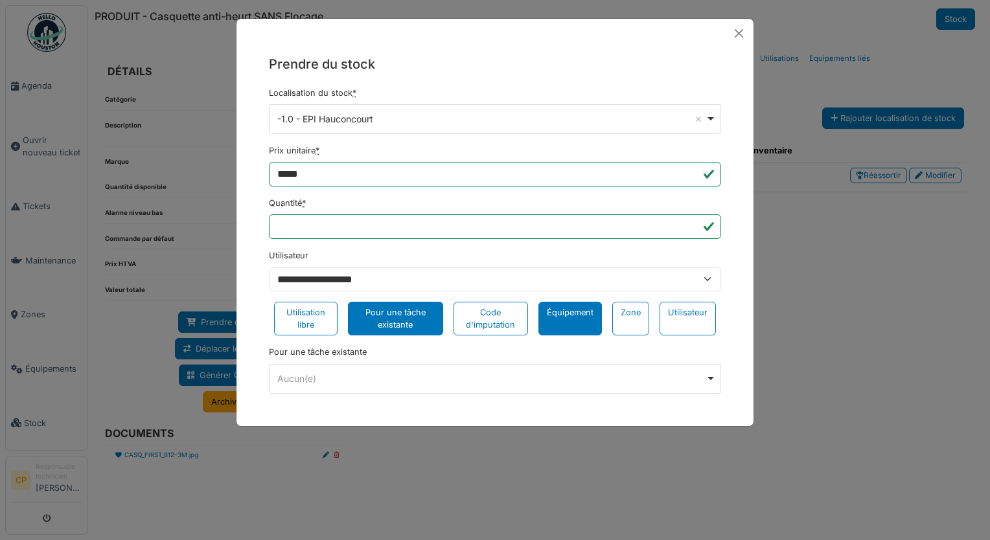
click at [573, 323] on div "Équipement" at bounding box center [569, 319] width 63 height 34
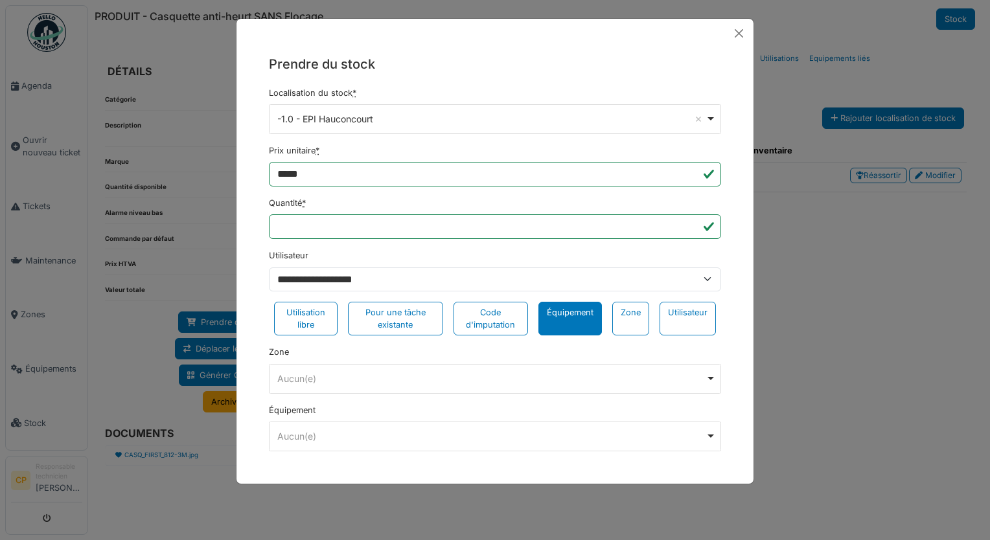
click at [377, 374] on div "Aucun(e) Remove item" at bounding box center [491, 379] width 428 height 14
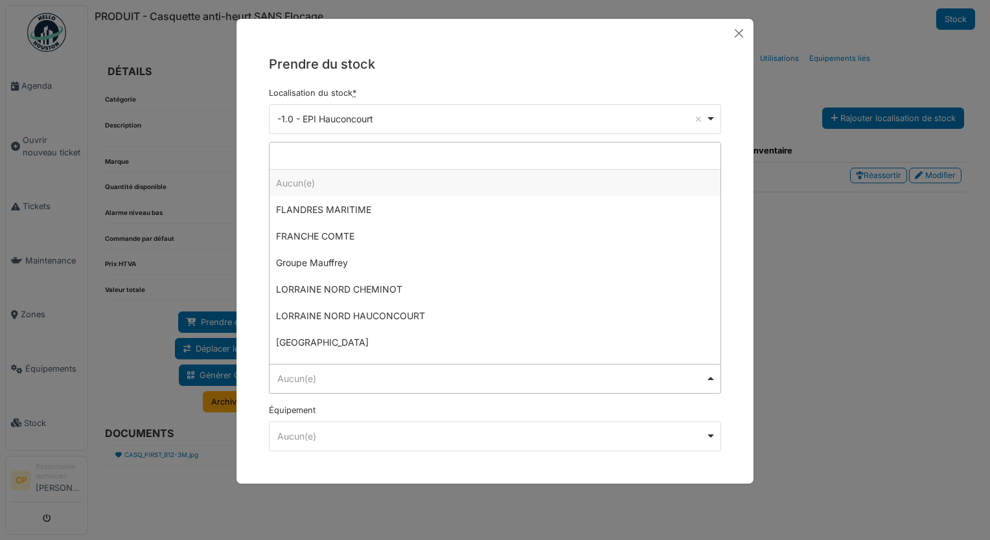
click at [377, 374] on div "Aucun(e) Remove item" at bounding box center [491, 379] width 428 height 14
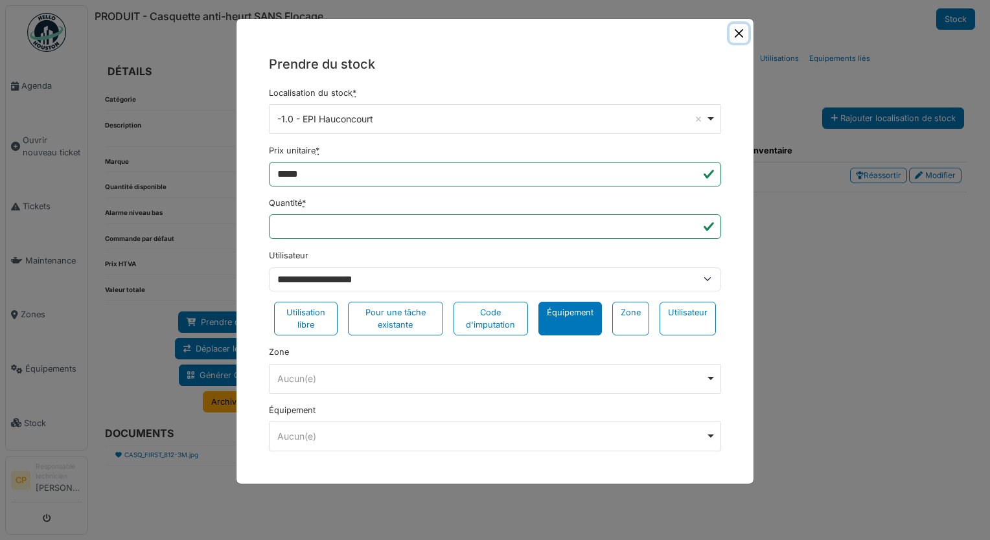
click at [738, 34] on button "Close" at bounding box center [738, 33] width 19 height 19
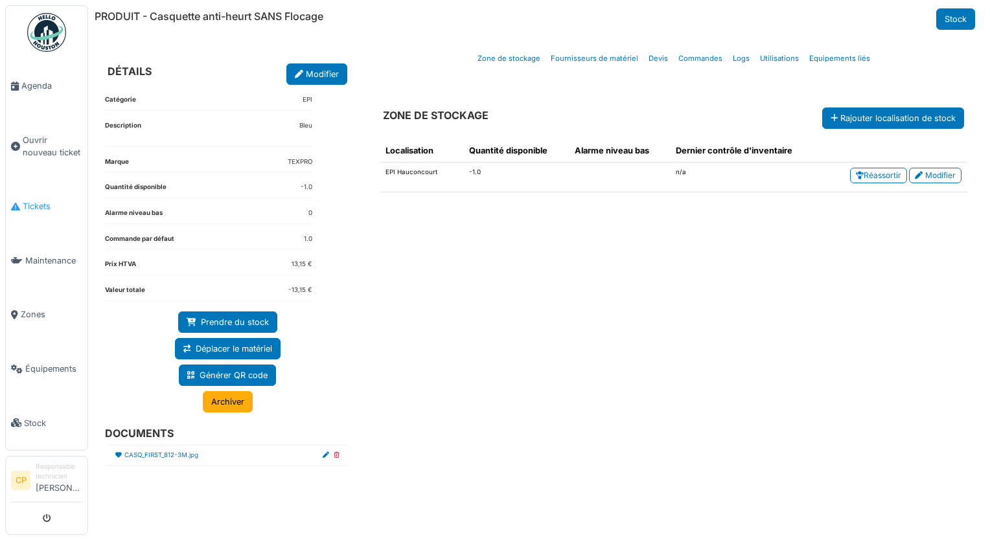
click at [35, 194] on link "Tickets" at bounding box center [47, 206] width 82 height 54
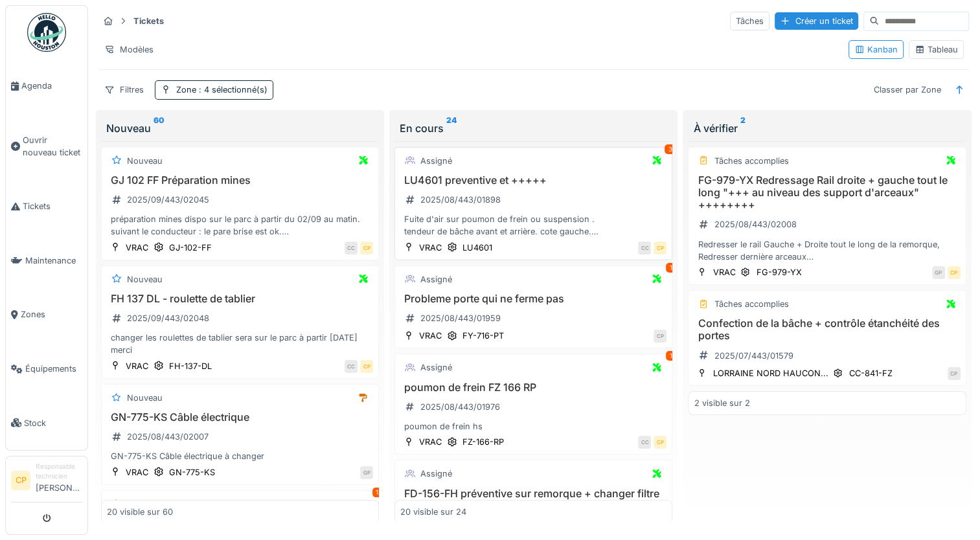
click at [492, 179] on h3 "LU4601 preventive et +++++" at bounding box center [533, 180] width 266 height 12
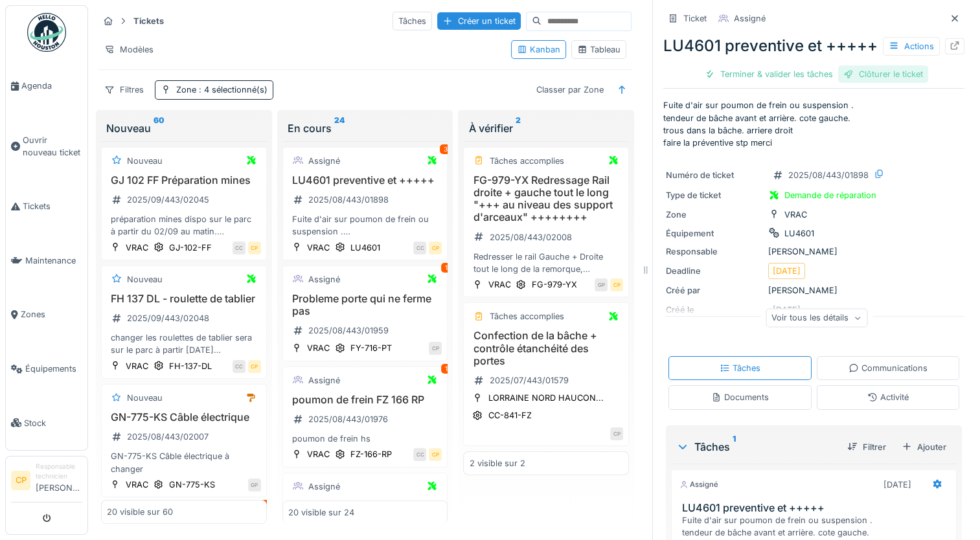
click at [882, 83] on div "Clôturer le ticket" at bounding box center [883, 73] width 90 height 17
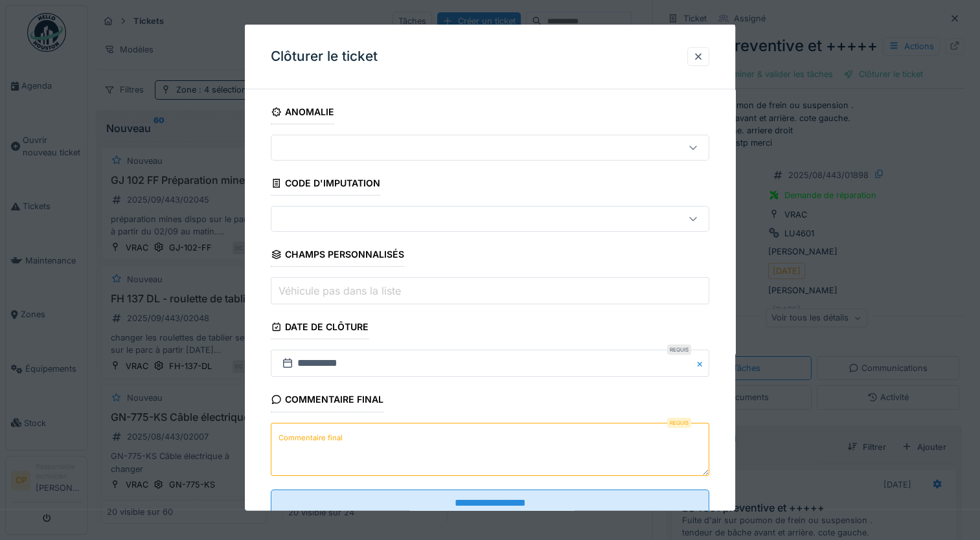
click at [498, 460] on textarea "Commentaire final" at bounding box center [490, 448] width 439 height 53
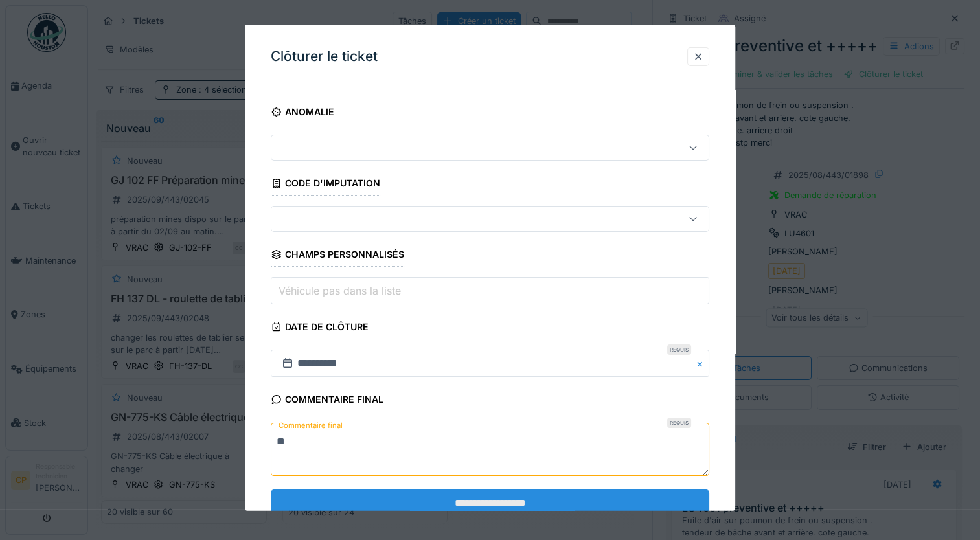
type textarea "**"
click at [496, 496] on input "**********" at bounding box center [490, 502] width 439 height 27
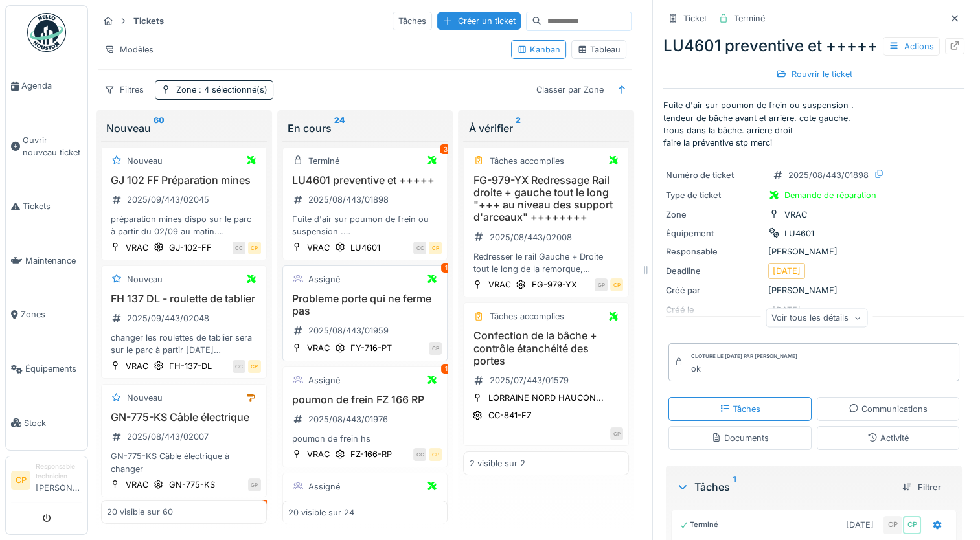
click at [376, 317] on h3 "Probleme porte qui ne ferme pas" at bounding box center [365, 305] width 154 height 25
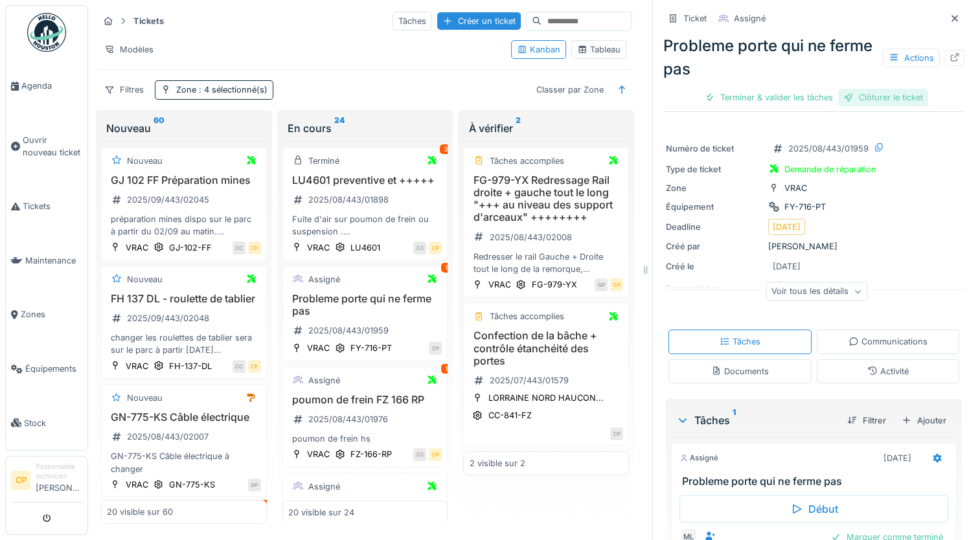
click at [879, 105] on div "Clôturer le ticket" at bounding box center [883, 97] width 90 height 17
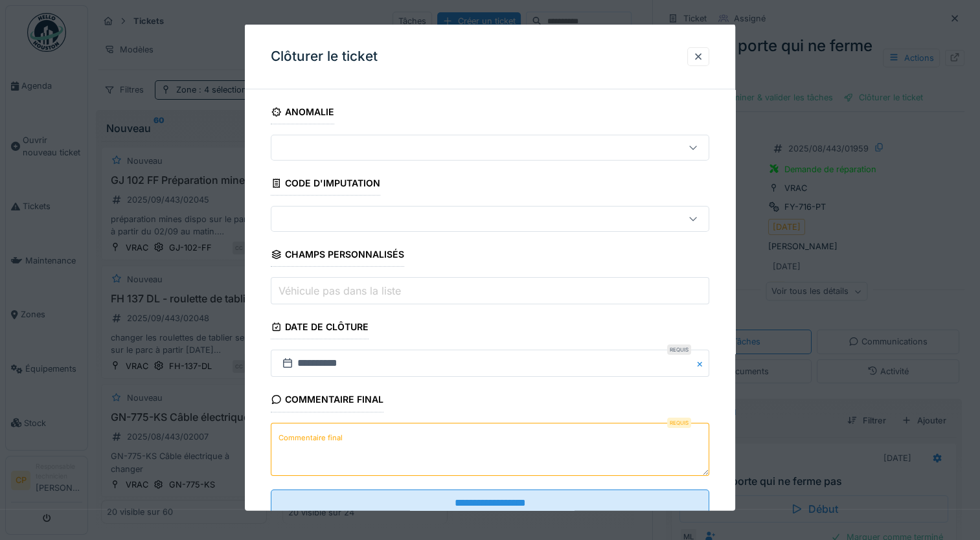
click at [463, 449] on textarea "Commentaire final" at bounding box center [490, 448] width 439 height 53
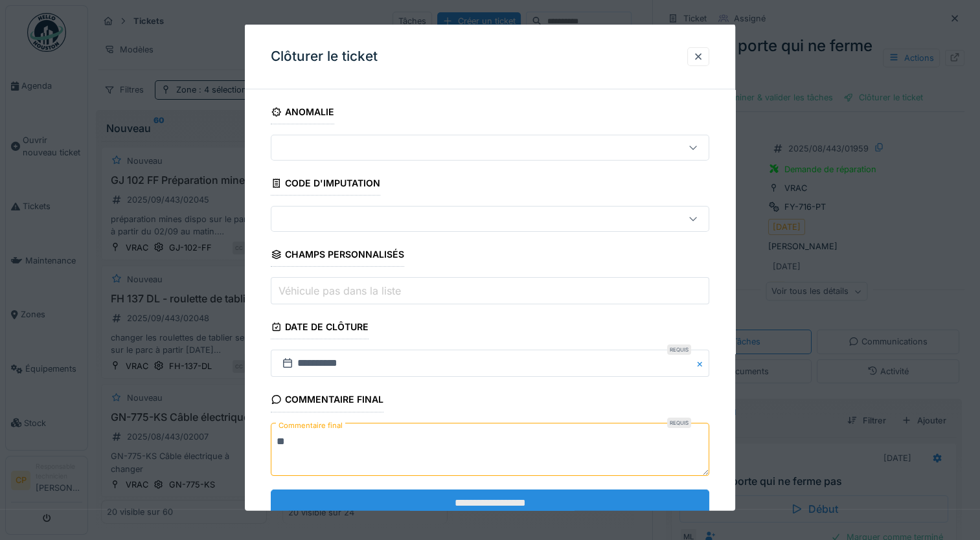
type textarea "**"
click at [479, 493] on input "**********" at bounding box center [490, 502] width 439 height 27
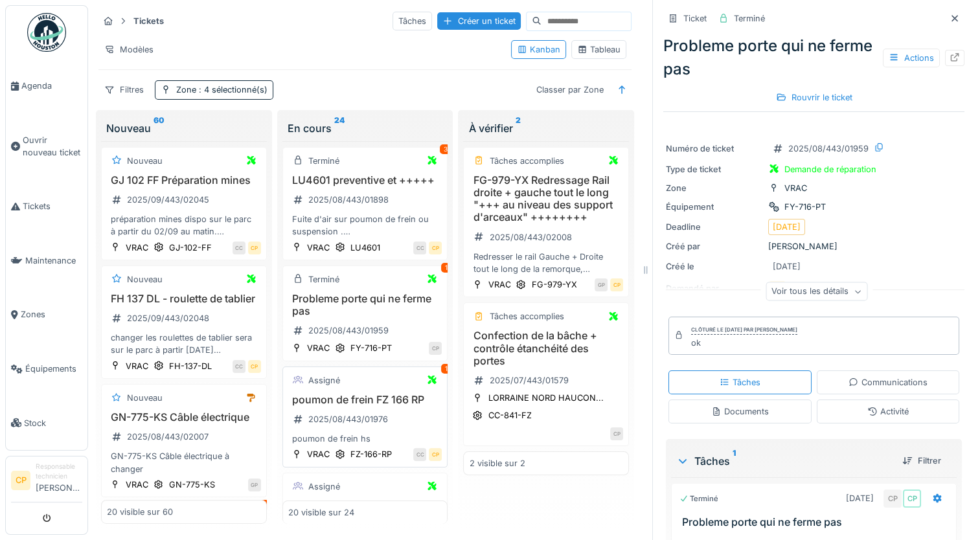
click at [403, 406] on h3 "poumon de frein FZ 166 RP" at bounding box center [365, 400] width 154 height 12
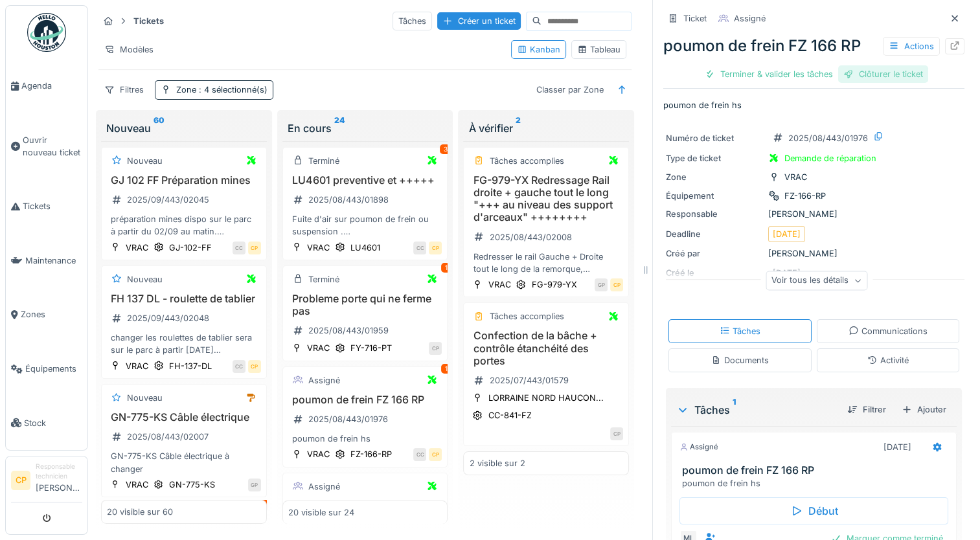
click at [874, 75] on div "Clôturer le ticket" at bounding box center [883, 73] width 90 height 17
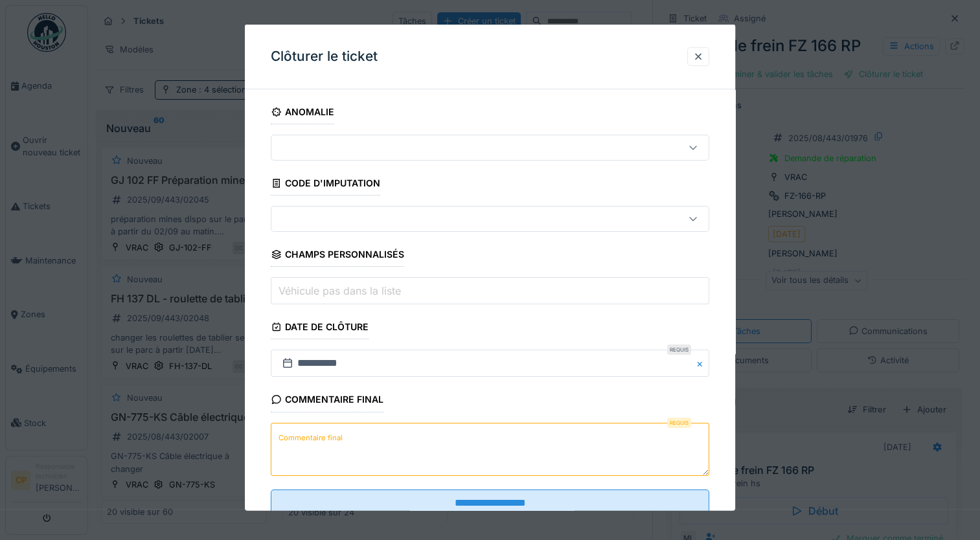
click at [419, 455] on textarea "Commentaire final" at bounding box center [490, 448] width 439 height 53
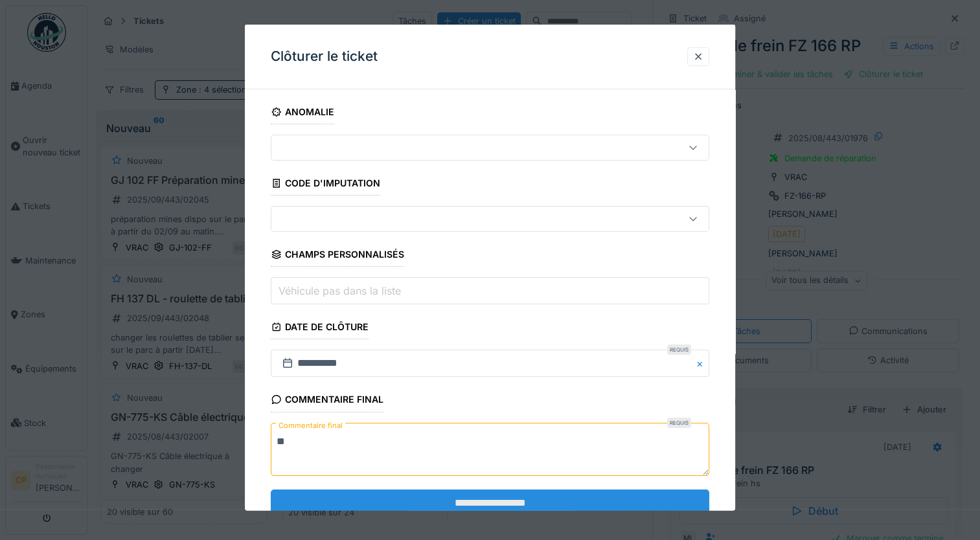
type textarea "**"
click at [495, 496] on input "**********" at bounding box center [490, 502] width 439 height 27
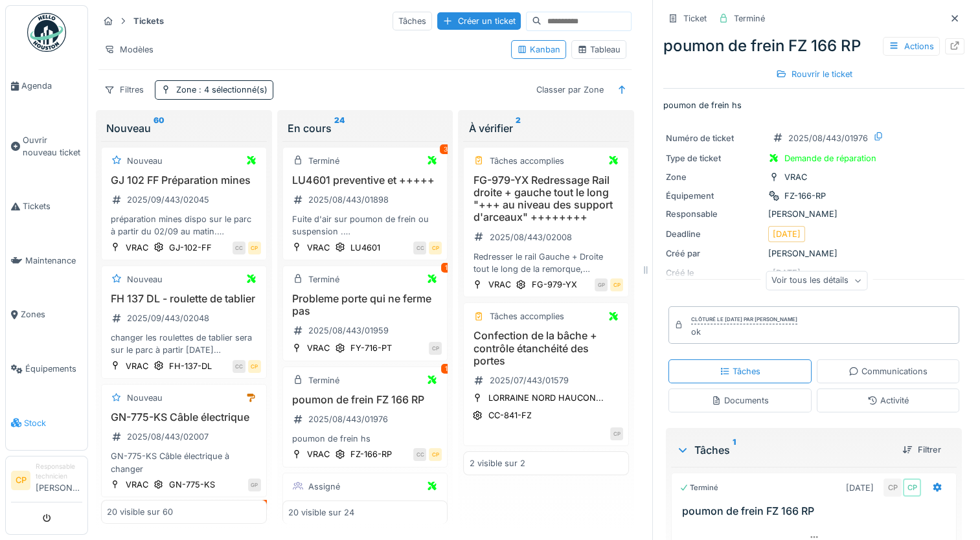
click at [33, 417] on span "Stock" at bounding box center [53, 423] width 58 height 12
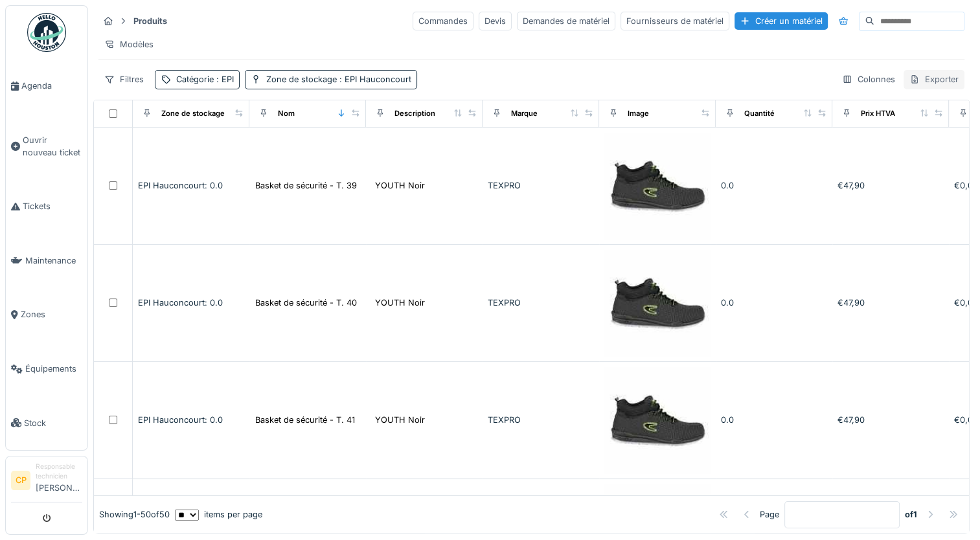
click at [919, 89] on div "Exporter" at bounding box center [934, 79] width 61 height 19
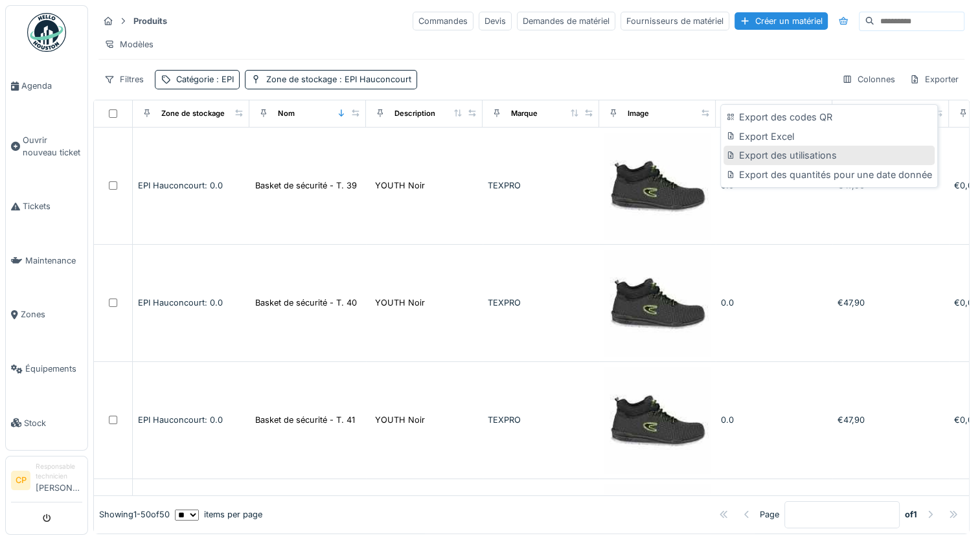
click at [829, 157] on div "Export des utilisations" at bounding box center [829, 155] width 211 height 19
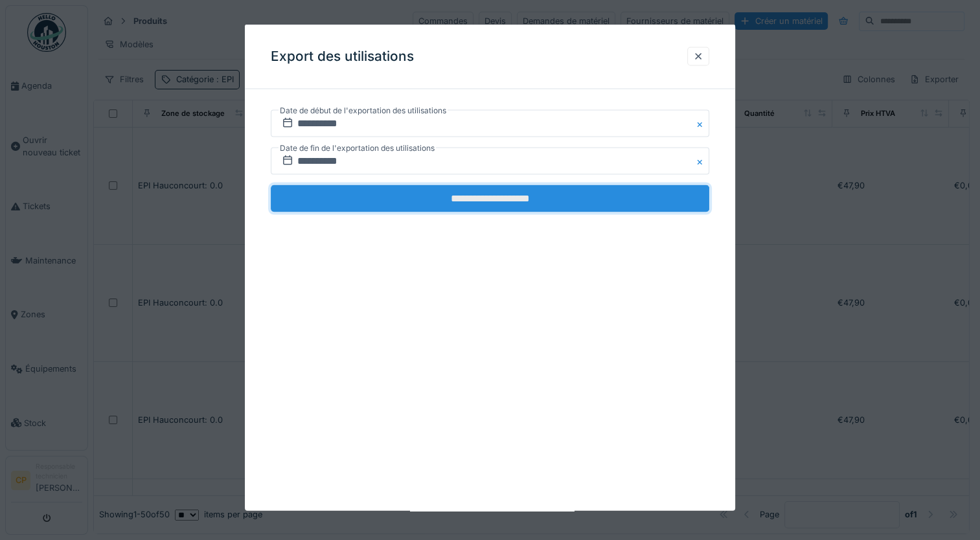
click at [485, 201] on input "**********" at bounding box center [490, 198] width 439 height 27
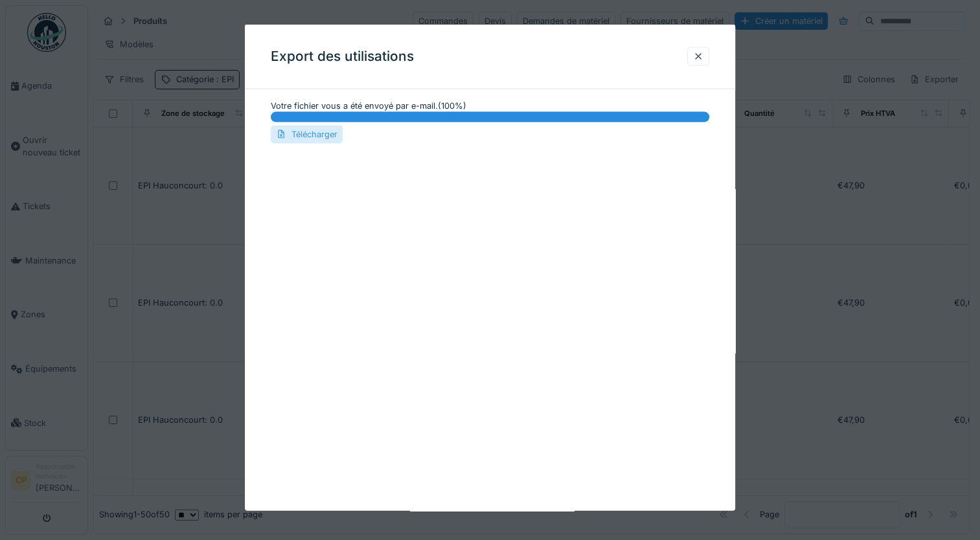
click at [298, 141] on div "Télécharger" at bounding box center [307, 134] width 72 height 17
click at [668, 232] on div "Export des utilisations Votre fichier vous a été envoyé par e-mail. ( 100 %) 10…" at bounding box center [490, 268] width 490 height 487
click at [700, 55] on div at bounding box center [698, 56] width 10 height 12
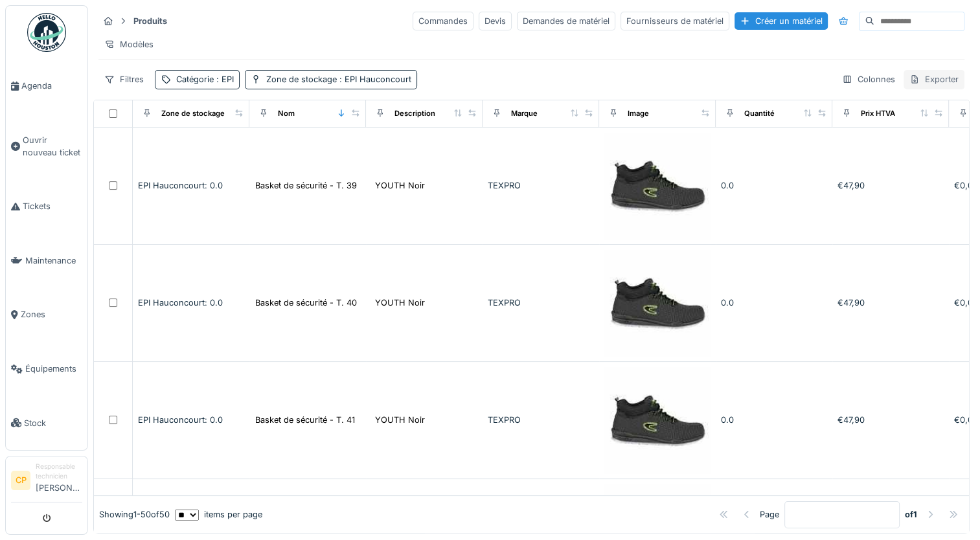
click at [911, 89] on div "Exporter" at bounding box center [934, 79] width 61 height 19
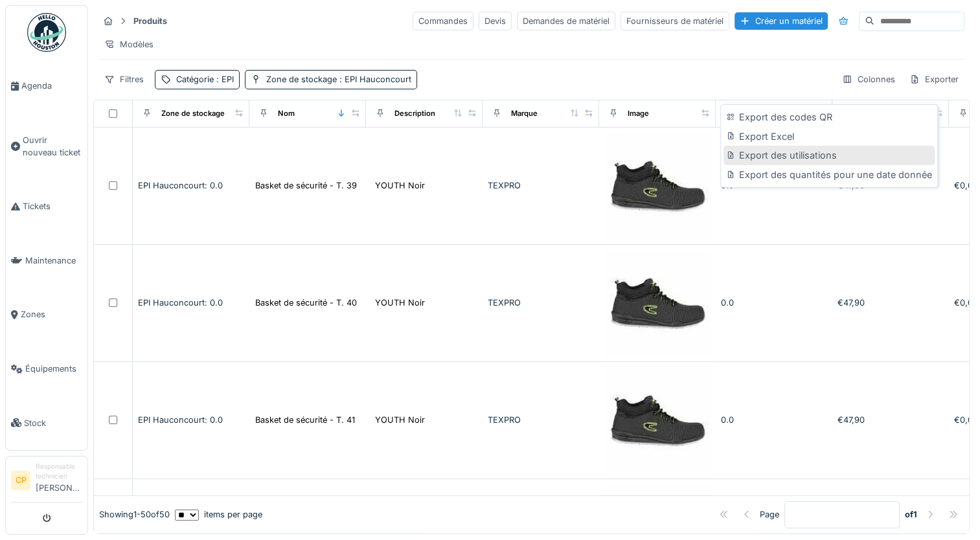
click at [779, 160] on div "Export des utilisations" at bounding box center [829, 155] width 211 height 19
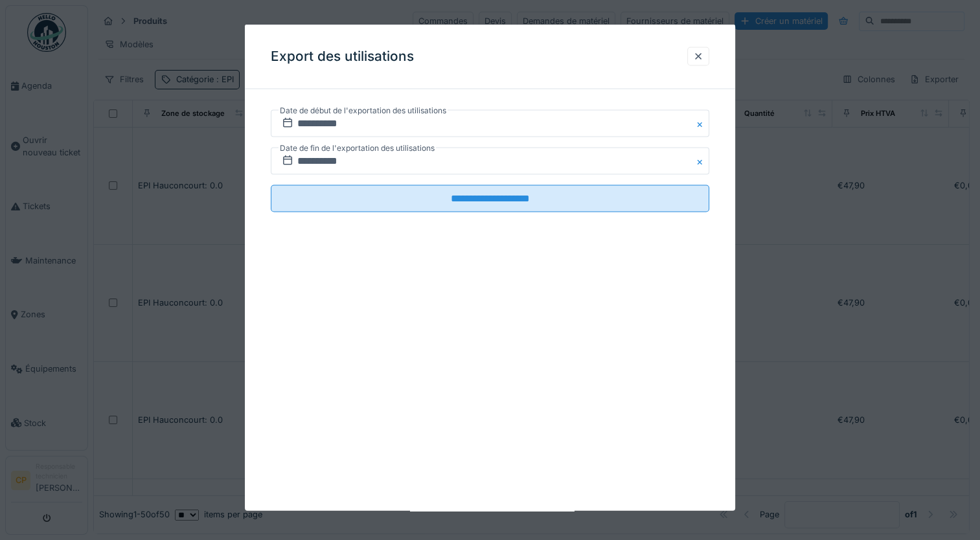
click at [700, 60] on div at bounding box center [698, 56] width 10 height 12
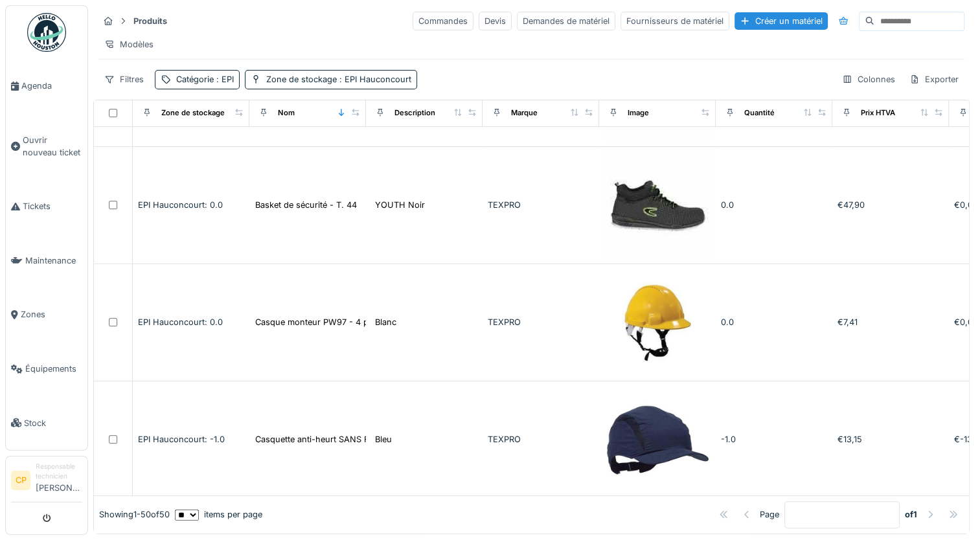
scroll to position [544, 0]
